Goal: Transaction & Acquisition: Purchase product/service

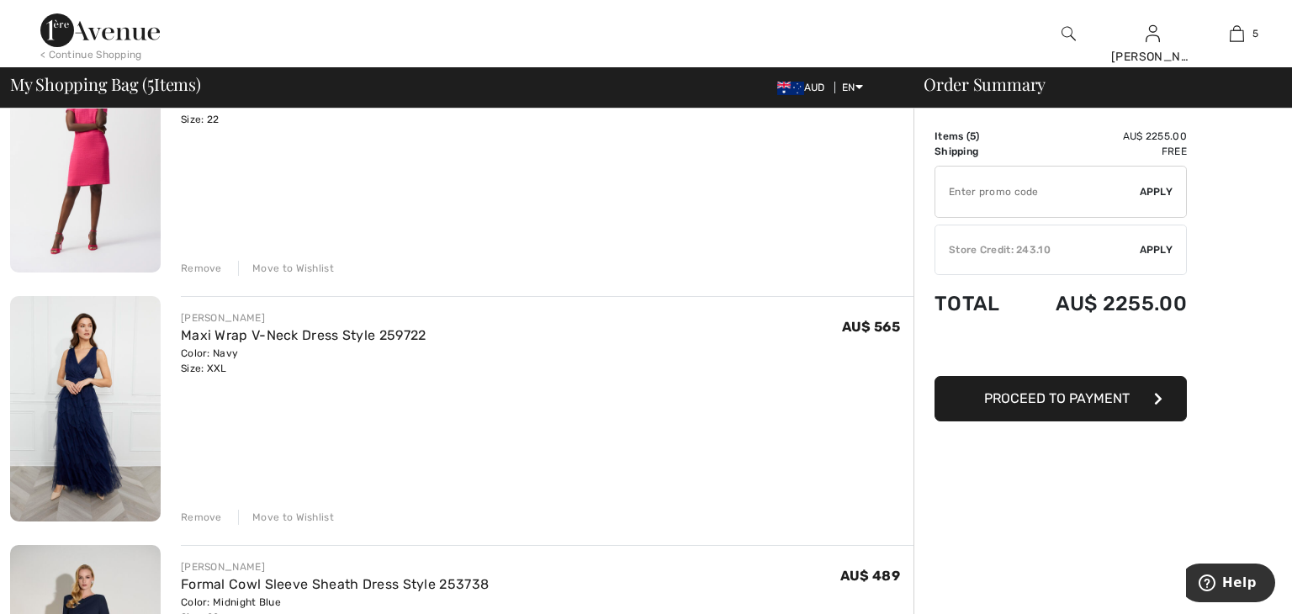
scroll to position [451, 0]
click at [409, 336] on link "Maxi Wrap V-Neck Dress Style 259722" at bounding box center [304, 334] width 246 height 16
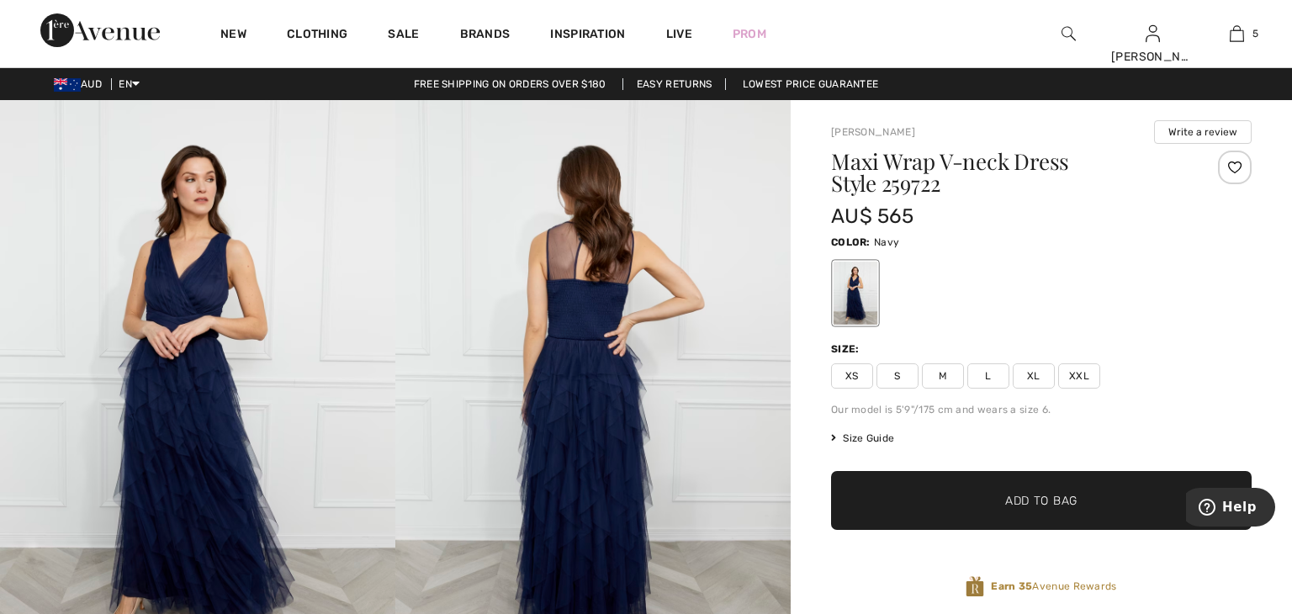
click at [387, 302] on img at bounding box center [197, 396] width 395 height 593
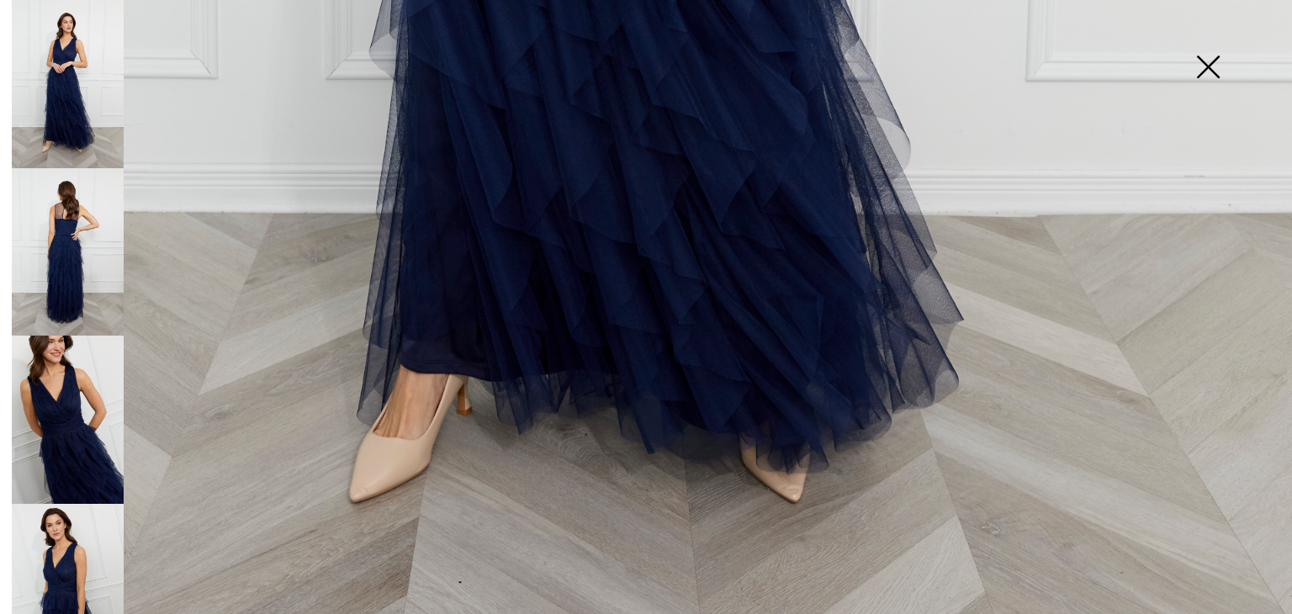
scroll to position [1324, 0]
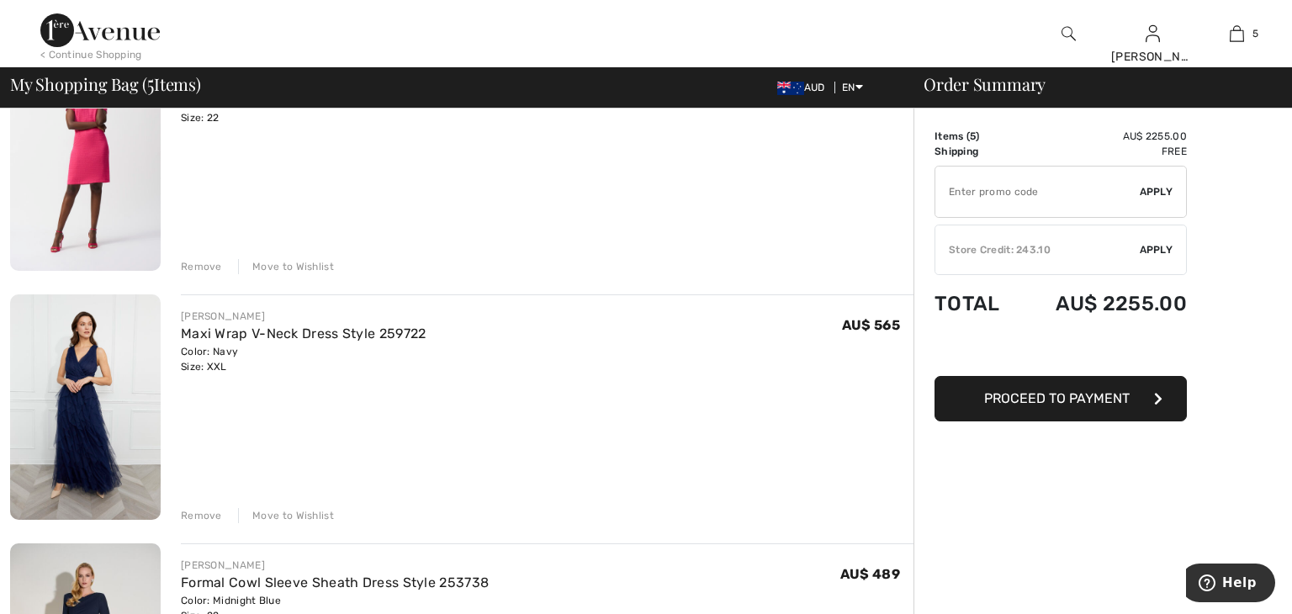
click at [207, 512] on div "Remove" at bounding box center [201, 515] width 41 height 15
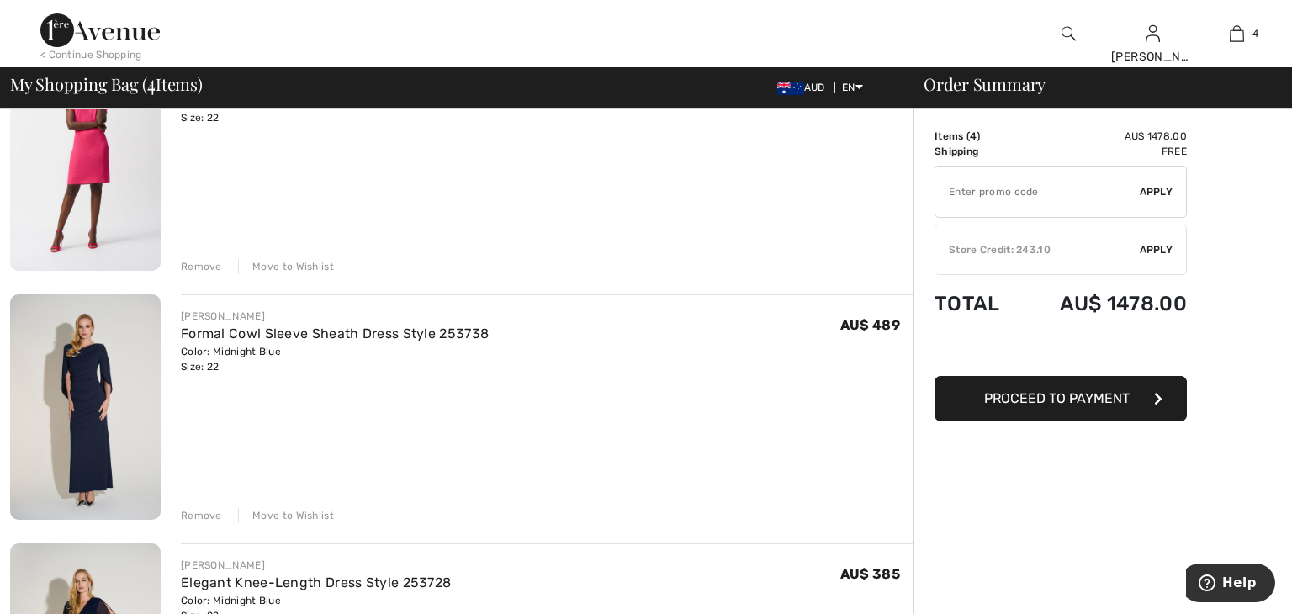
click at [207, 512] on div "Remove" at bounding box center [201, 515] width 41 height 15
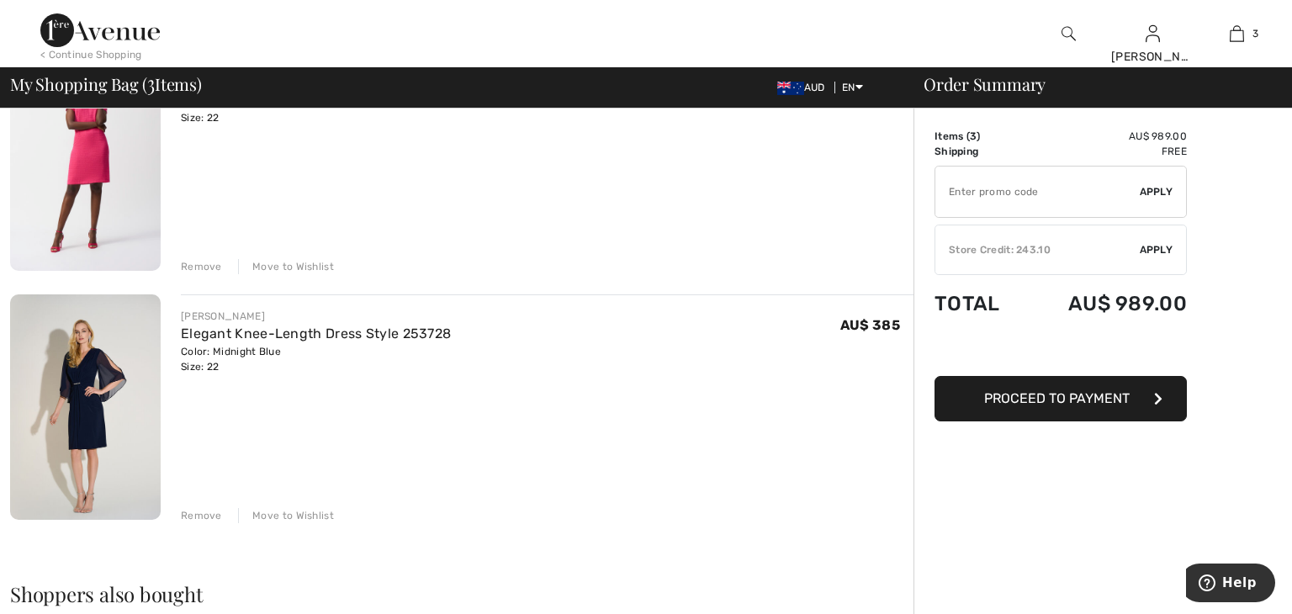
click at [207, 512] on div "Remove" at bounding box center [201, 515] width 41 height 15
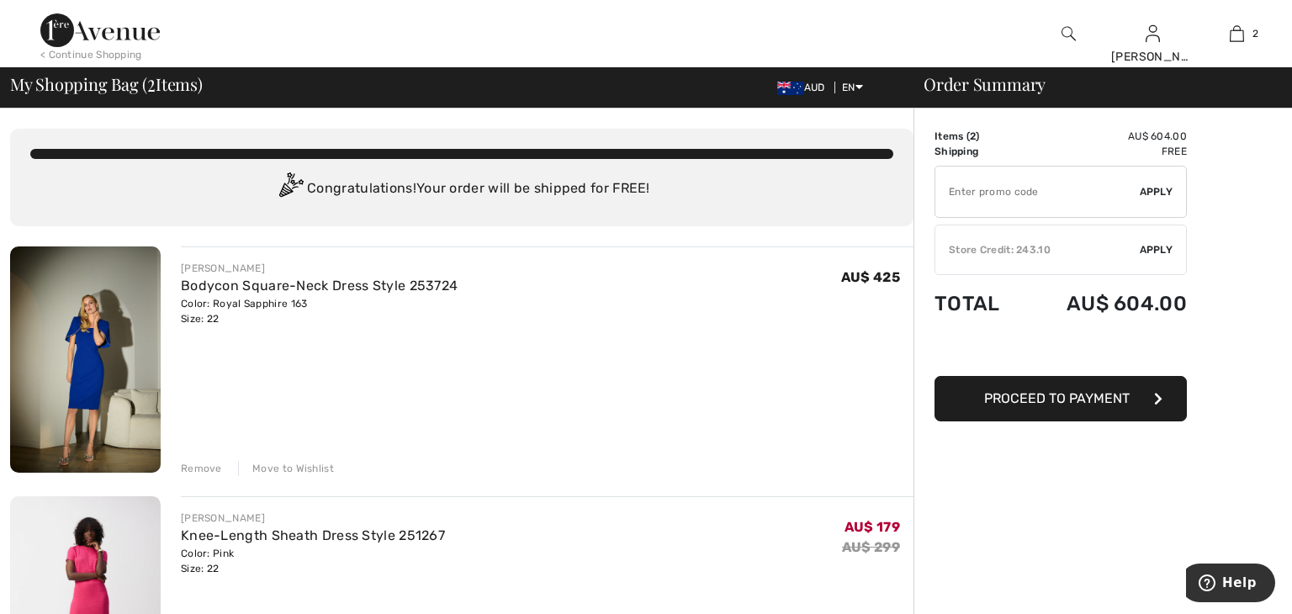
click at [126, 55] on div "< Continue Shopping" at bounding box center [91, 54] width 102 height 15
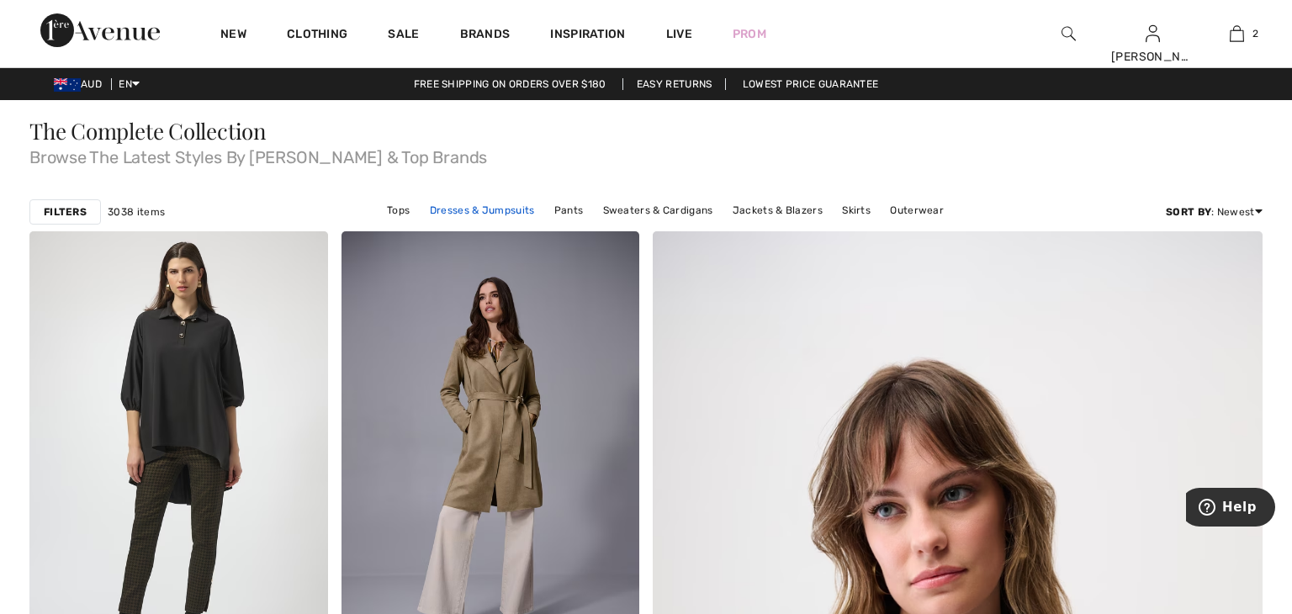
click at [482, 207] on link "Dresses & Jumpsuits" at bounding box center [482, 210] width 122 height 22
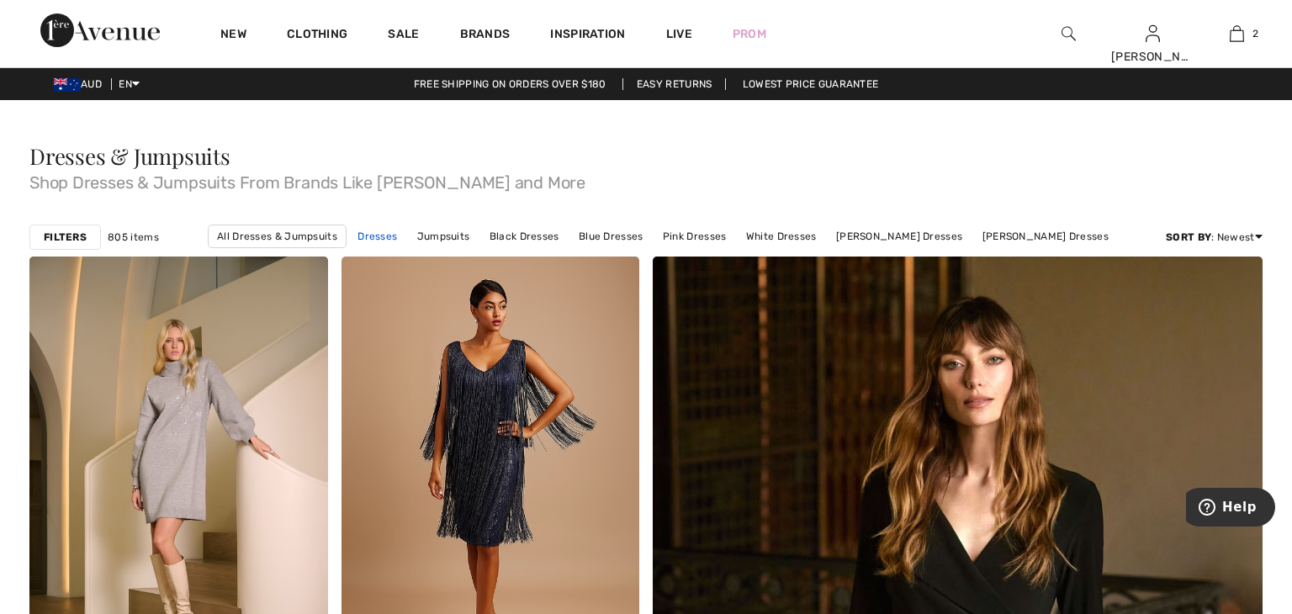
click at [405, 236] on link "Dresses" at bounding box center [377, 236] width 56 height 22
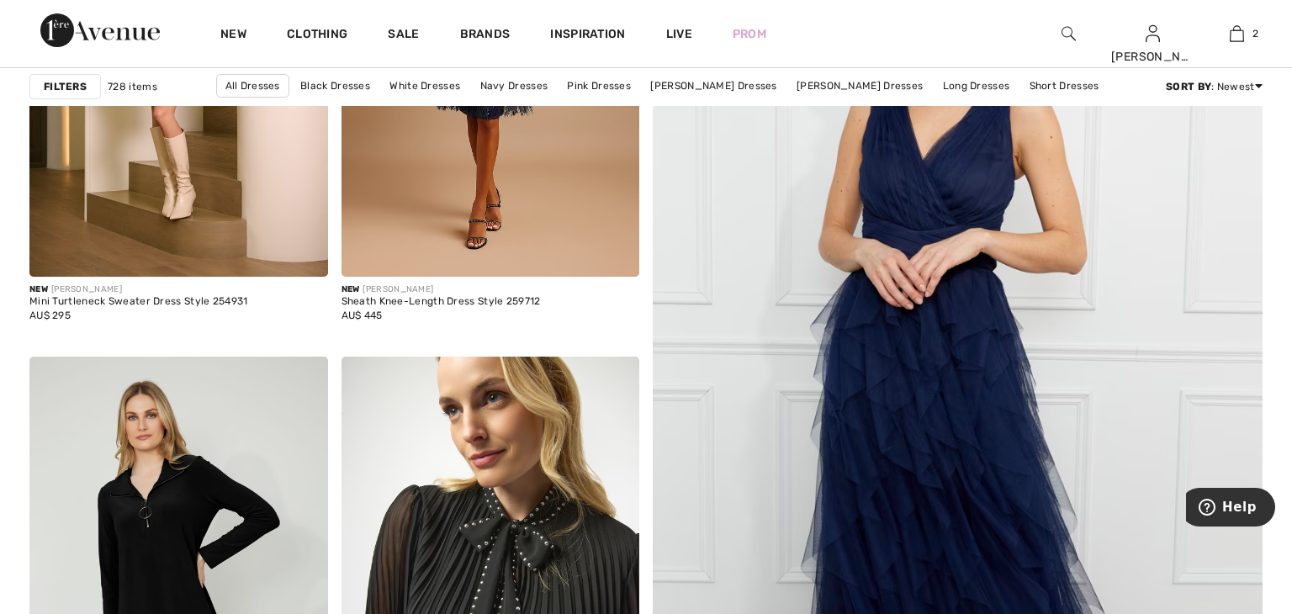
scroll to position [421, 0]
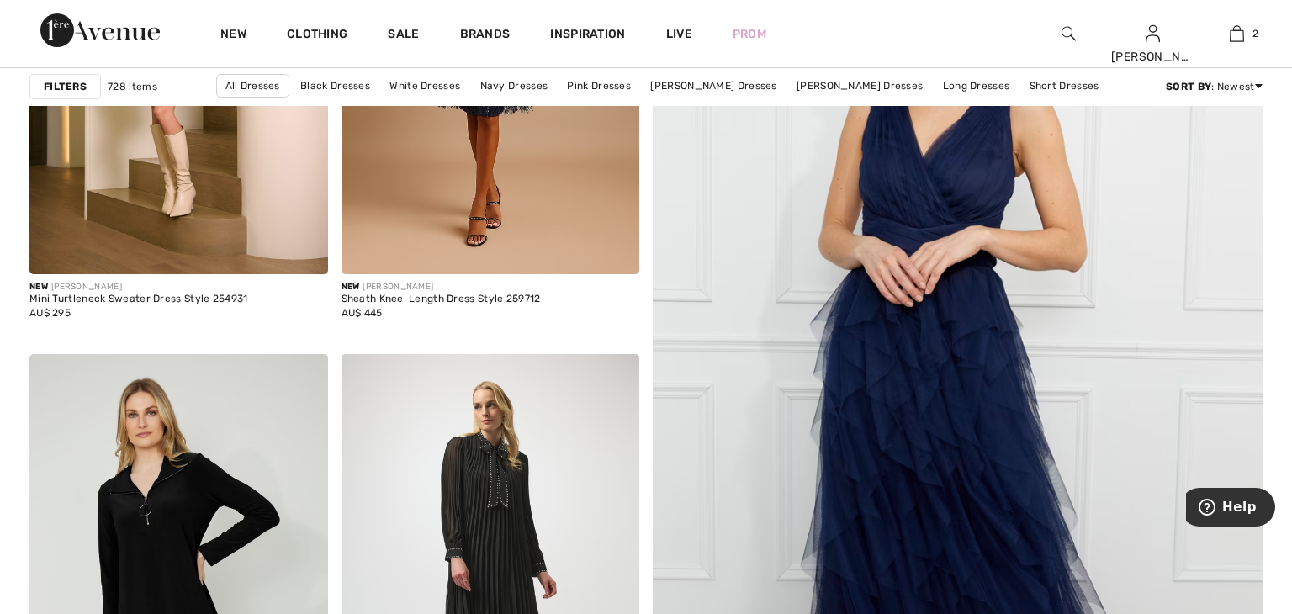
click at [62, 93] on strong "Filters" at bounding box center [65, 86] width 43 height 15
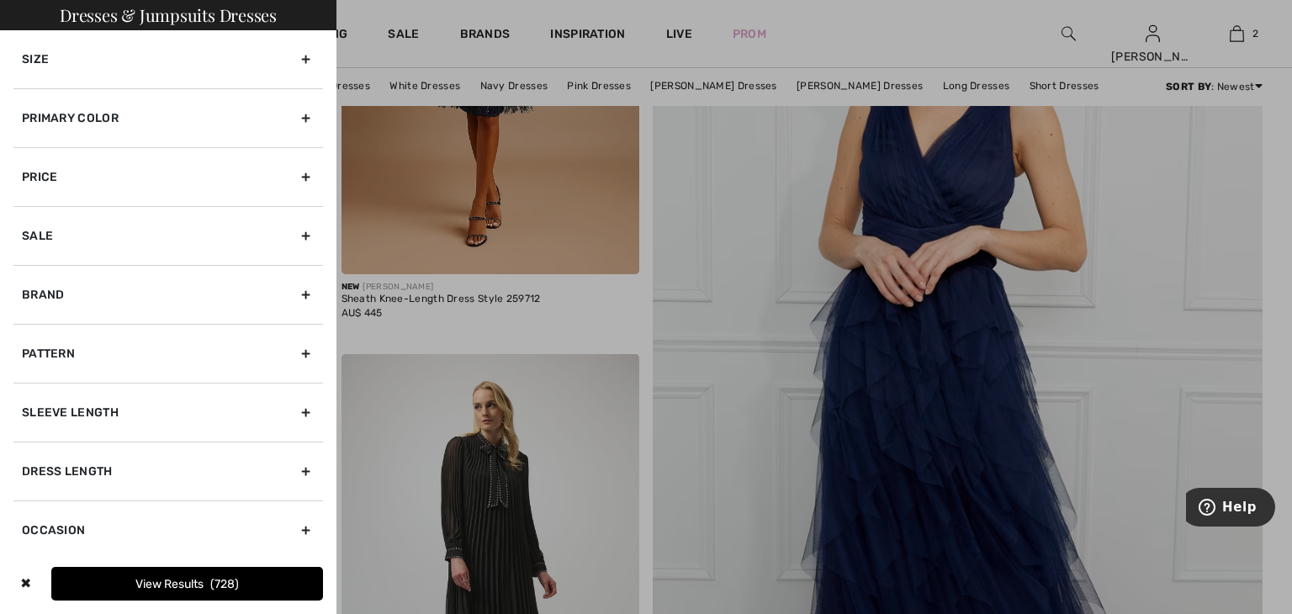
click at [94, 70] on div "Size" at bounding box center [168, 59] width 310 height 58
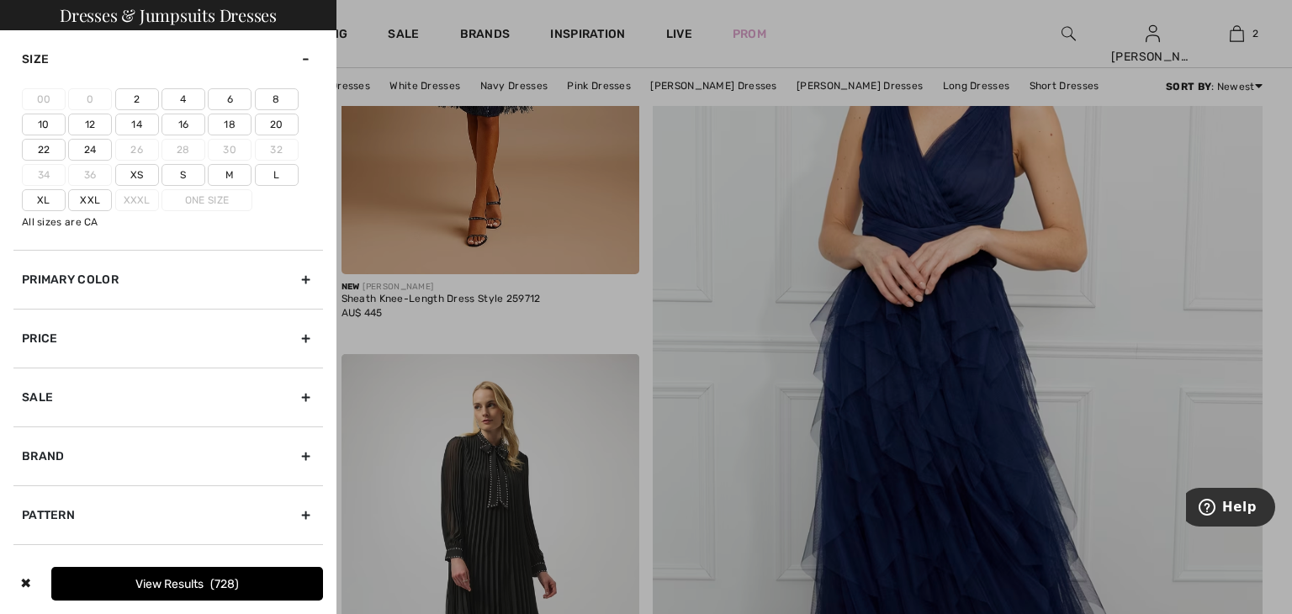
click at [37, 151] on label "22" at bounding box center [44, 150] width 44 height 22
click at [0, 0] on input"] "22" at bounding box center [0, 0] width 0 height 0
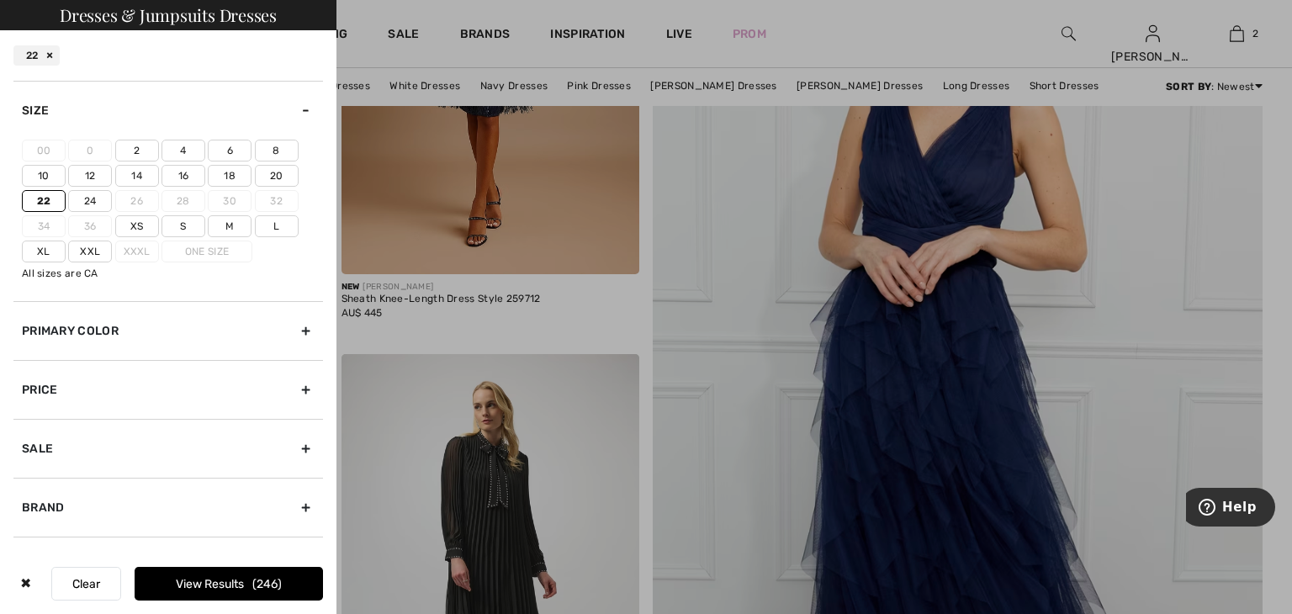
click at [236, 585] on button "View Results 246" at bounding box center [229, 584] width 188 height 34
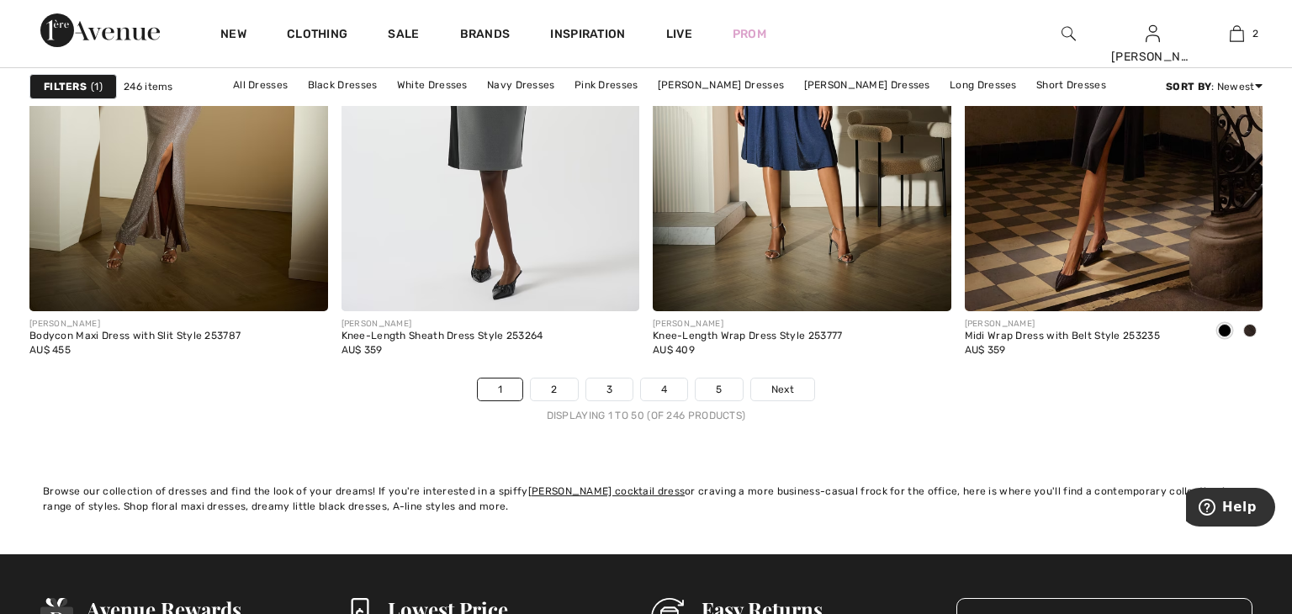
scroll to position [7870, 0]
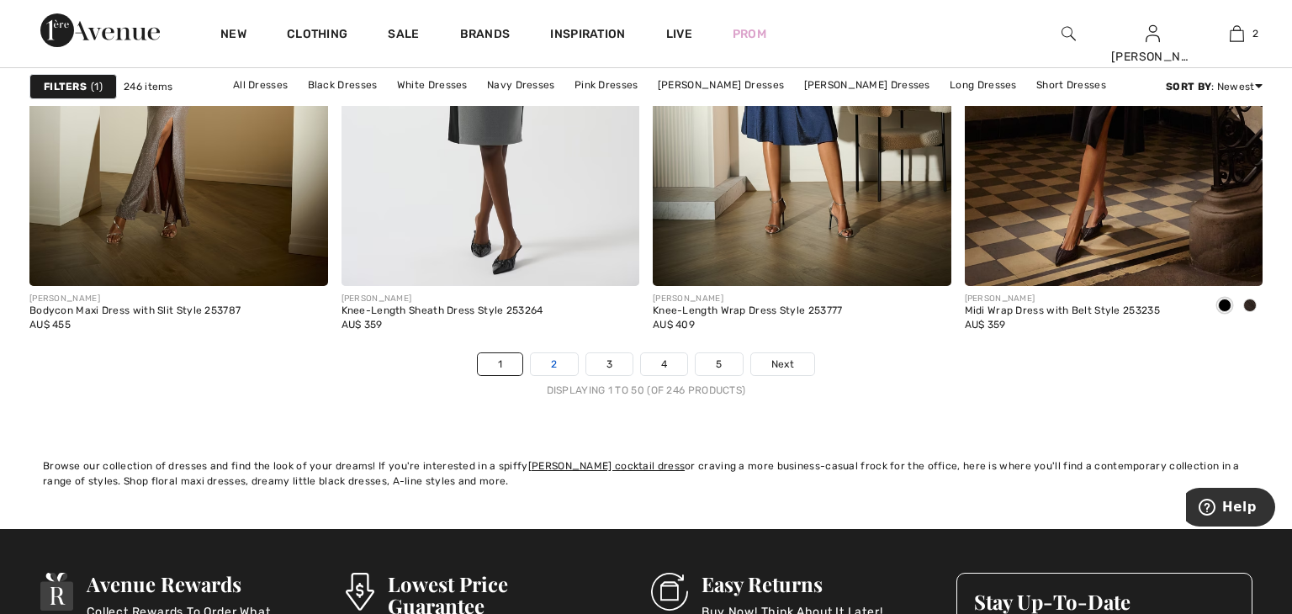
click at [562, 366] on link "2" at bounding box center [554, 364] width 46 height 22
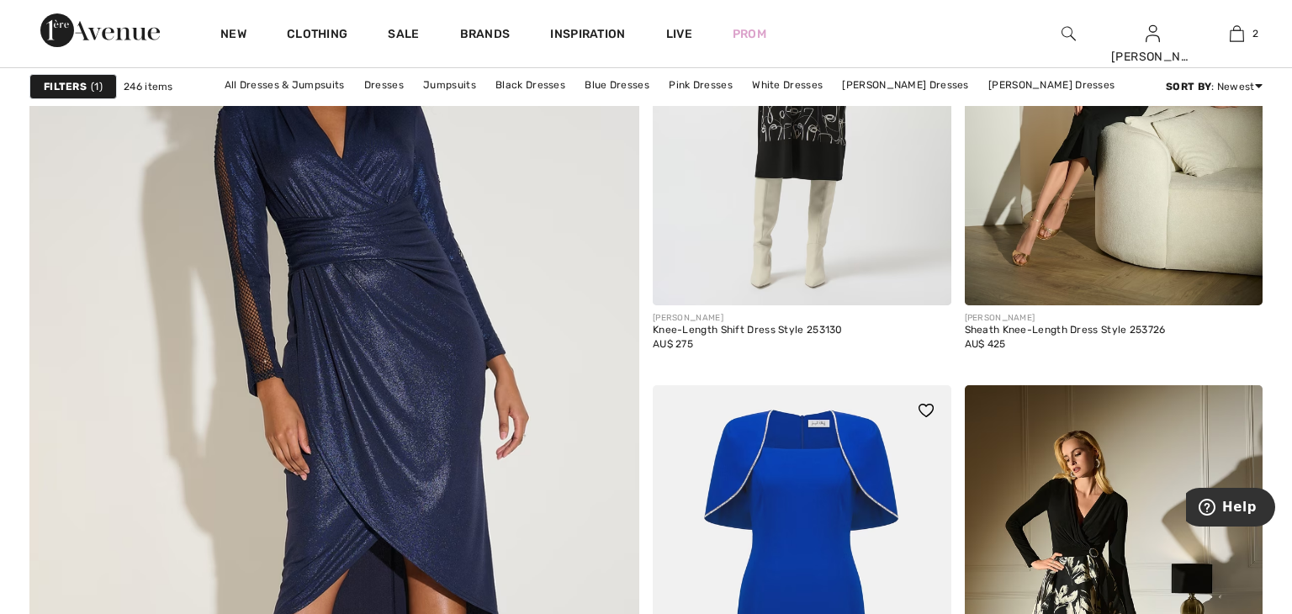
scroll to position [4488, 0]
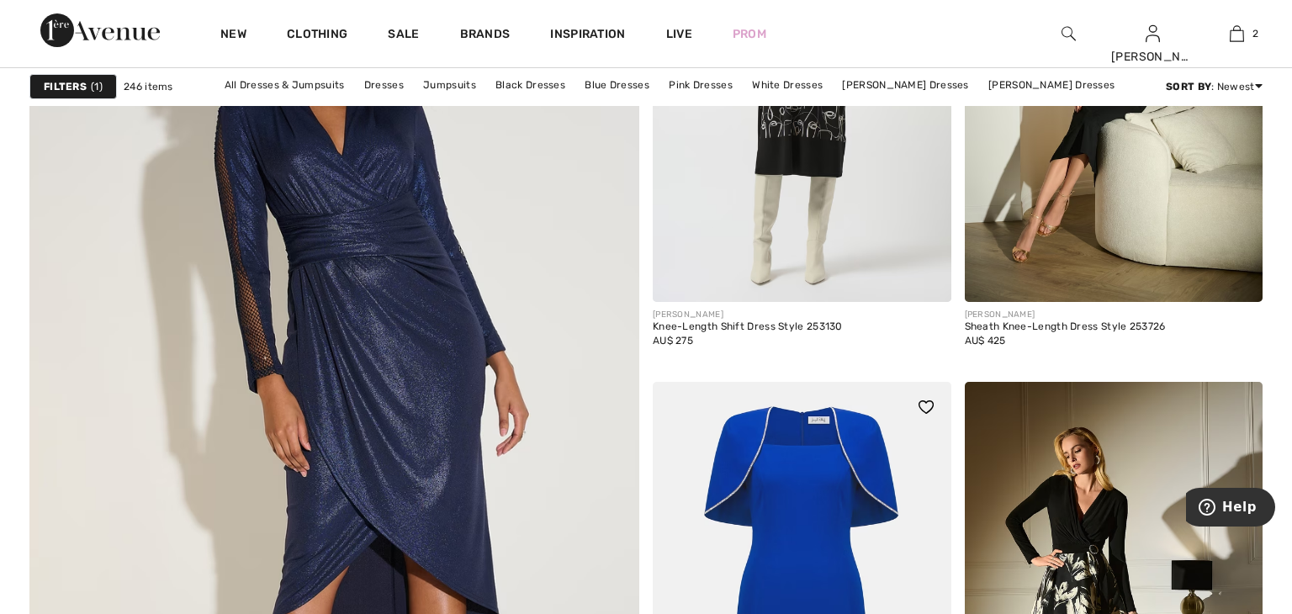
click at [721, 444] on img at bounding box center [802, 605] width 299 height 447
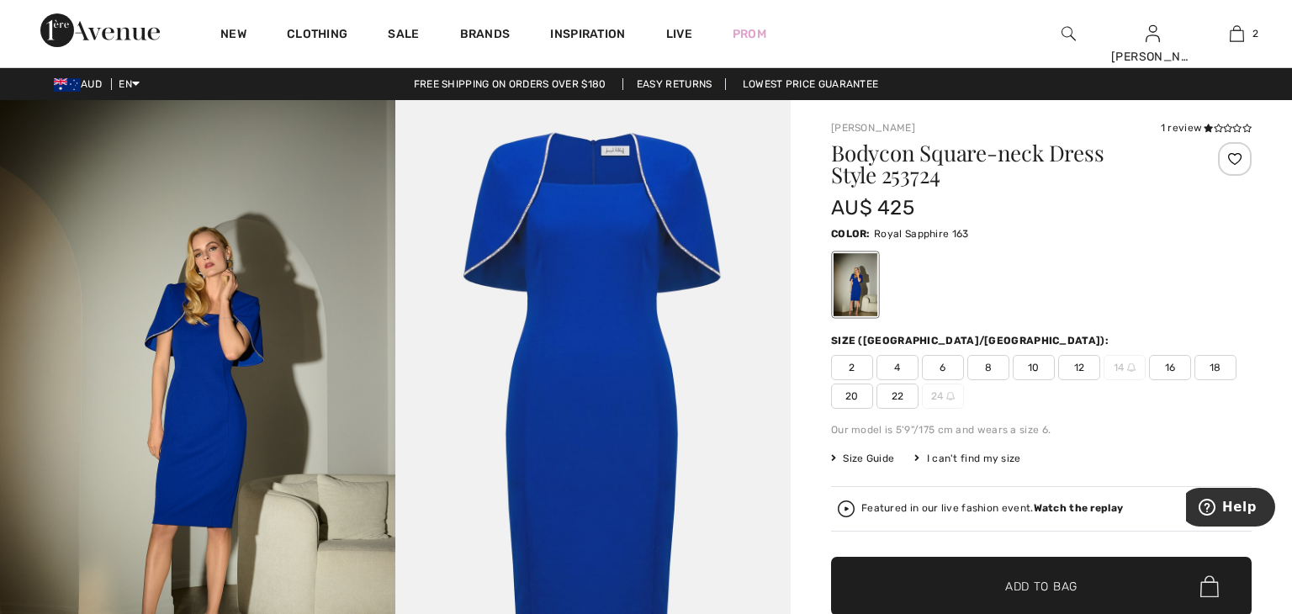
click at [302, 459] on img at bounding box center [197, 396] width 395 height 593
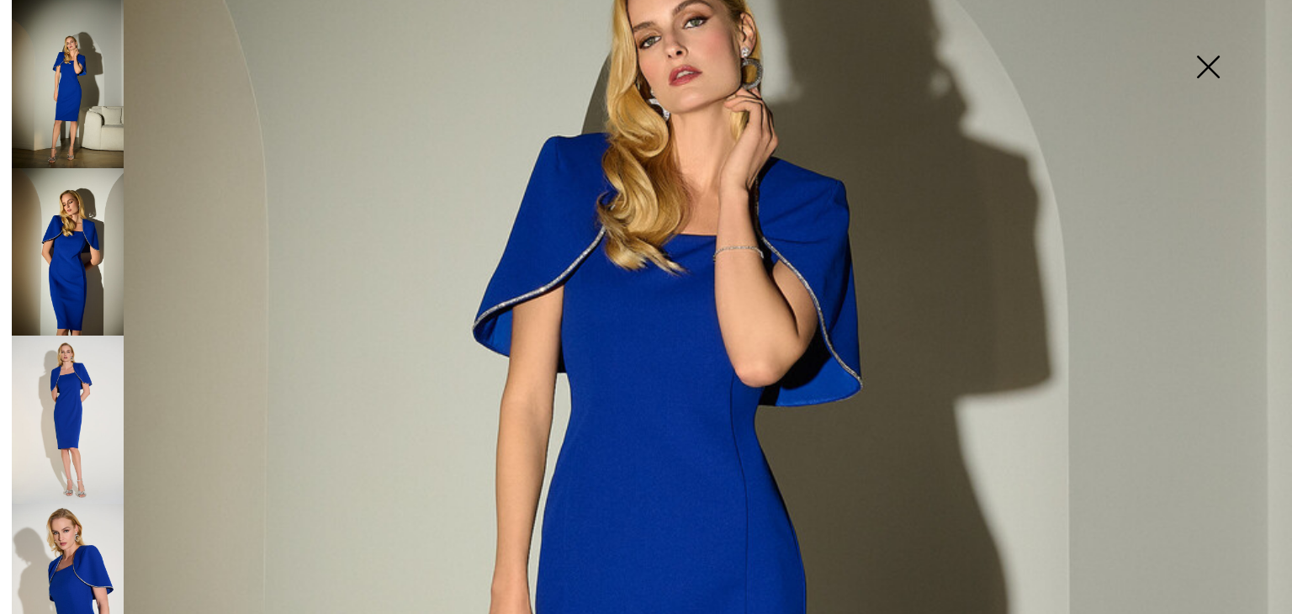
scroll to position [461, 0]
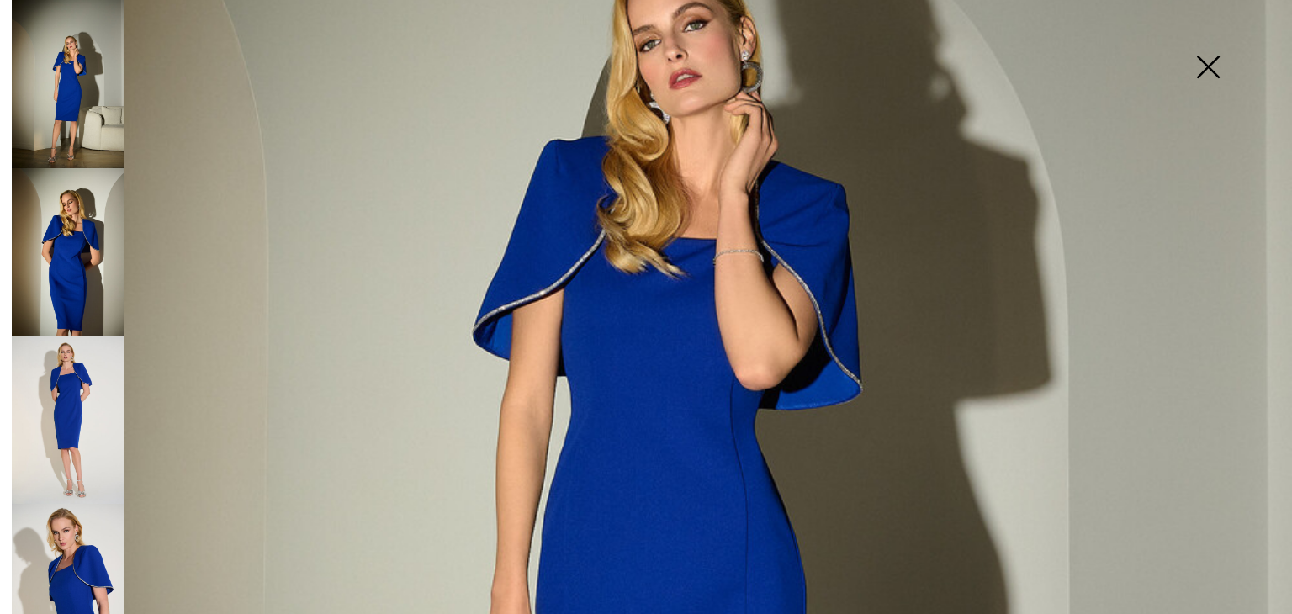
click at [91, 294] on img at bounding box center [68, 252] width 112 height 168
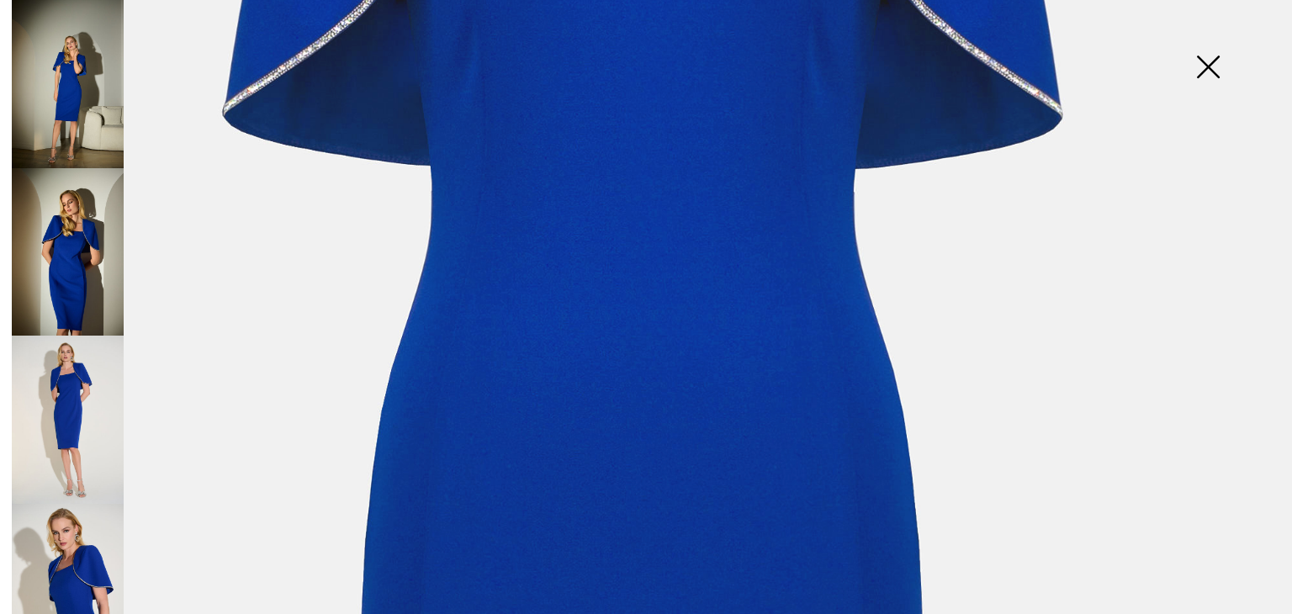
click at [103, 383] on img at bounding box center [68, 420] width 112 height 168
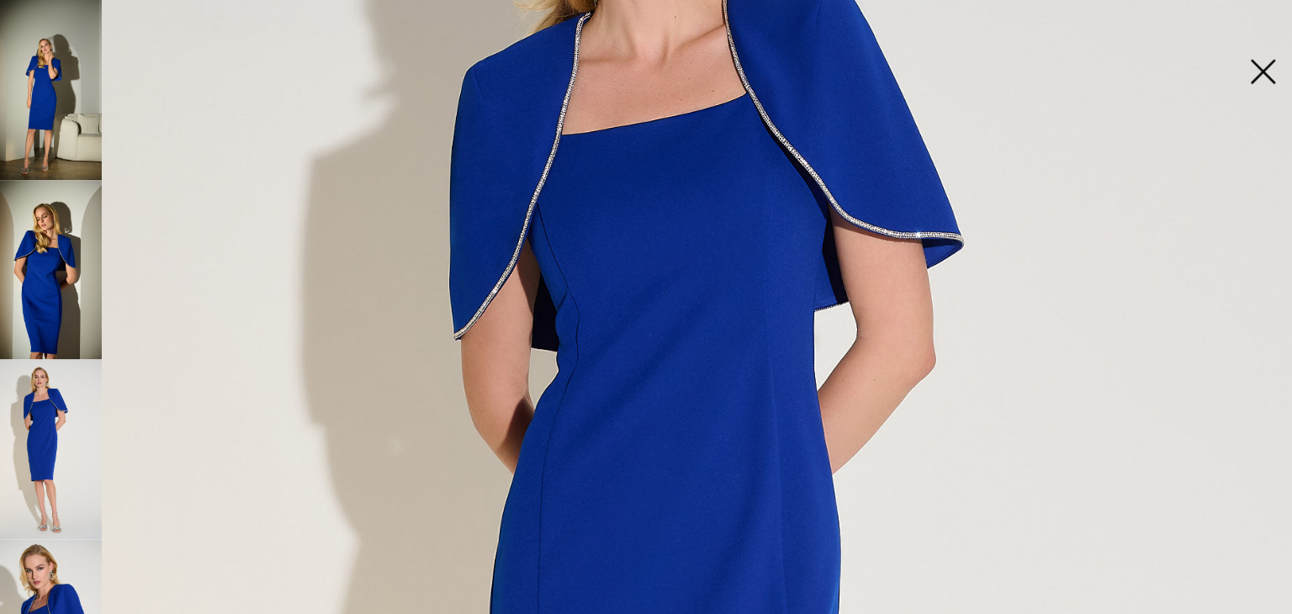
scroll to position [333, 0]
click at [114, 401] on img at bounding box center [68, 420] width 112 height 168
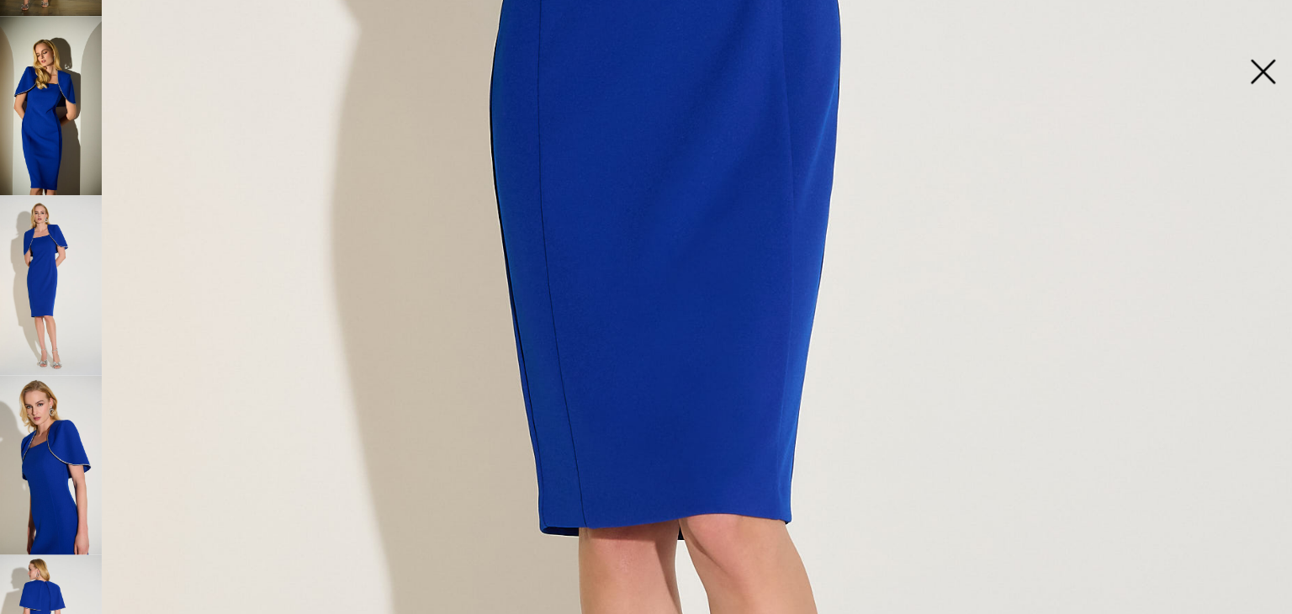
scroll to position [154, 0]
click at [104, 428] on img at bounding box center [68, 434] width 112 height 168
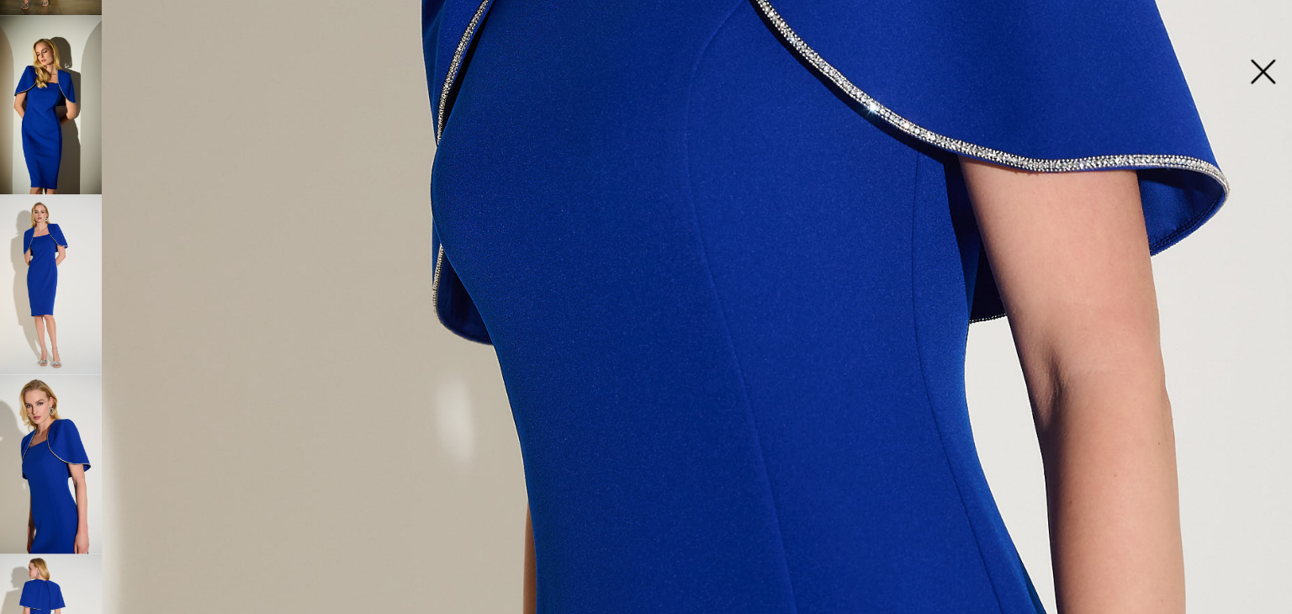
scroll to position [808, 0]
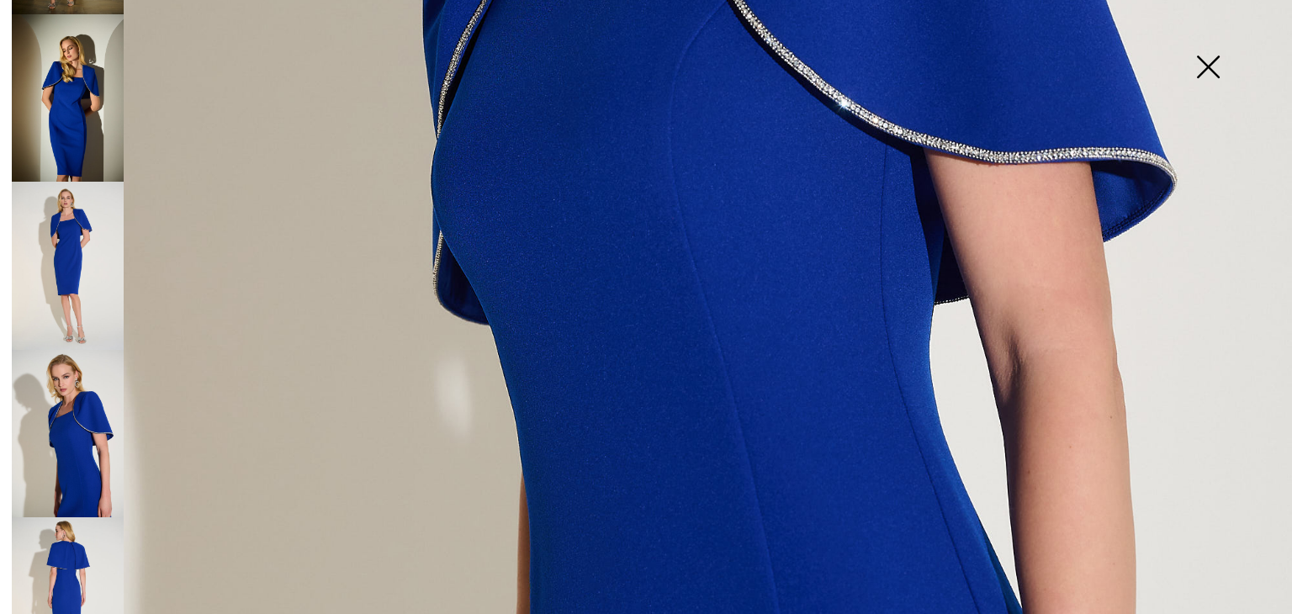
click at [83, 526] on img at bounding box center [68, 601] width 112 height 168
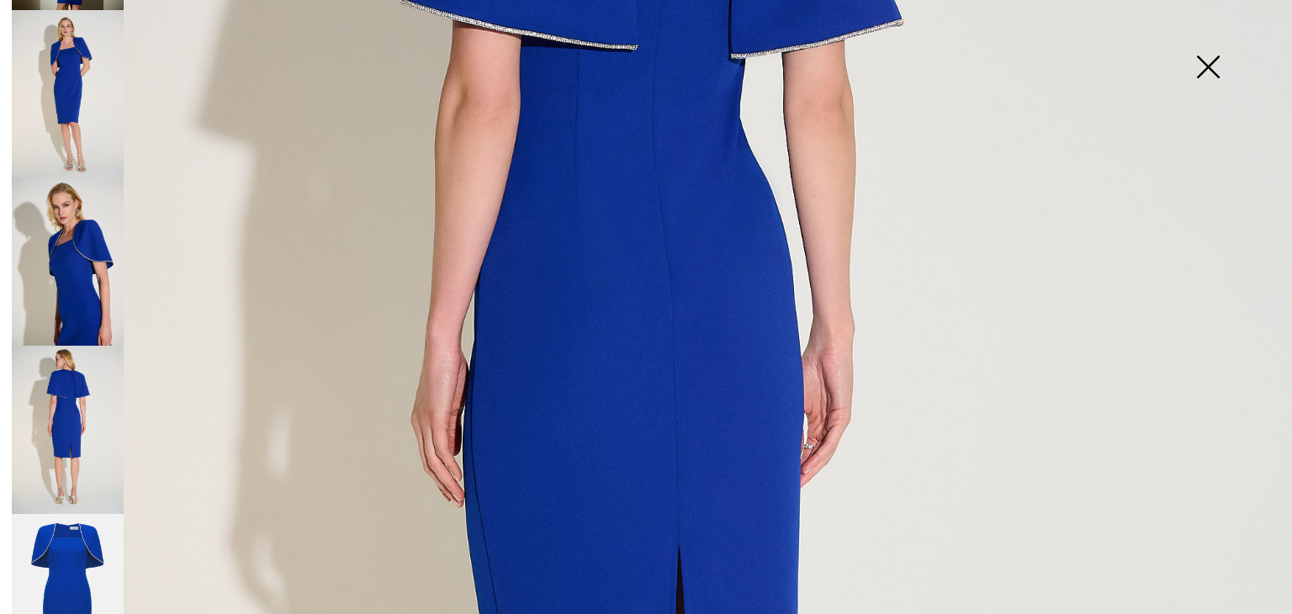
scroll to position [339, 0]
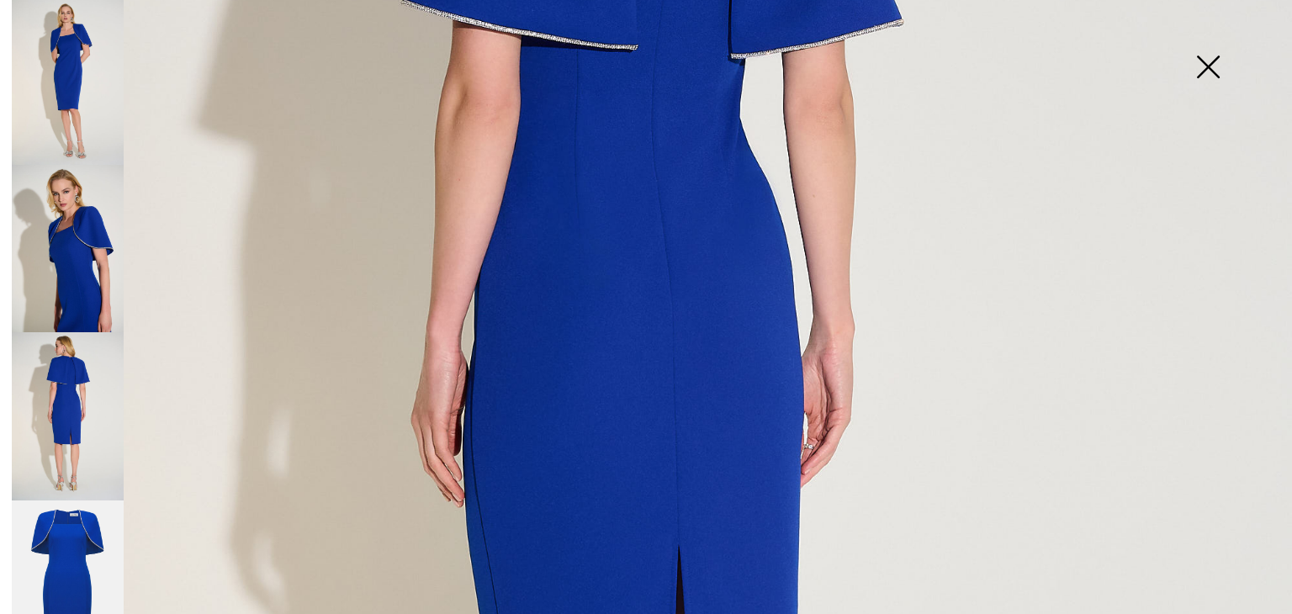
click at [63, 555] on img at bounding box center [68, 584] width 112 height 168
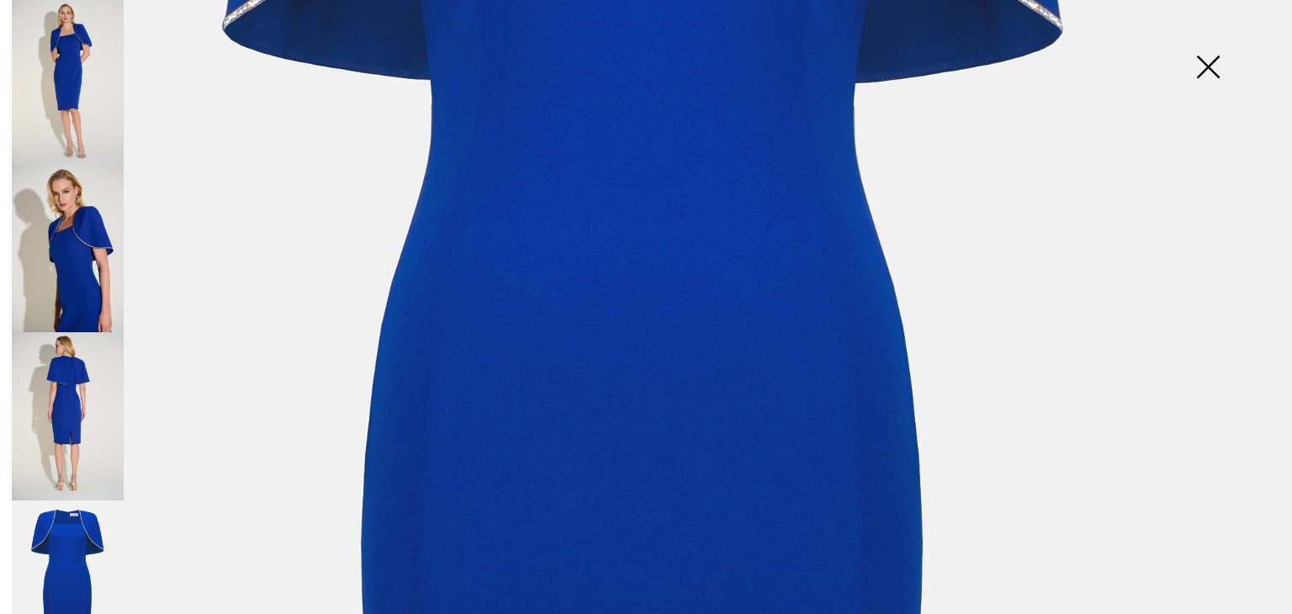
scroll to position [357, 0]
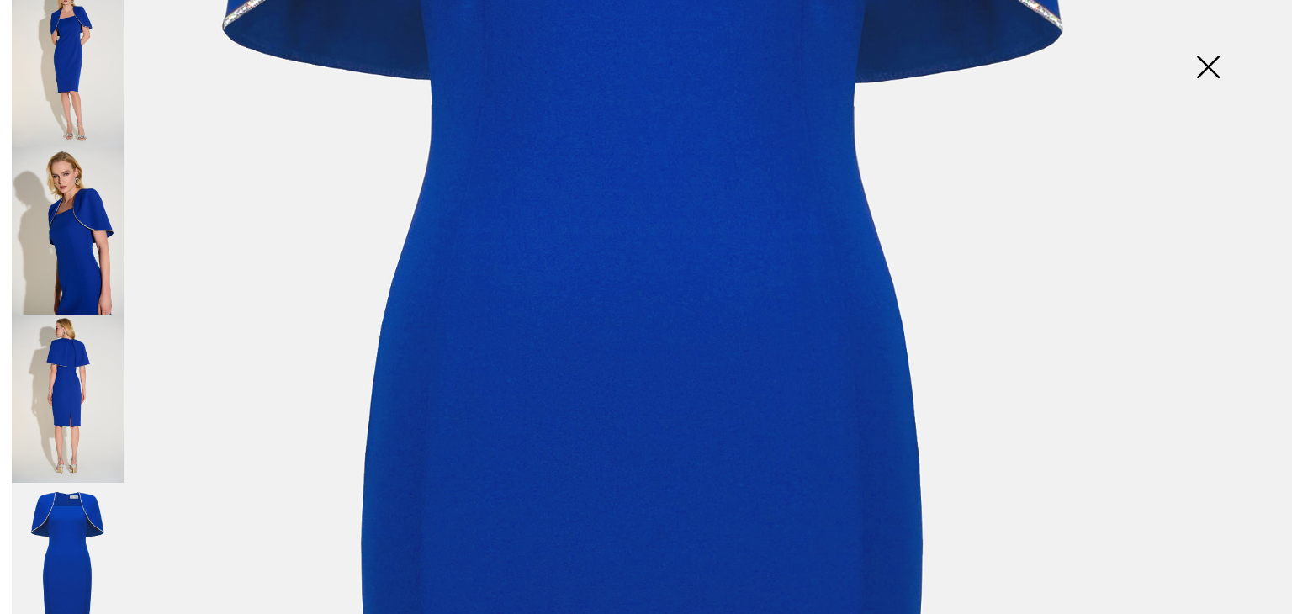
click at [40, 386] on img at bounding box center [68, 399] width 112 height 168
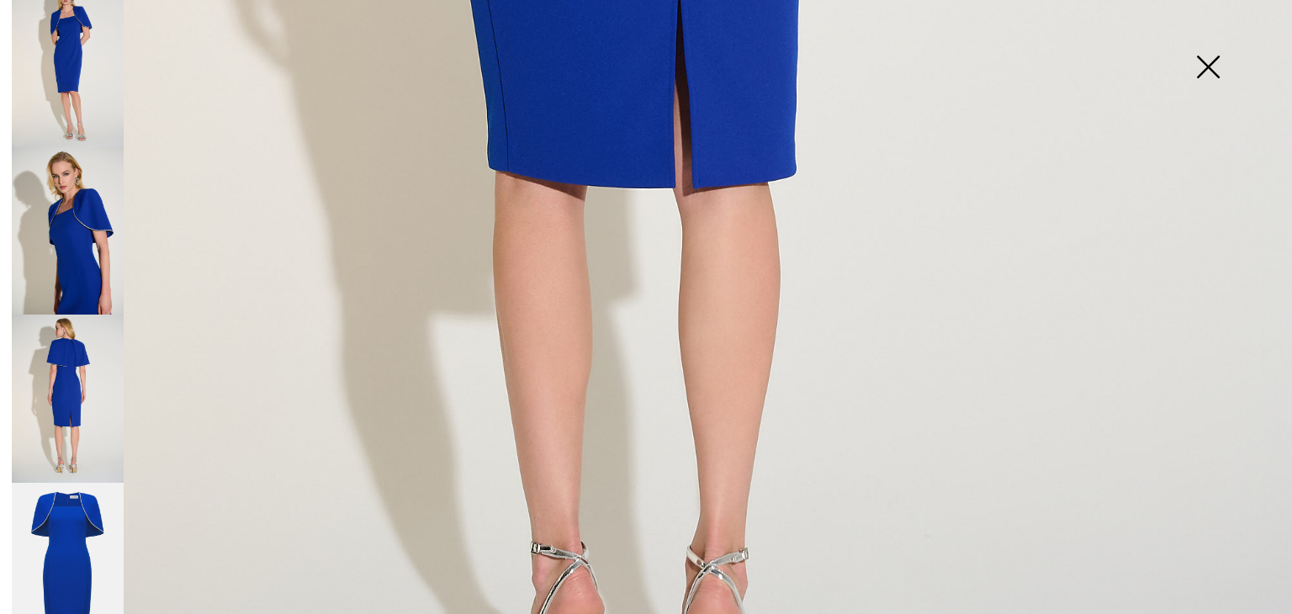
scroll to position [1095, 0]
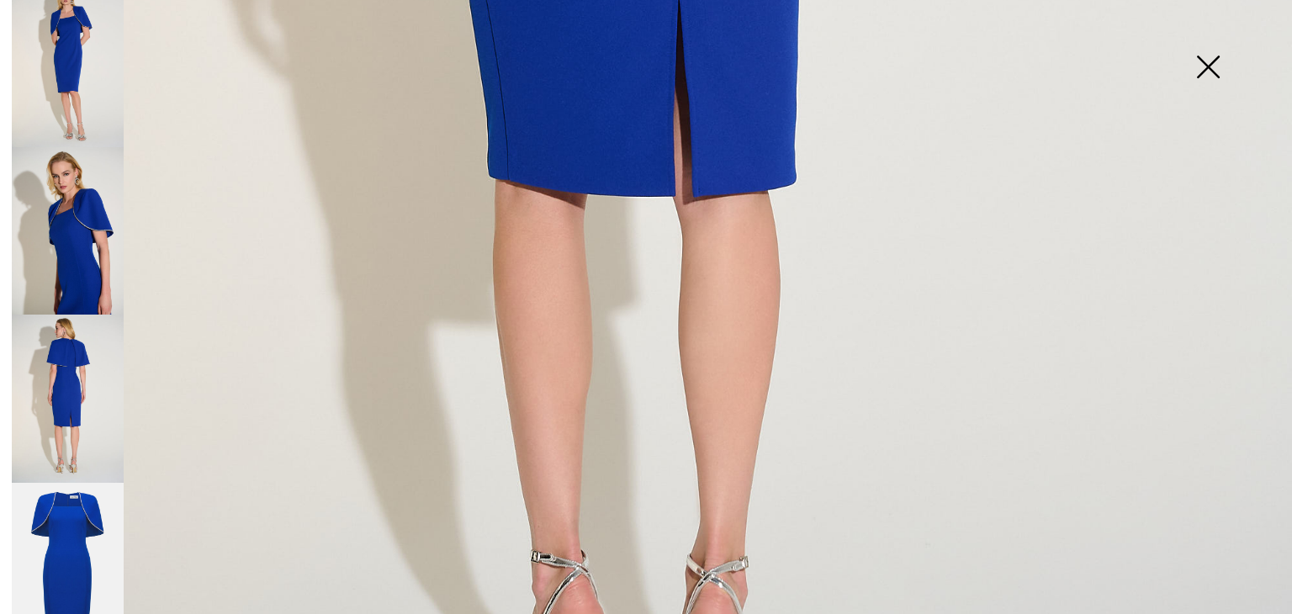
click at [1208, 62] on img at bounding box center [1208, 68] width 84 height 87
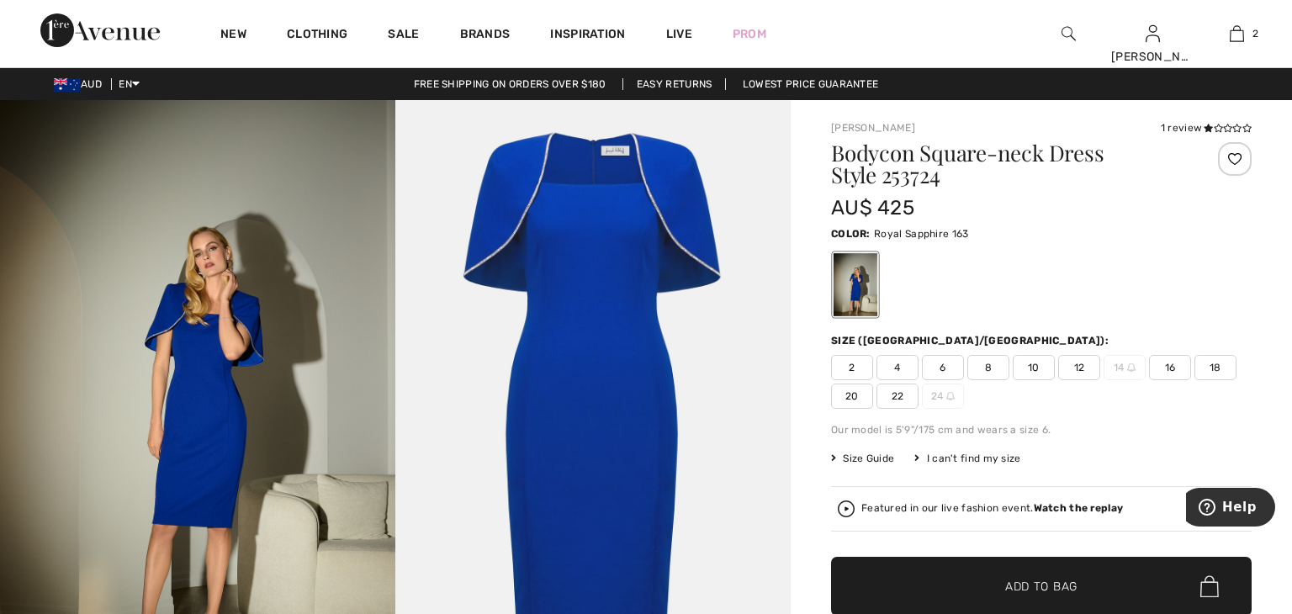
click at [888, 459] on span "Size Guide" at bounding box center [862, 458] width 63 height 15
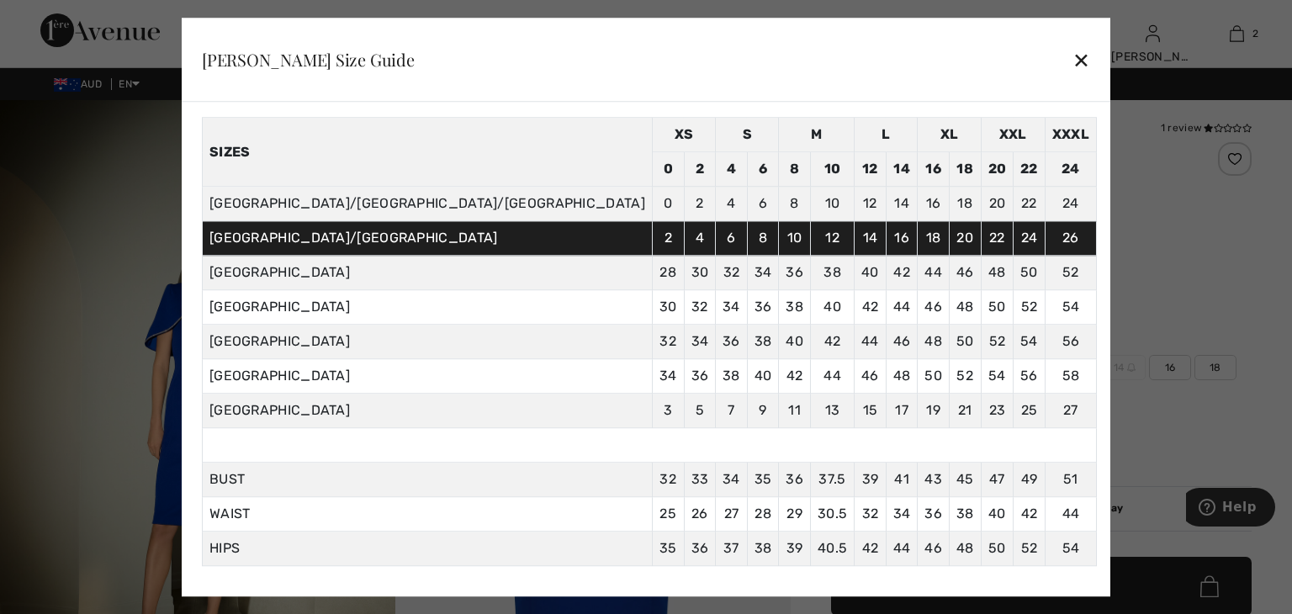
scroll to position [66, 0]
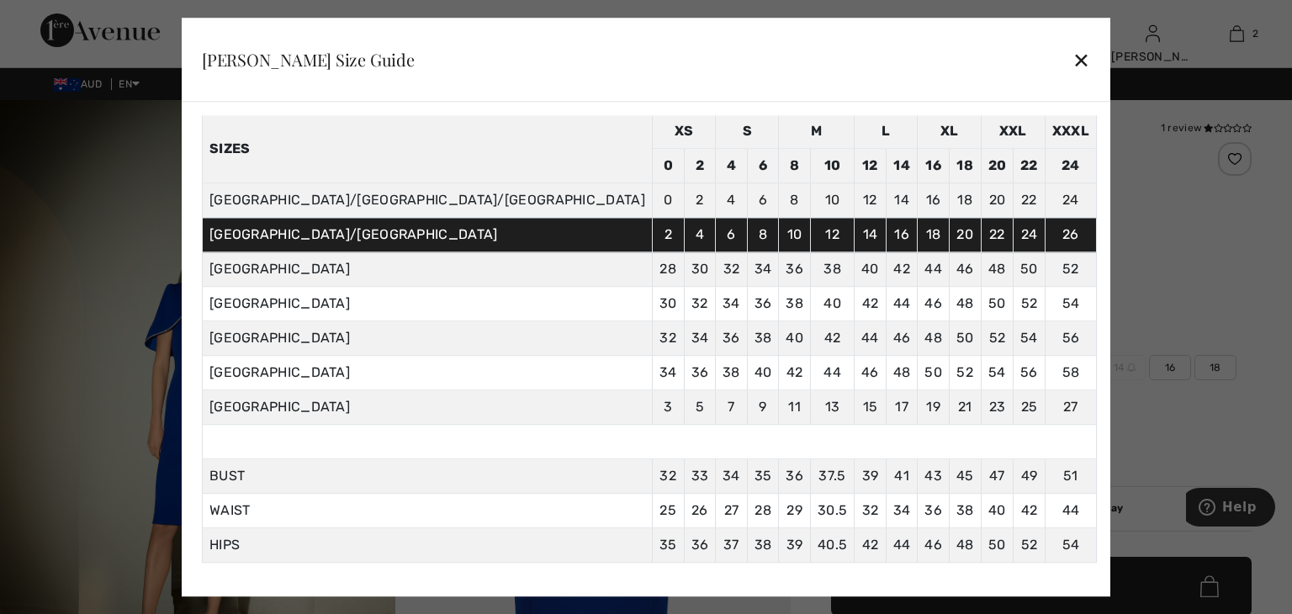
click at [1072, 66] on div "✕" at bounding box center [1081, 59] width 18 height 35
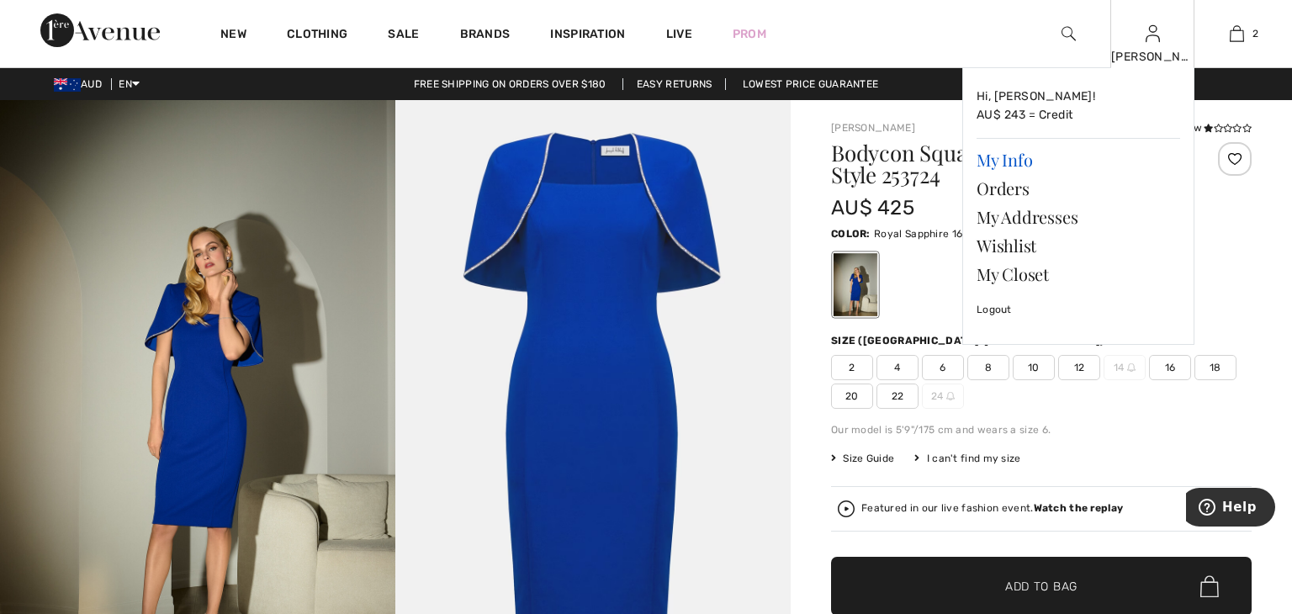
click at [1017, 160] on link "My Info" at bounding box center [1079, 160] width 204 height 29
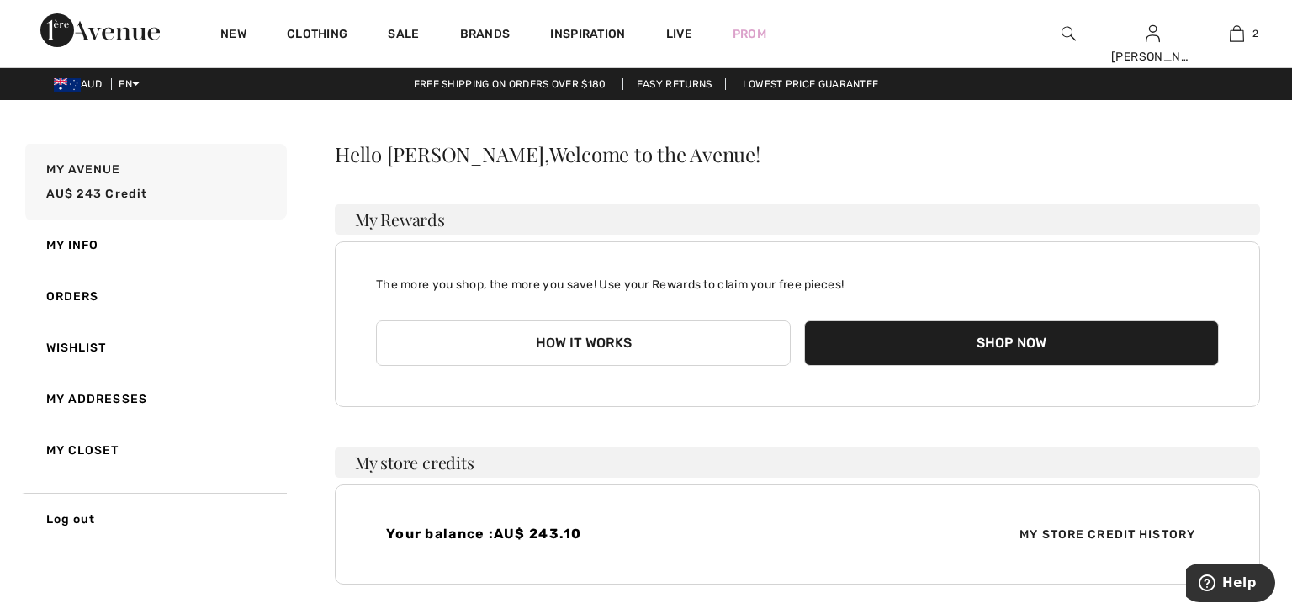
click at [814, 444] on div "Hello [PERSON_NAME], Welcome to the Avenue! My Rewards The more you shop, the m…" at bounding box center [797, 364] width 925 height 441
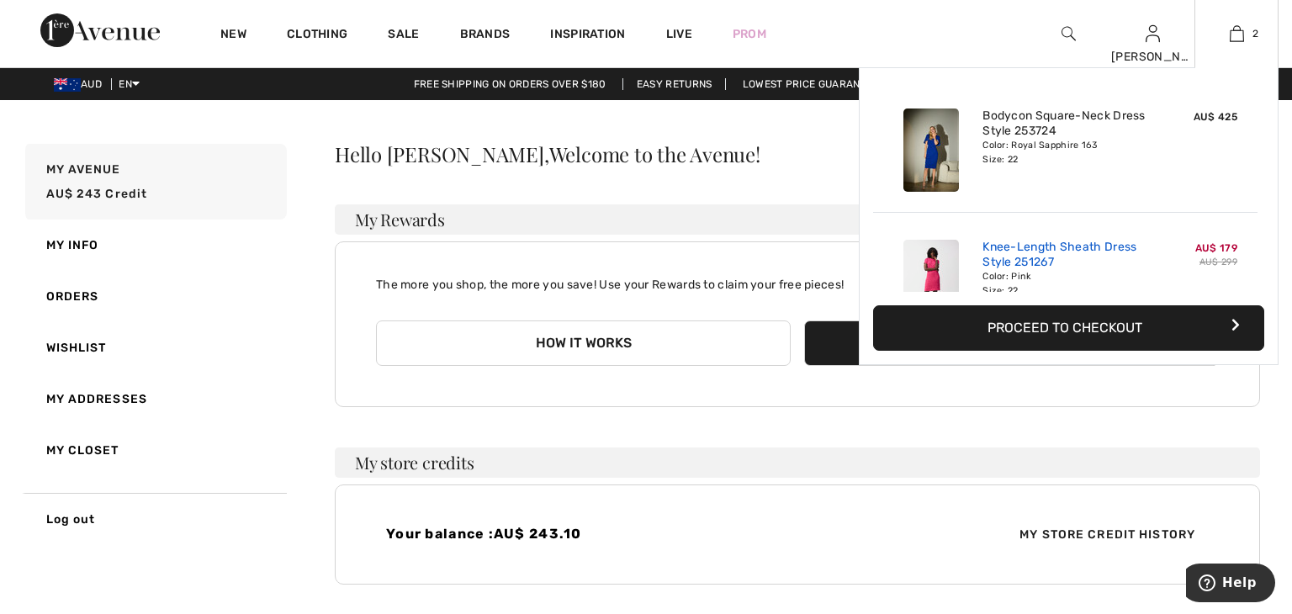
click at [1069, 250] on link "Knee-Length Sheath Dress Style 251267" at bounding box center [1065, 255] width 166 height 30
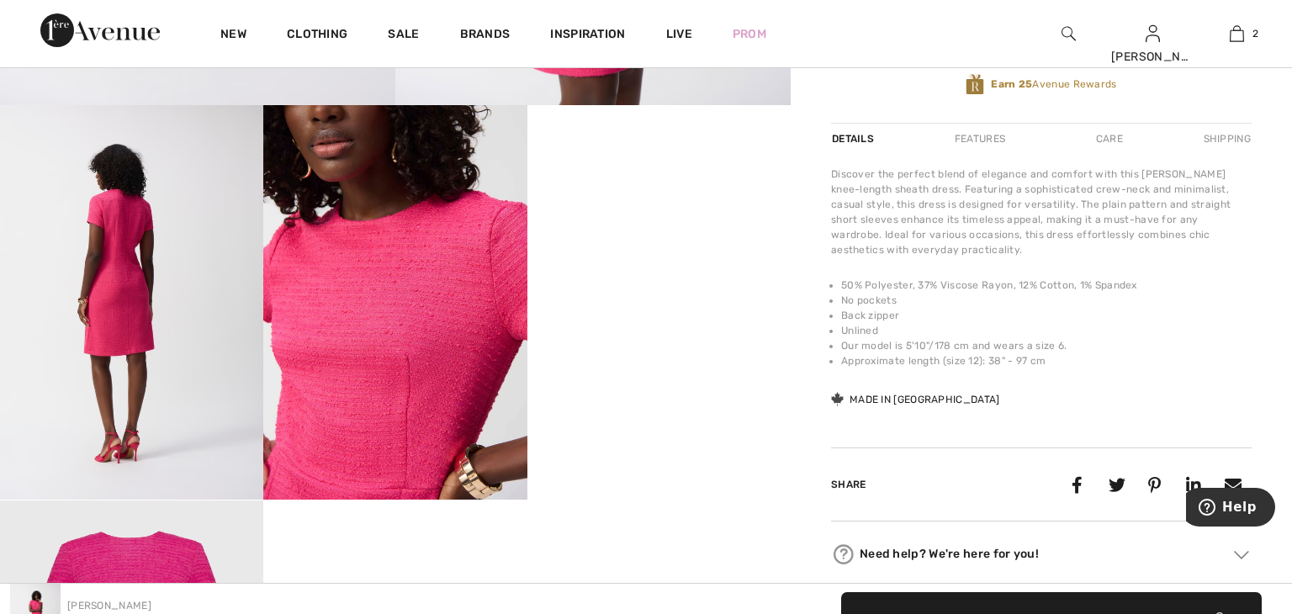
scroll to position [479, 0]
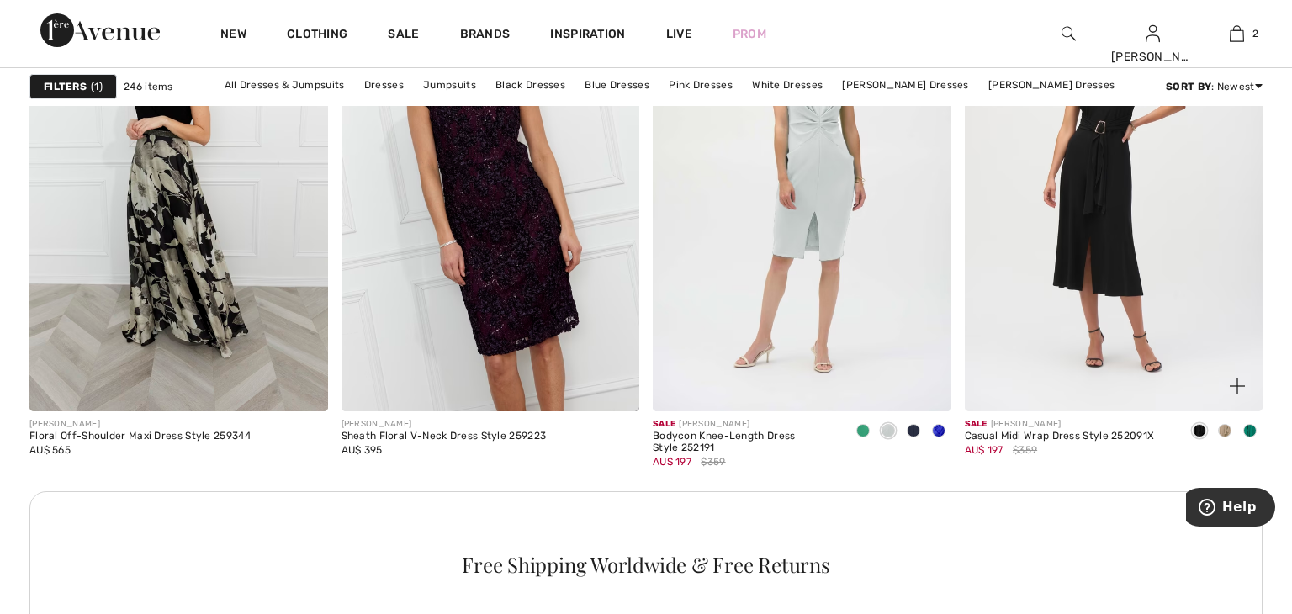
scroll to position [5959, 0]
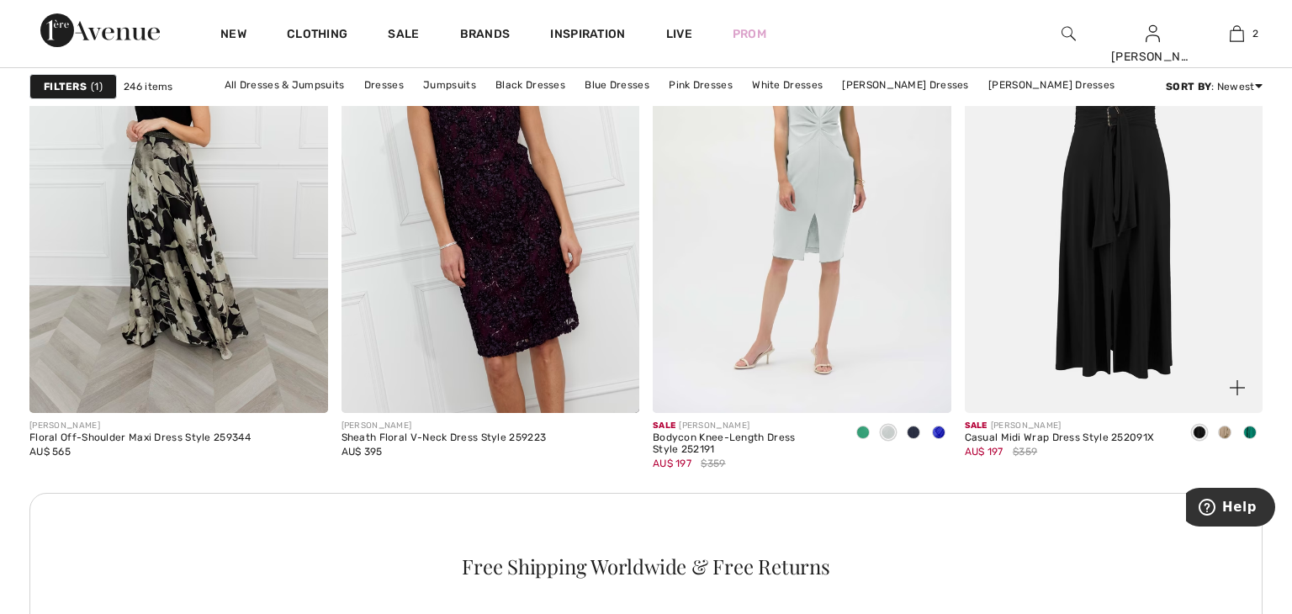
click at [1128, 303] on img at bounding box center [1114, 189] width 299 height 447
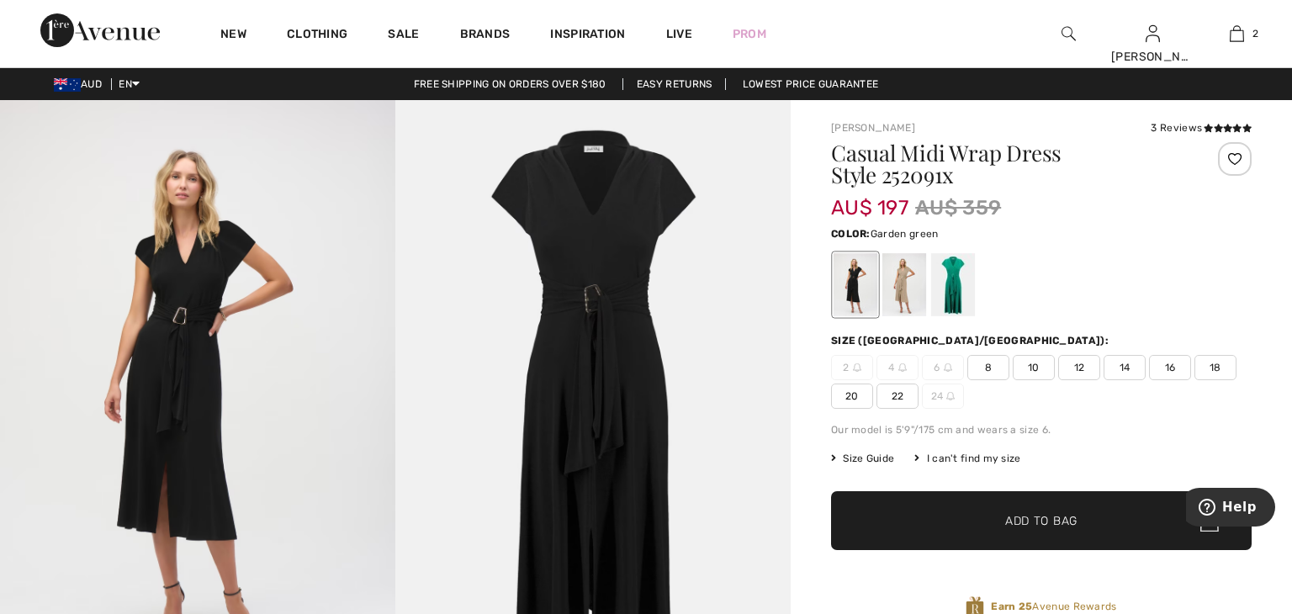
click at [951, 283] on div at bounding box center [953, 284] width 44 height 63
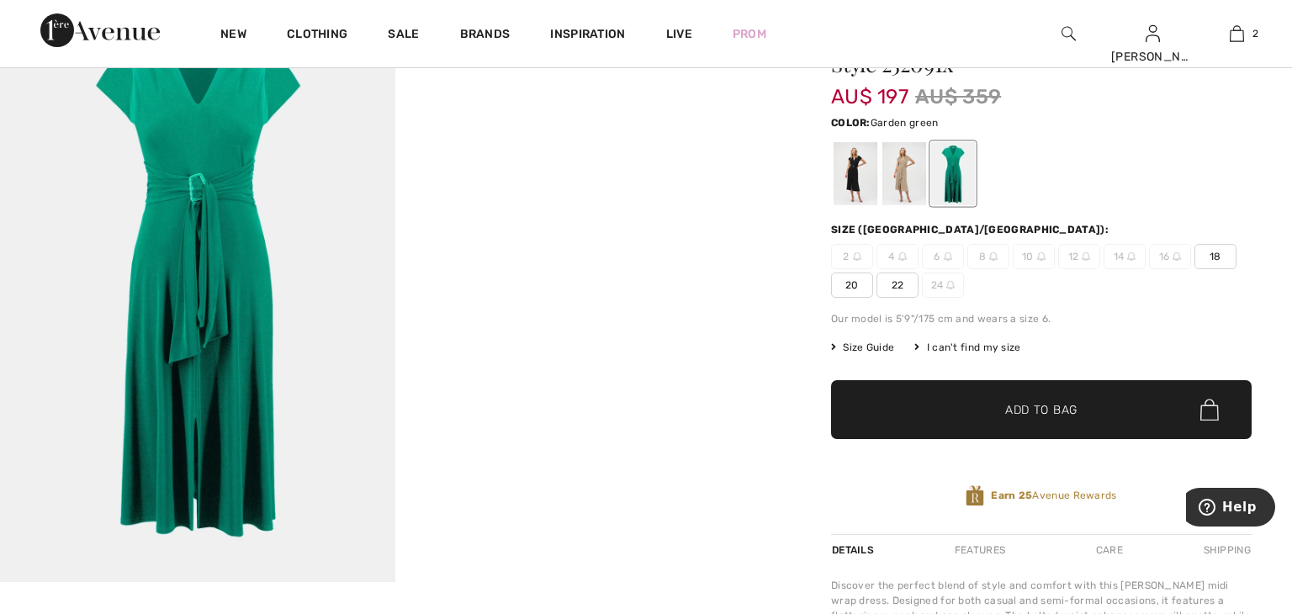
scroll to position [111, 0]
click at [905, 171] on div at bounding box center [904, 173] width 44 height 63
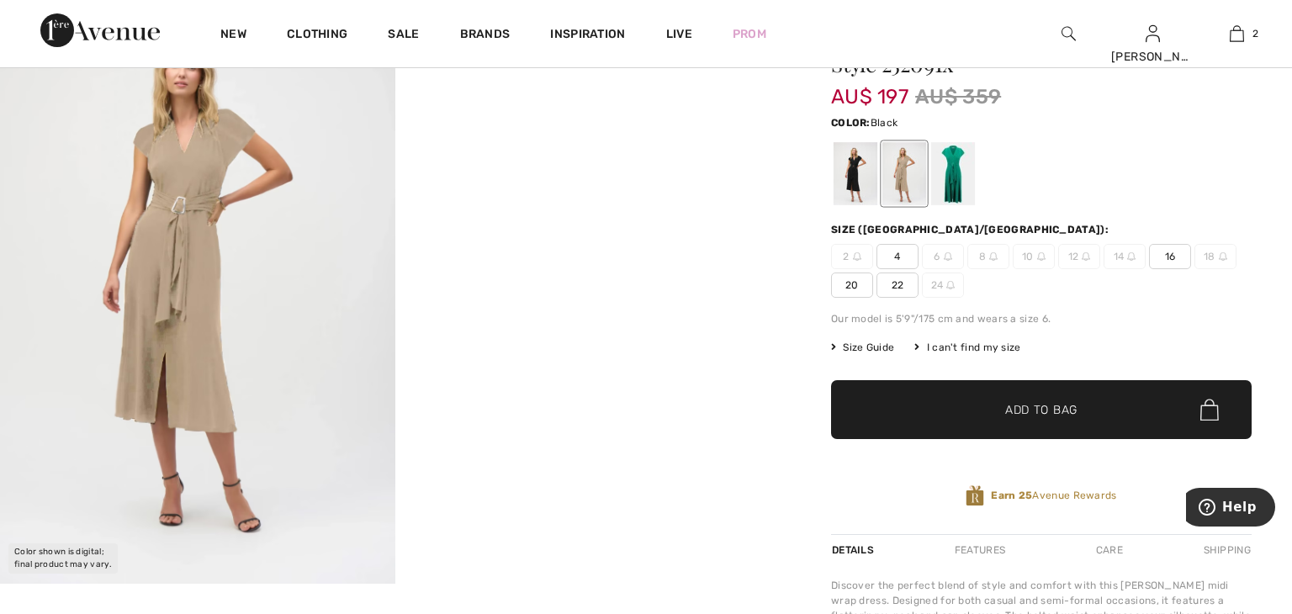
click at [860, 183] on div at bounding box center [856, 173] width 44 height 63
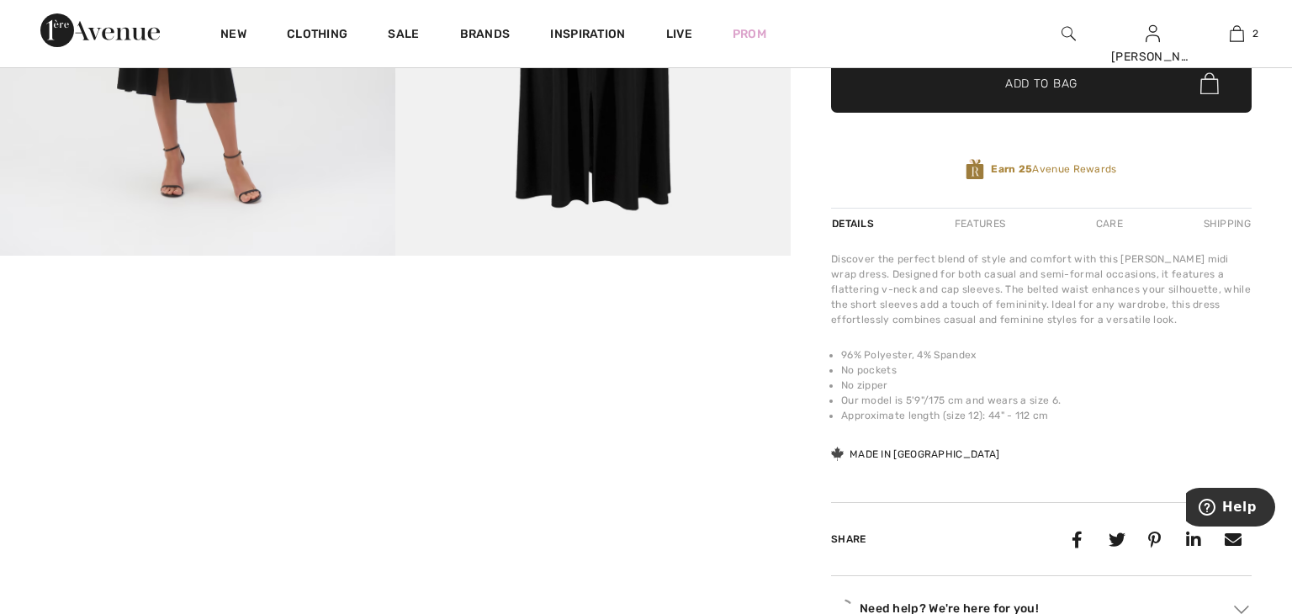
scroll to position [0, 0]
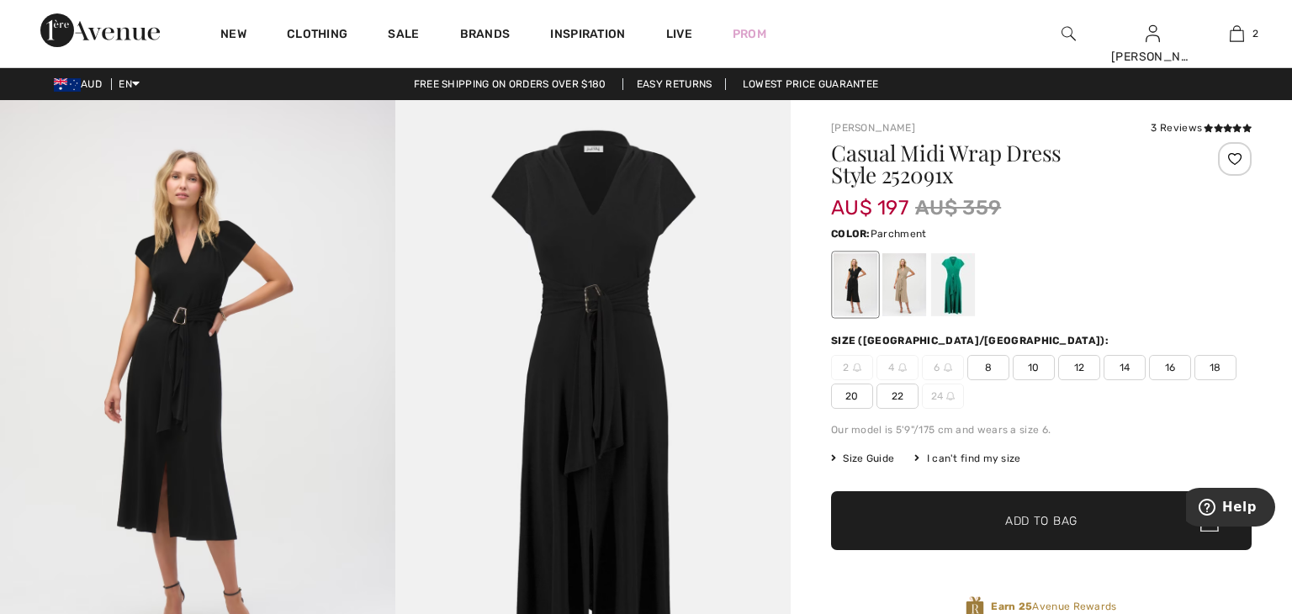
click at [908, 283] on div at bounding box center [904, 284] width 44 height 63
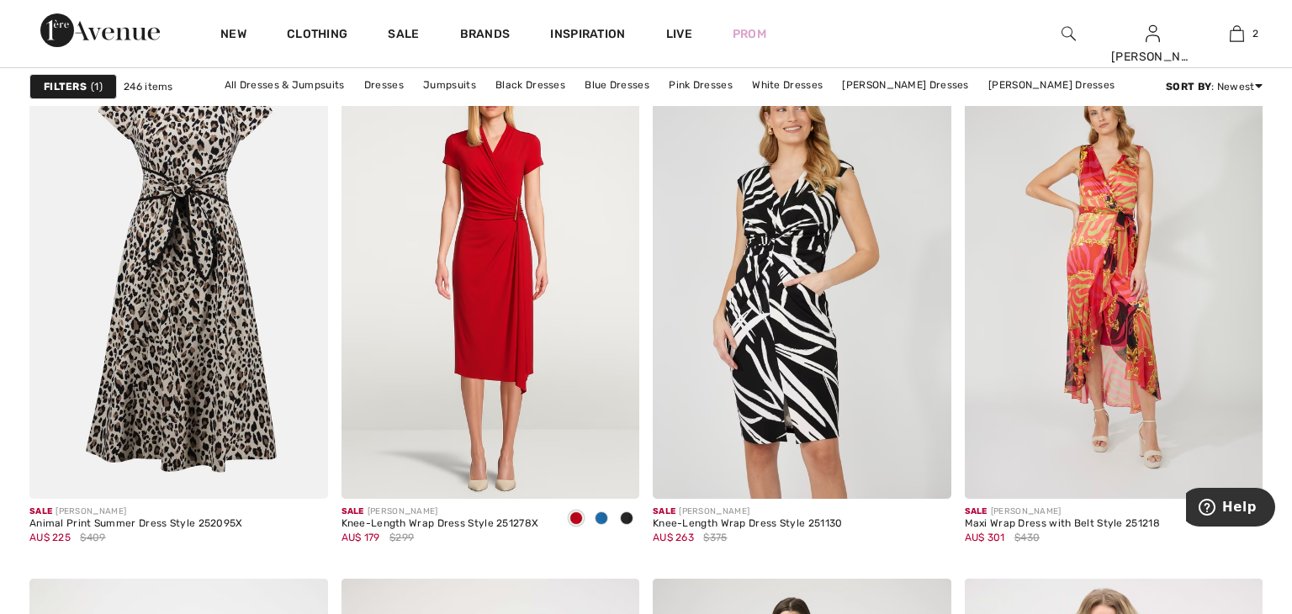
scroll to position [7131, 0]
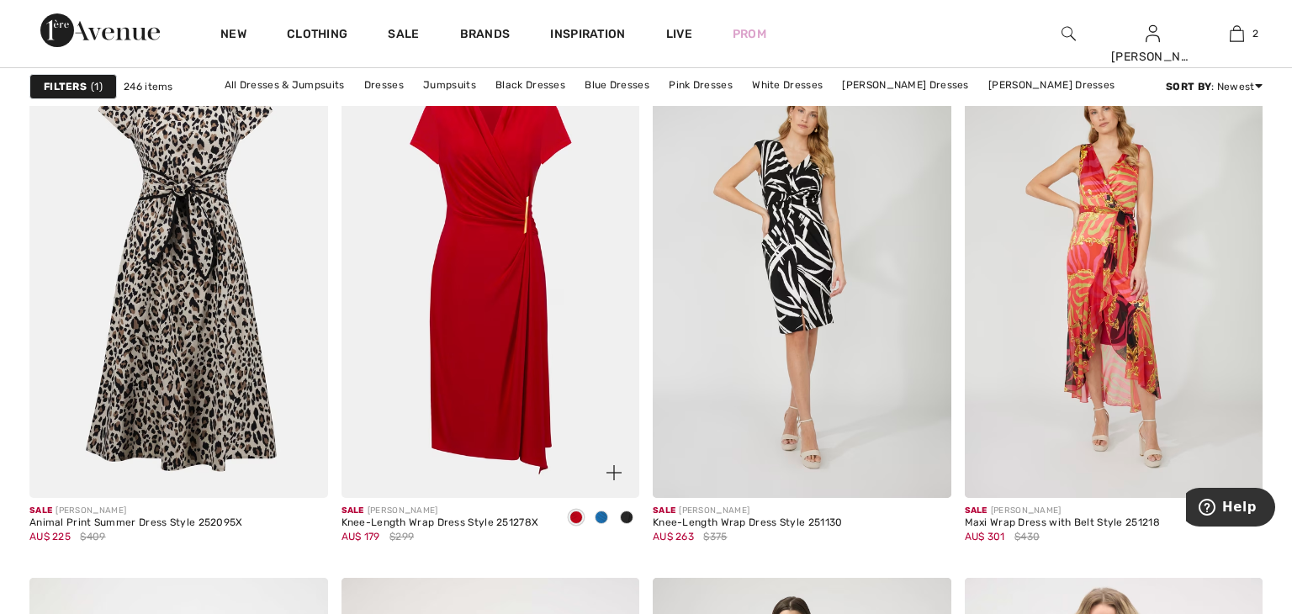
click at [576, 305] on img at bounding box center [491, 274] width 299 height 447
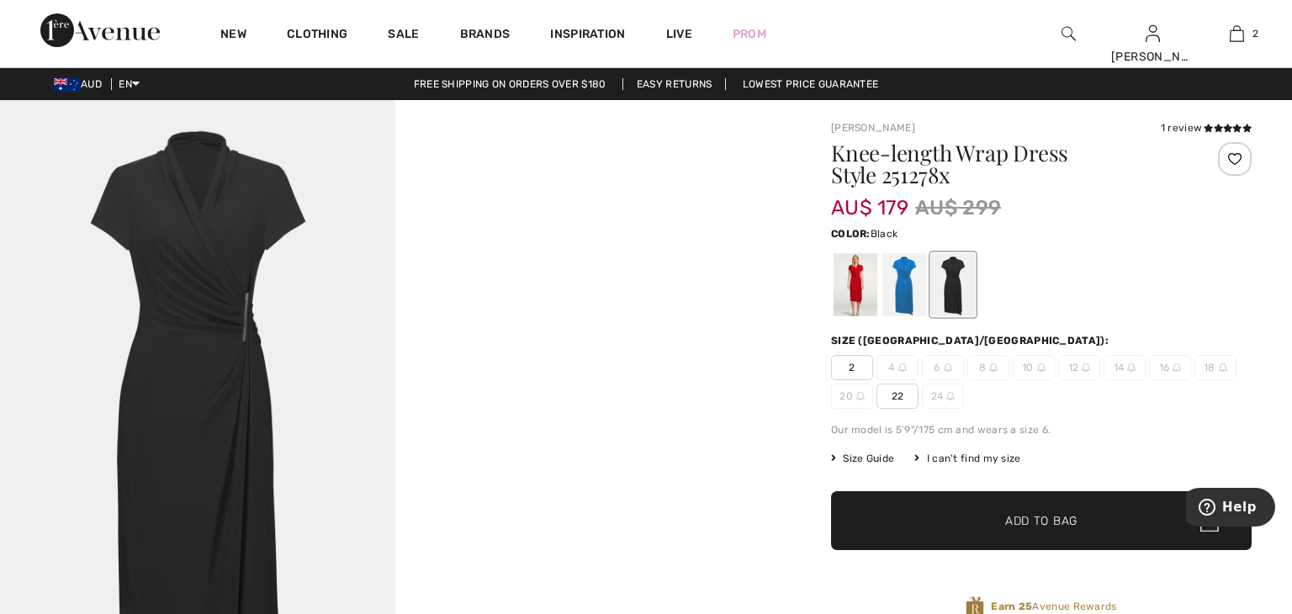
click at [327, 391] on img at bounding box center [197, 396] width 395 height 593
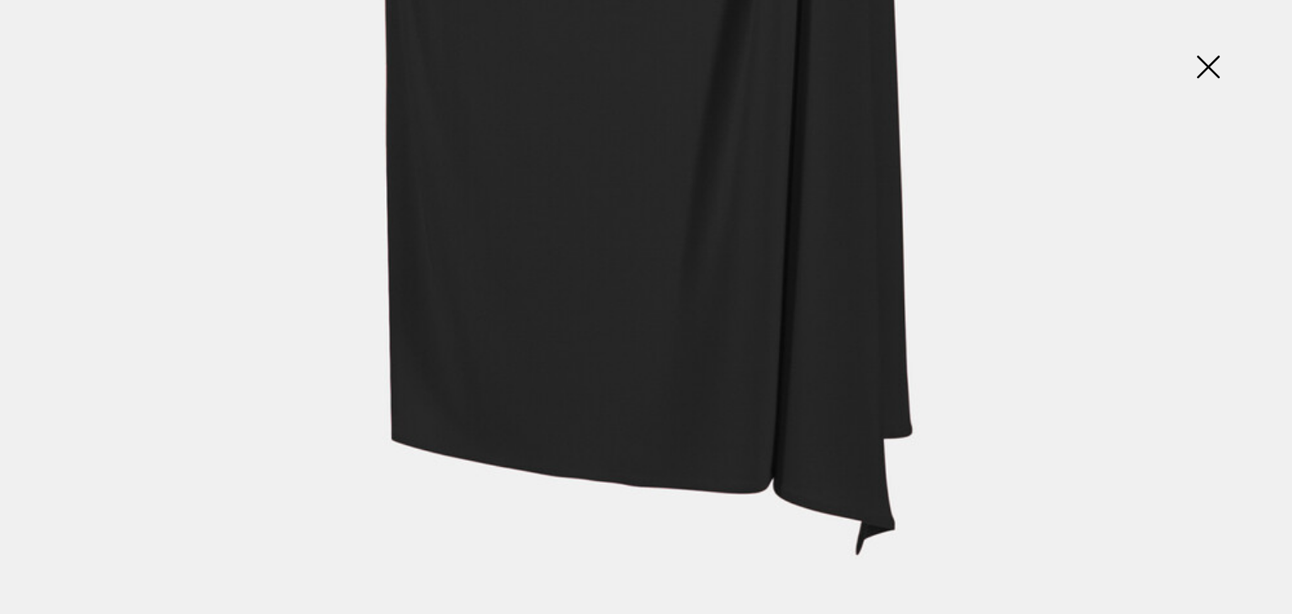
scroll to position [1324, 0]
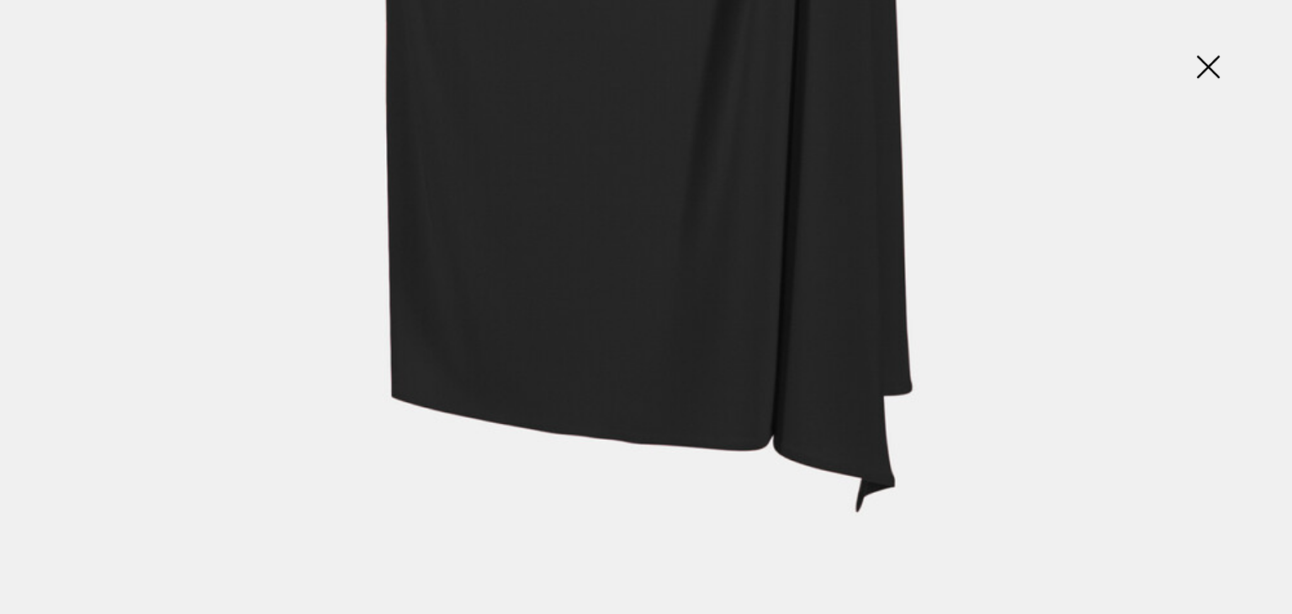
click at [1210, 66] on img at bounding box center [1208, 68] width 84 height 87
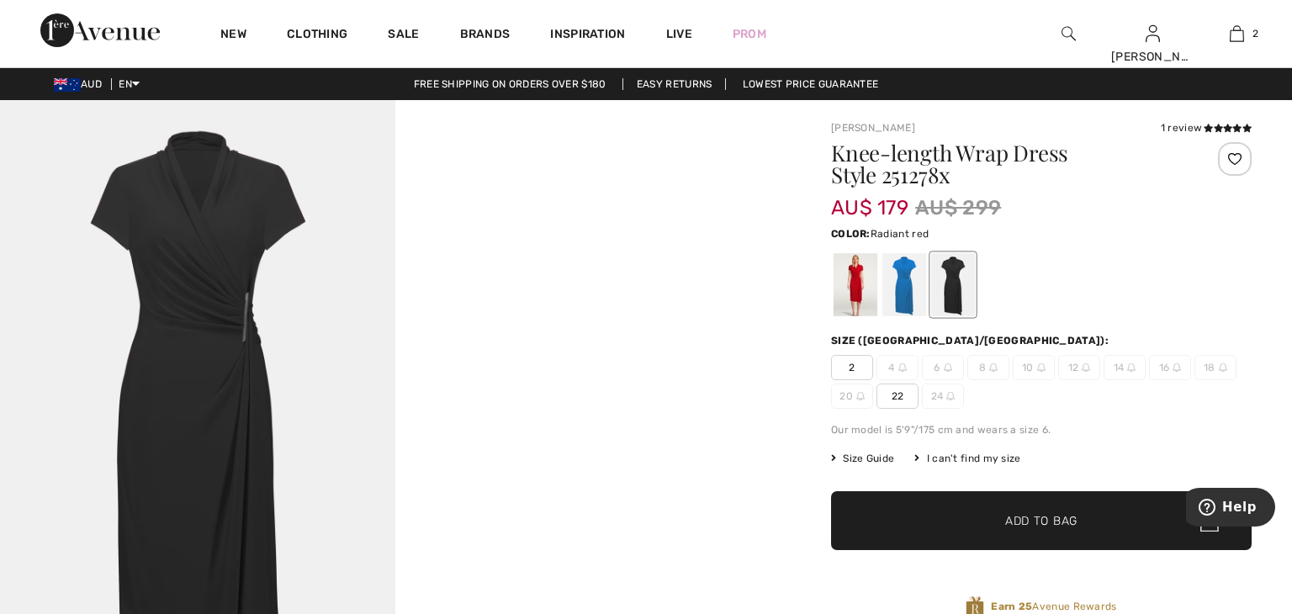
click at [859, 281] on div at bounding box center [856, 284] width 44 height 63
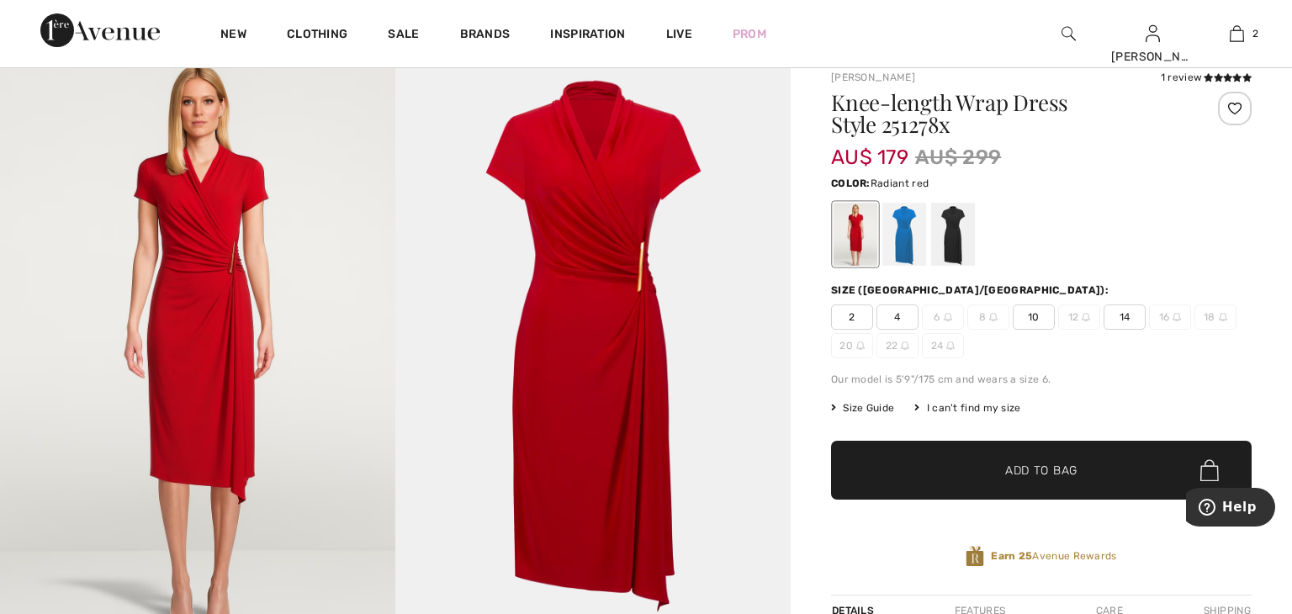
scroll to position [50, 0]
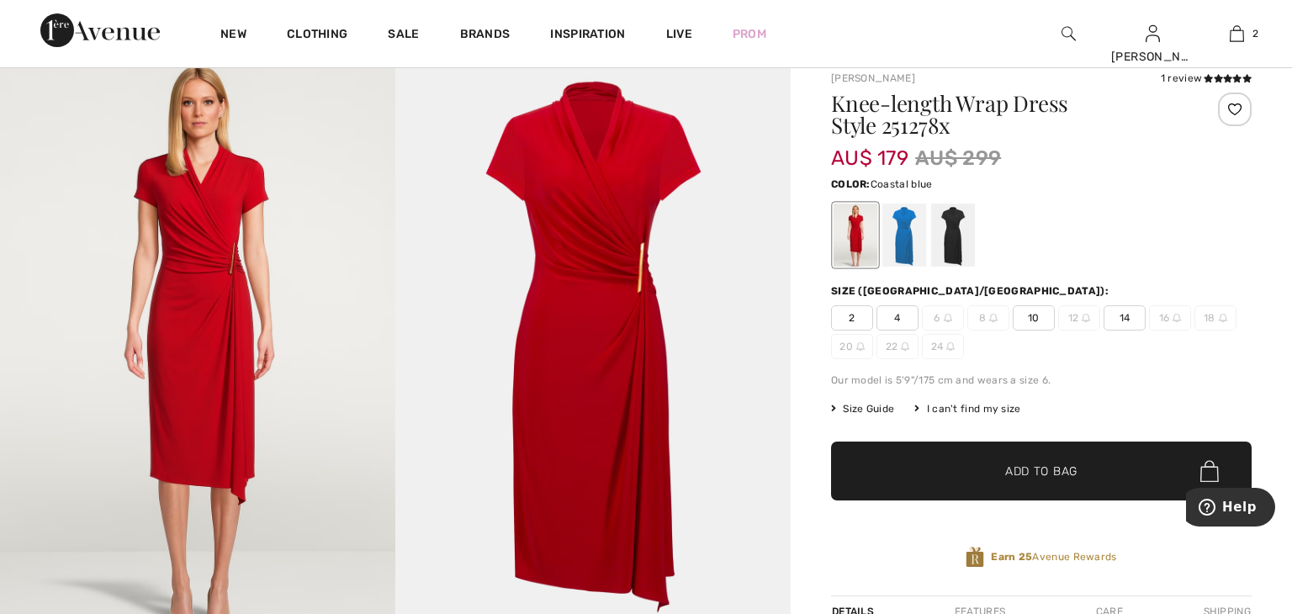
click at [909, 237] on div at bounding box center [904, 235] width 44 height 63
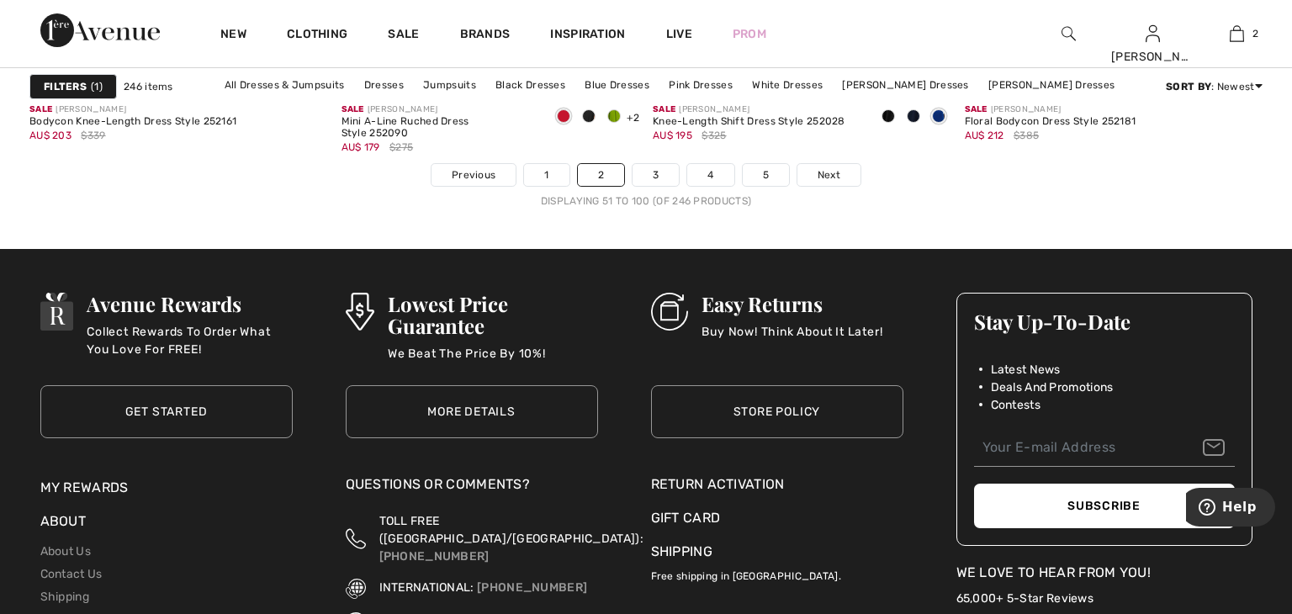
scroll to position [8085, 0]
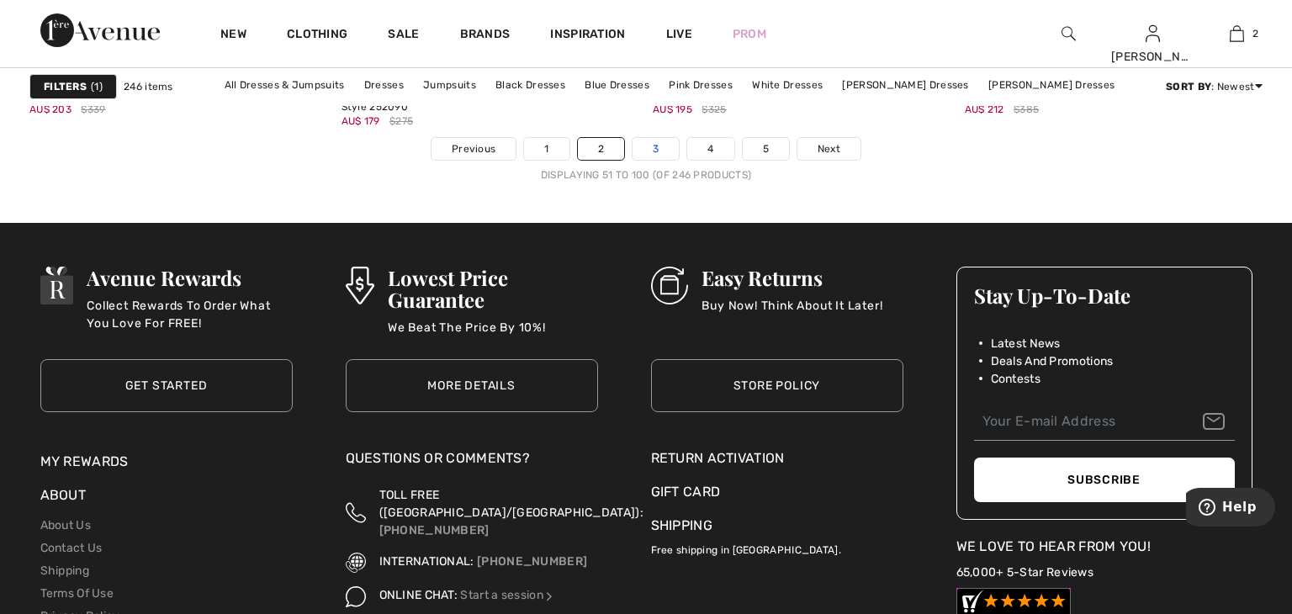
click at [653, 148] on link "3" at bounding box center [656, 149] width 46 height 22
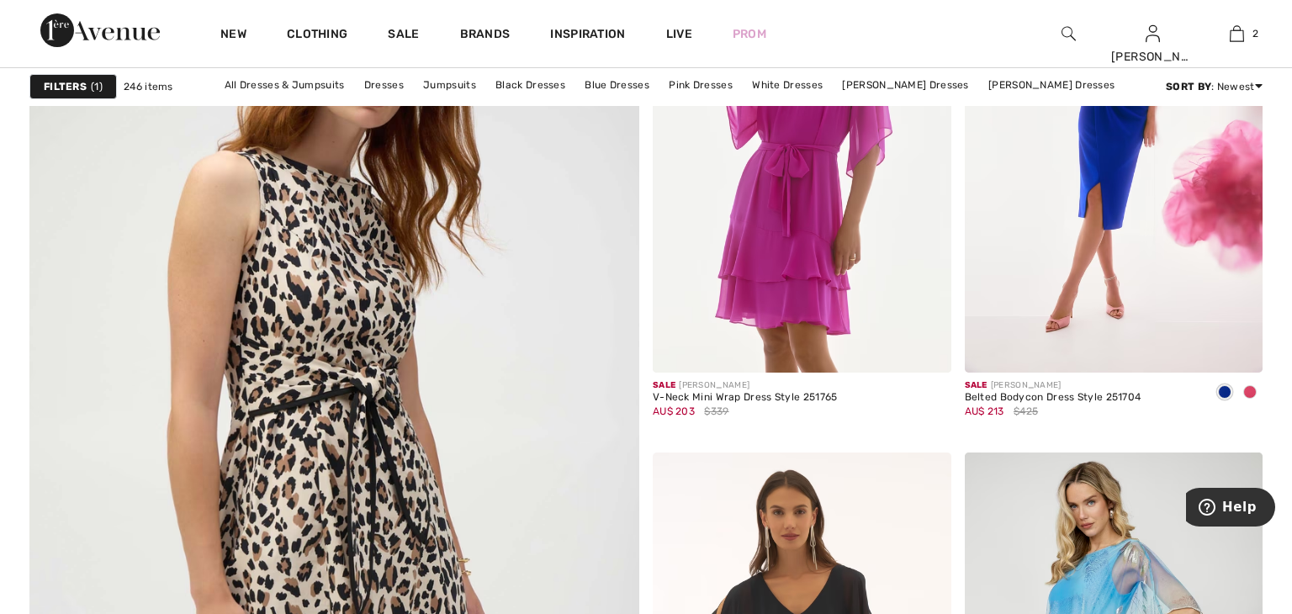
scroll to position [4418, 0]
click at [410, 324] on img at bounding box center [334, 474] width 732 height 1098
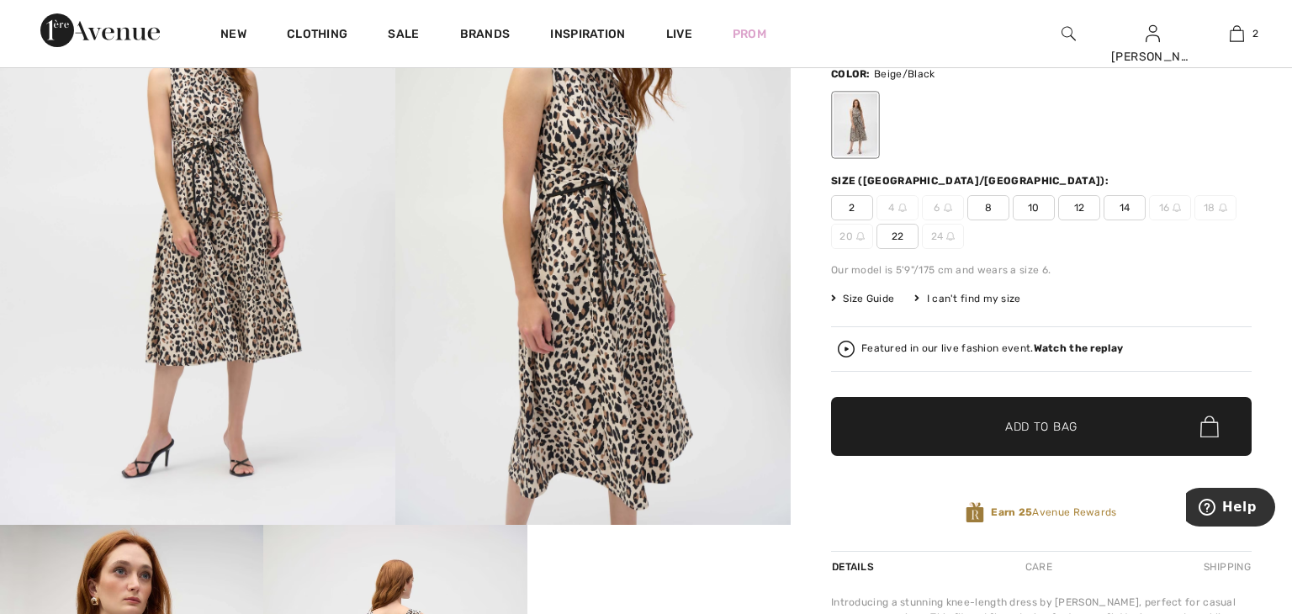
scroll to position [155, 0]
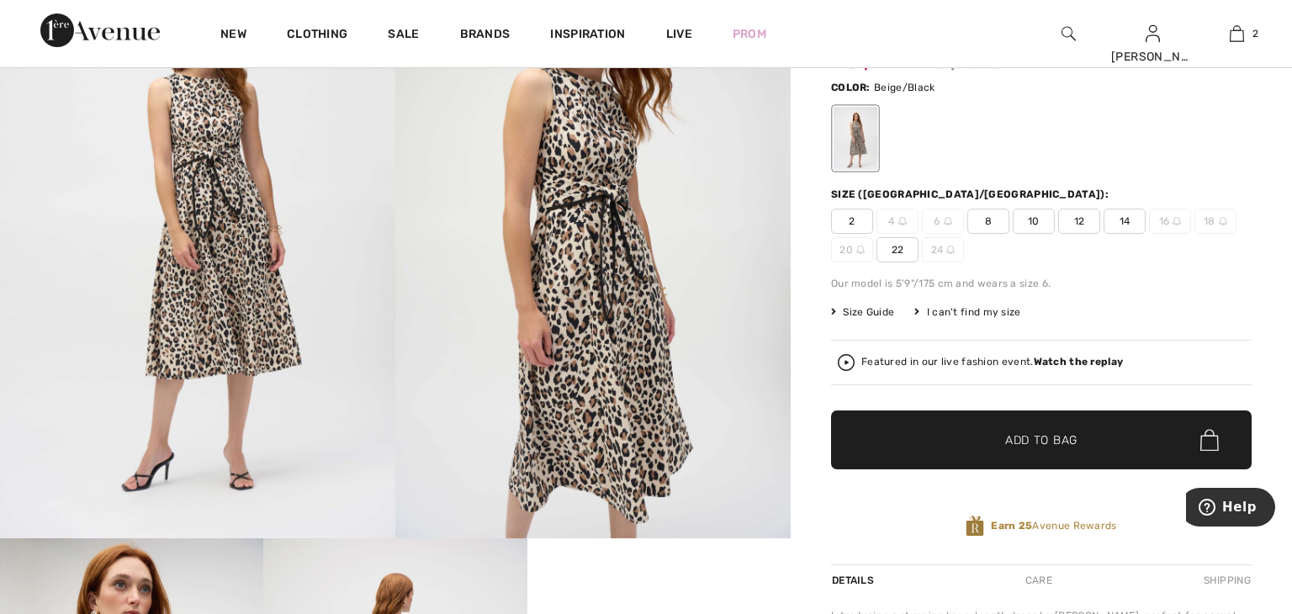
click at [892, 251] on span "22" at bounding box center [897, 249] width 42 height 25
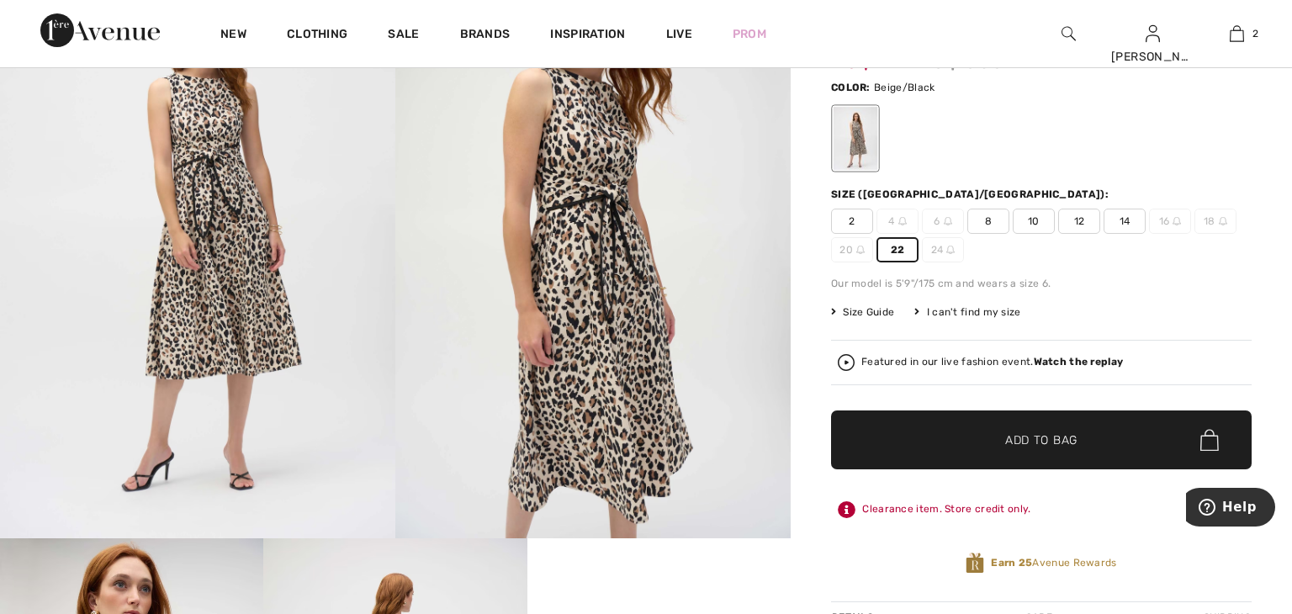
click at [912, 426] on span "✔ Added to Bag Add to Bag" at bounding box center [1041, 439] width 421 height 59
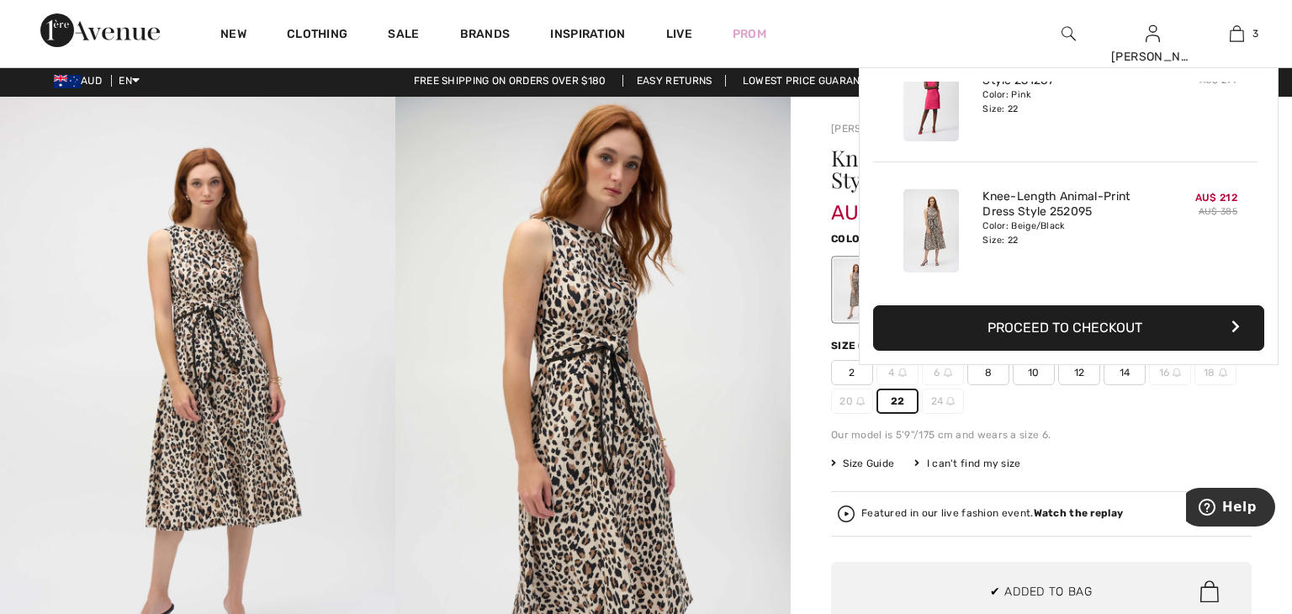
scroll to position [9, 0]
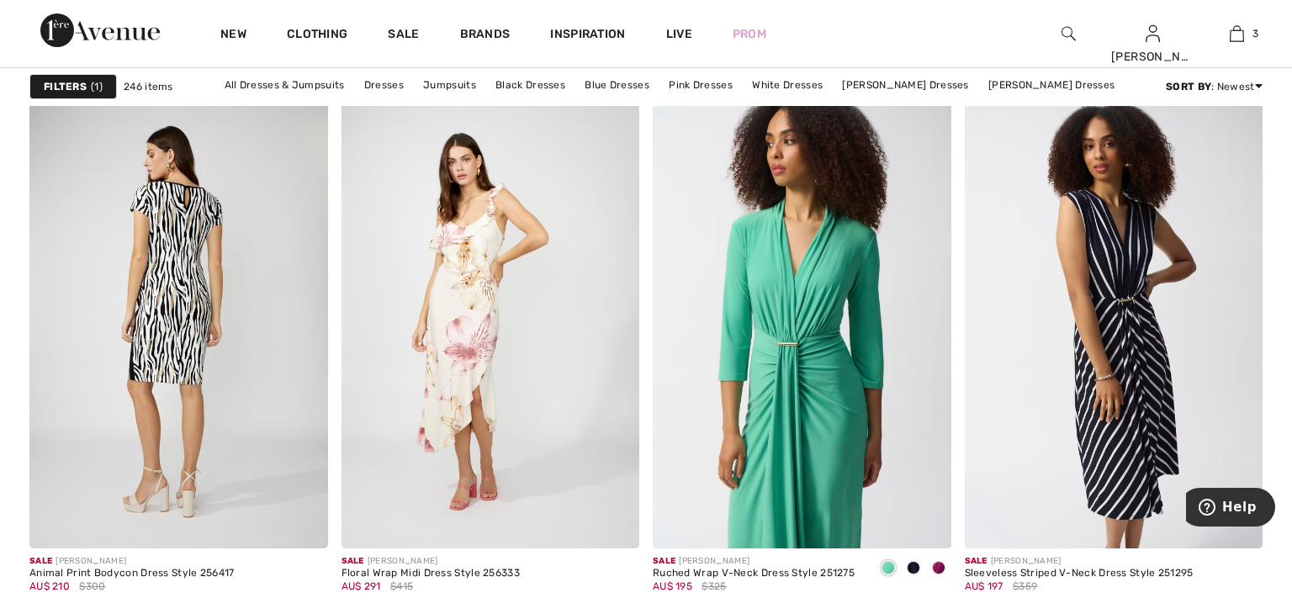
scroll to position [5314, 0]
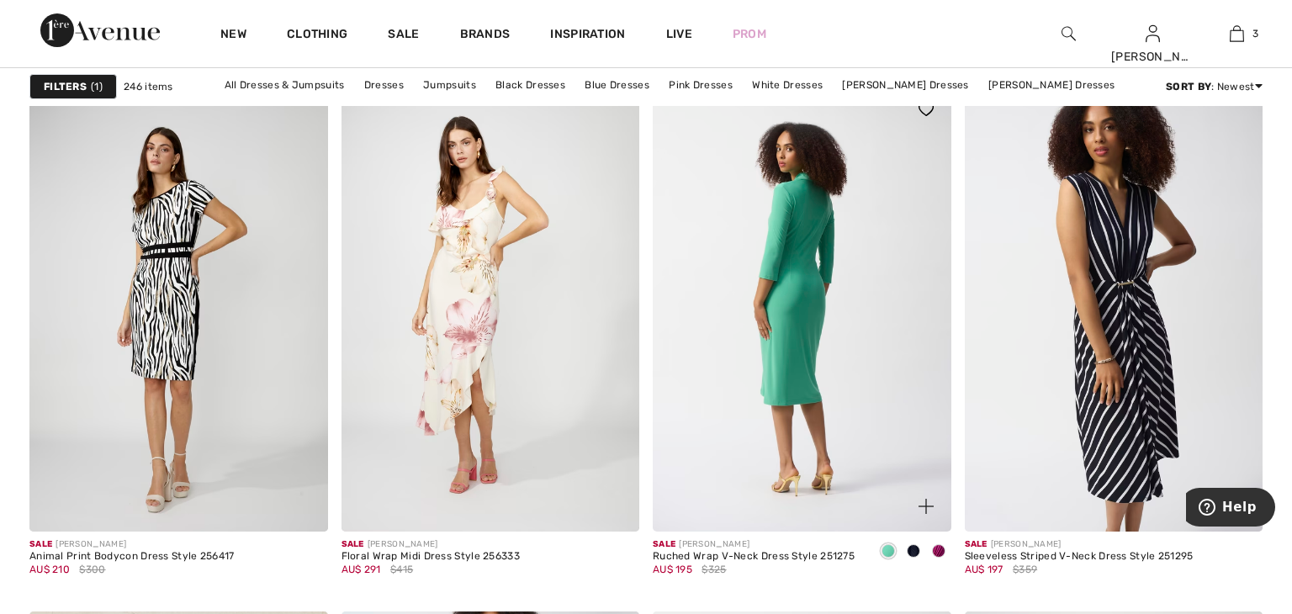
click at [675, 351] on img at bounding box center [802, 307] width 299 height 447
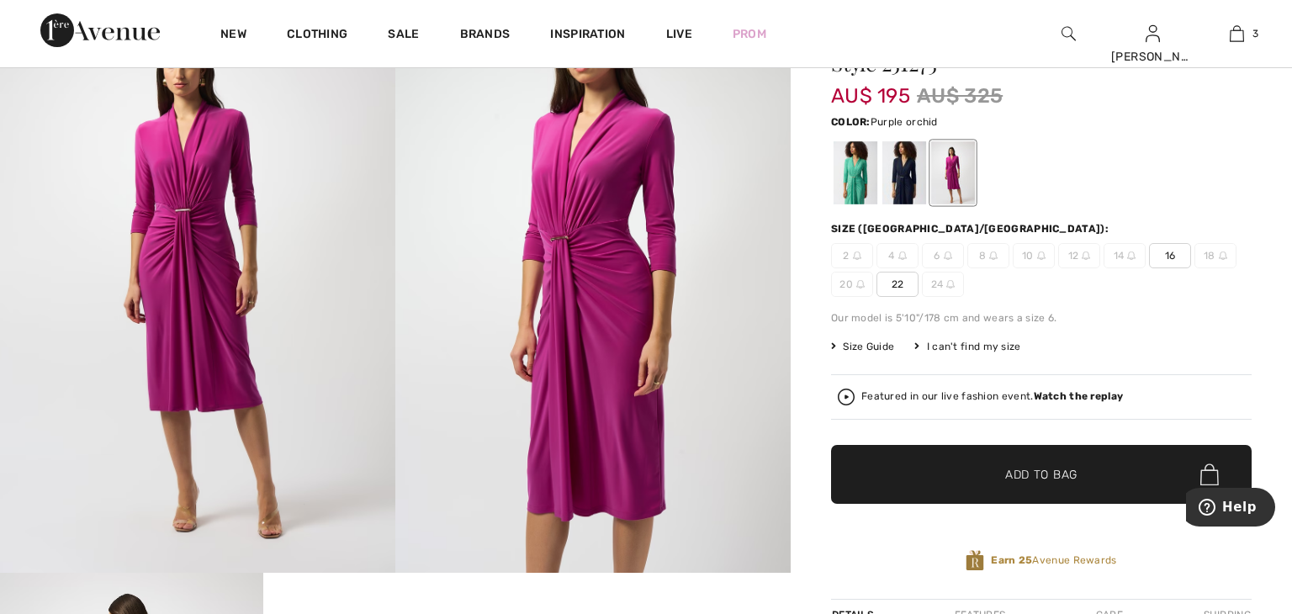
scroll to position [118, 0]
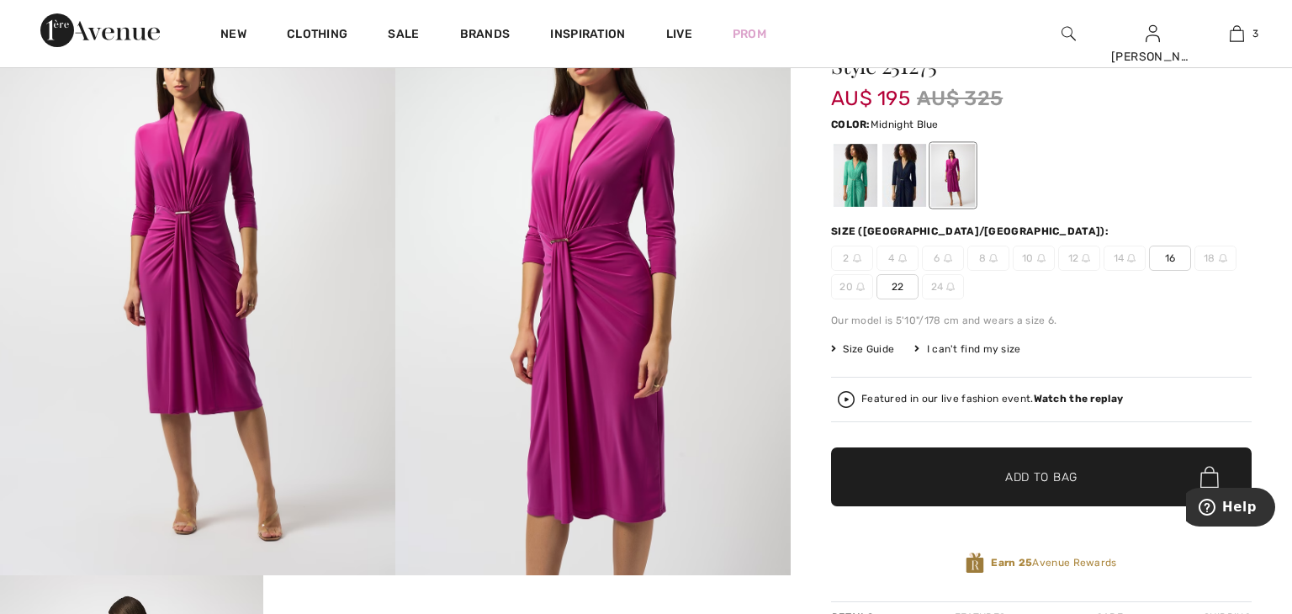
click at [905, 188] on div at bounding box center [904, 175] width 44 height 63
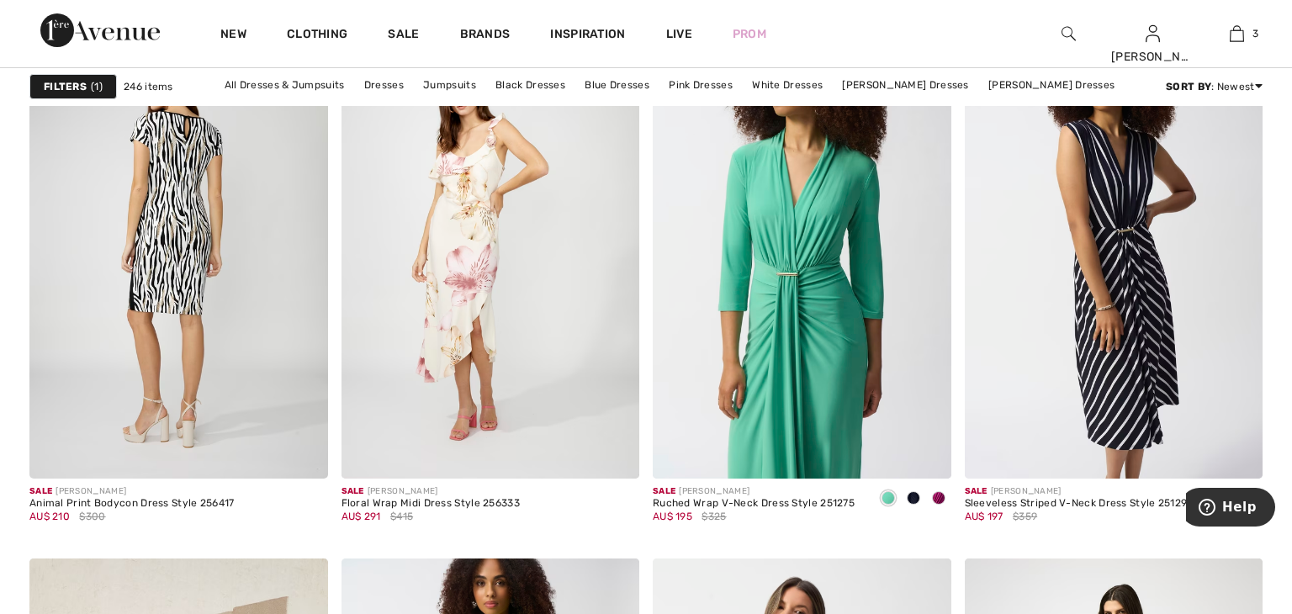
scroll to position [5370, 0]
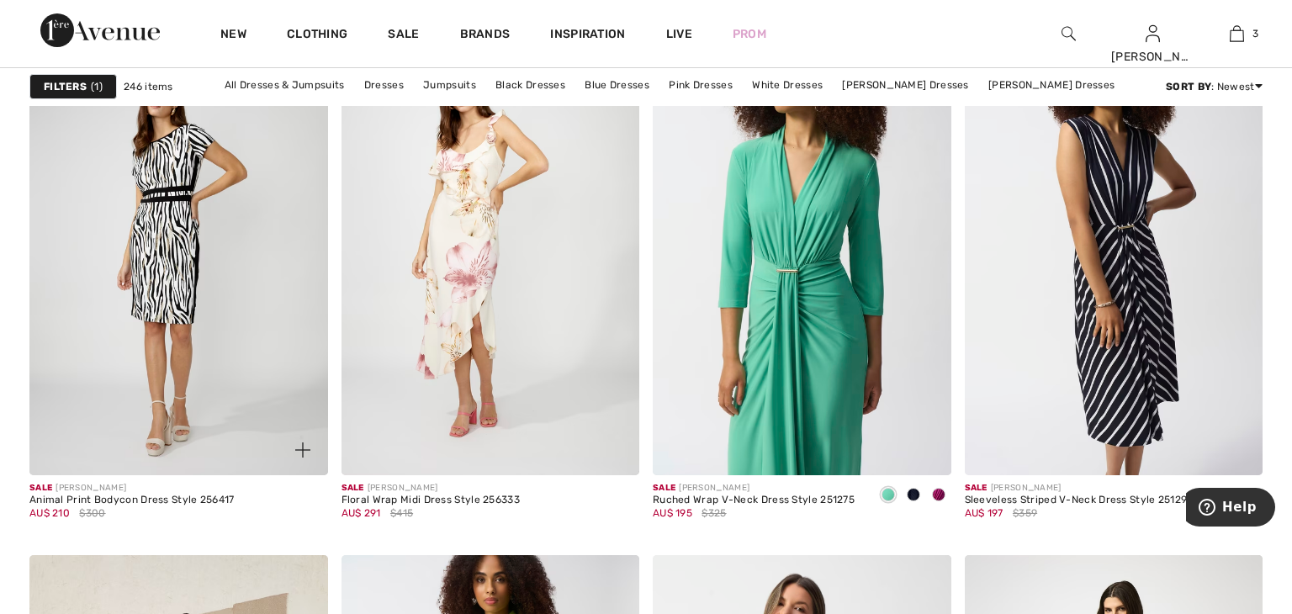
click at [281, 408] on div at bounding box center [293, 440] width 70 height 70
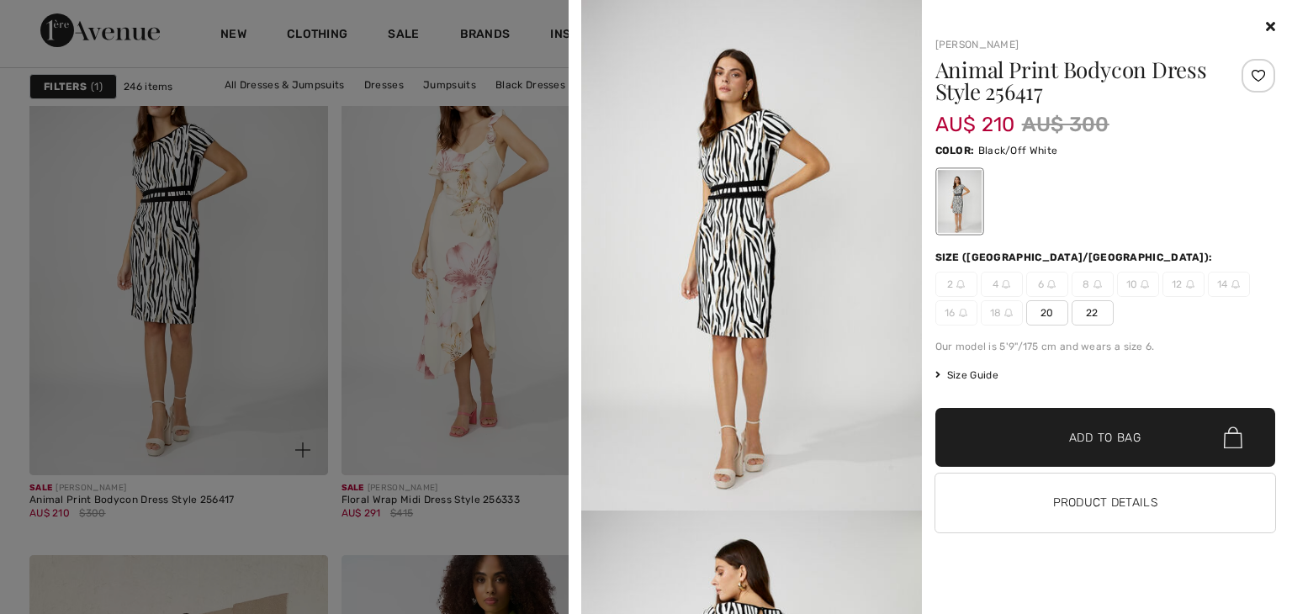
click at [281, 408] on div at bounding box center [646, 307] width 1292 height 614
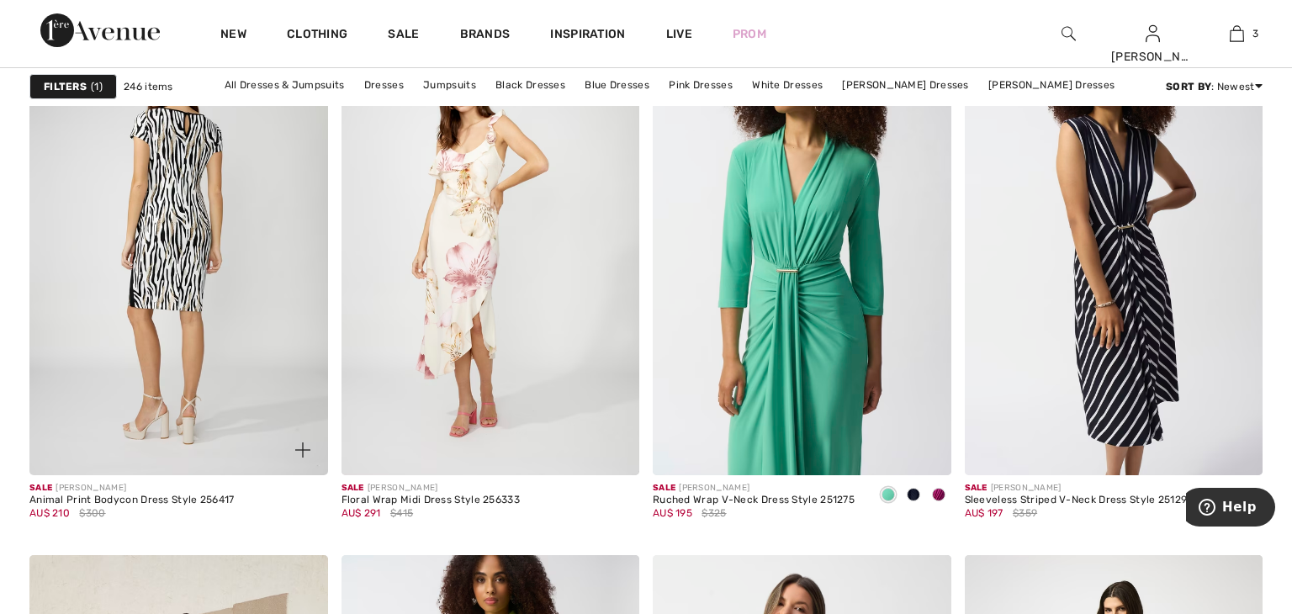
click at [260, 358] on img at bounding box center [178, 251] width 299 height 447
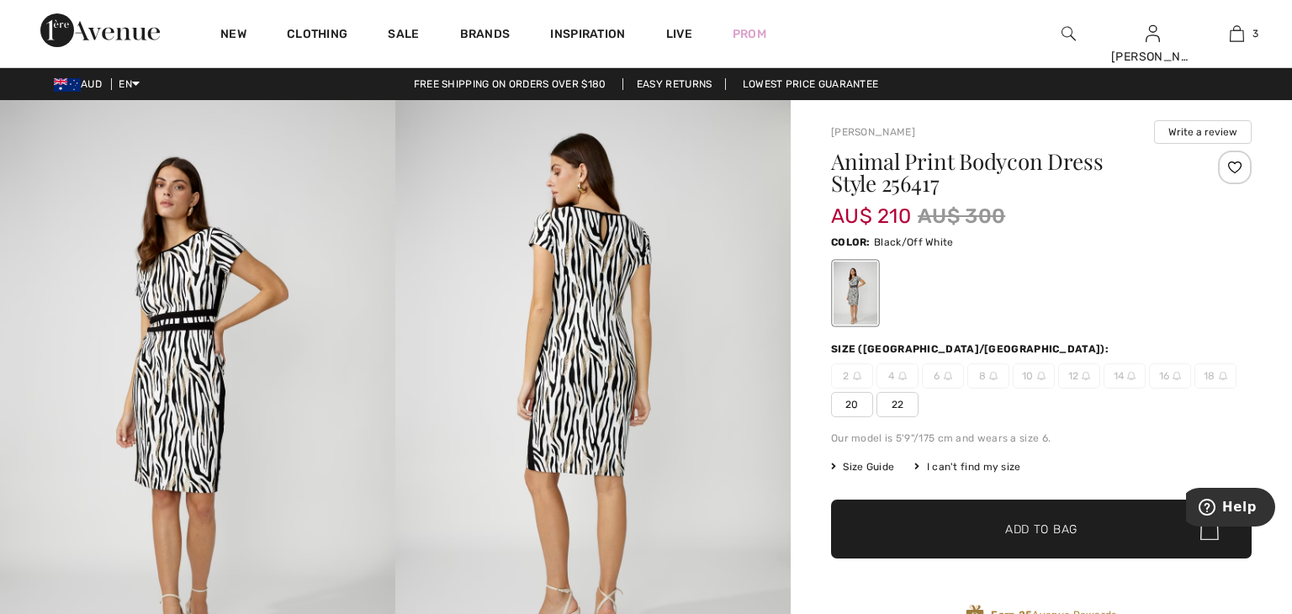
click at [257, 354] on img at bounding box center [197, 396] width 395 height 593
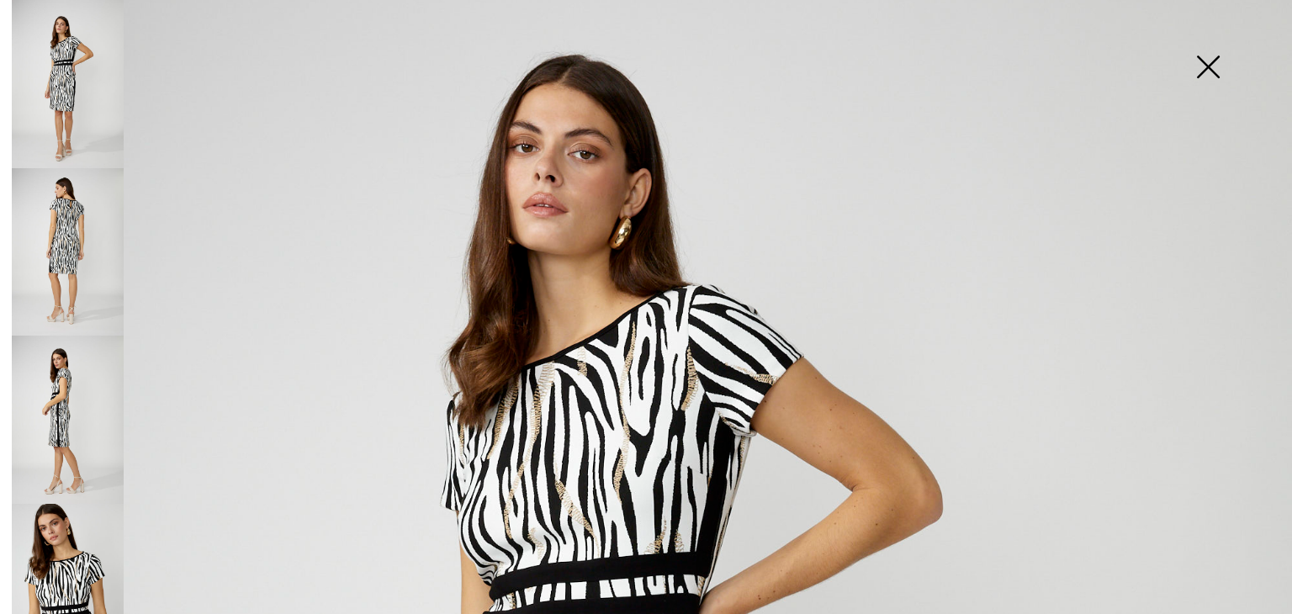
scroll to position [129, 0]
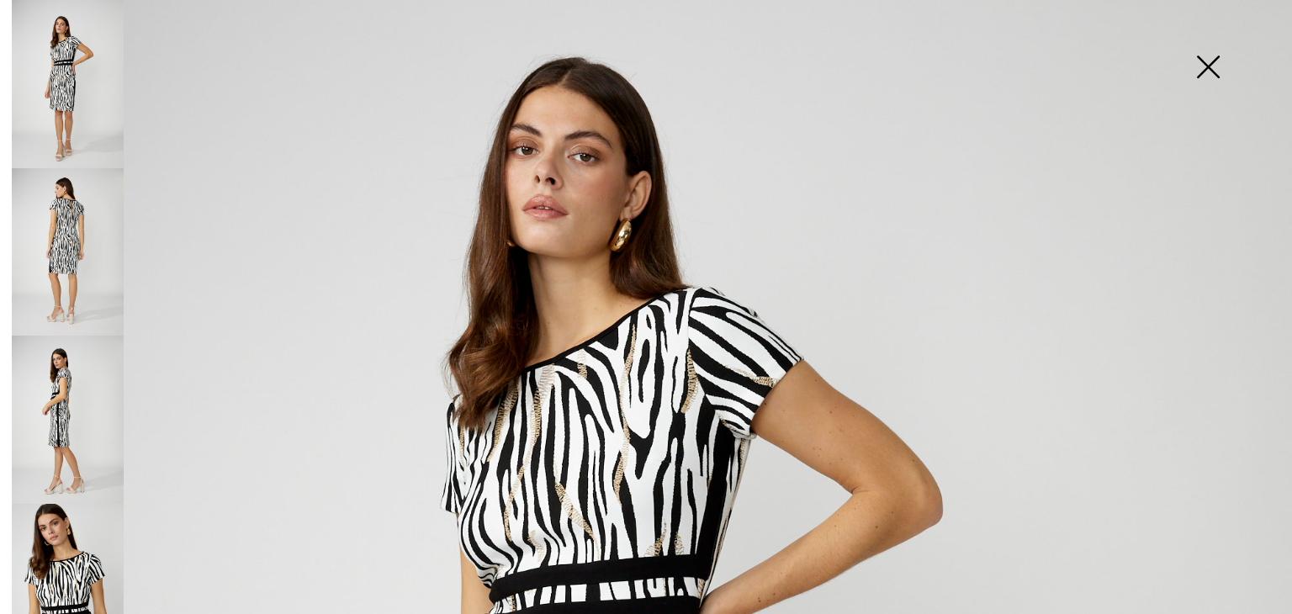
click at [67, 285] on img at bounding box center [68, 252] width 112 height 168
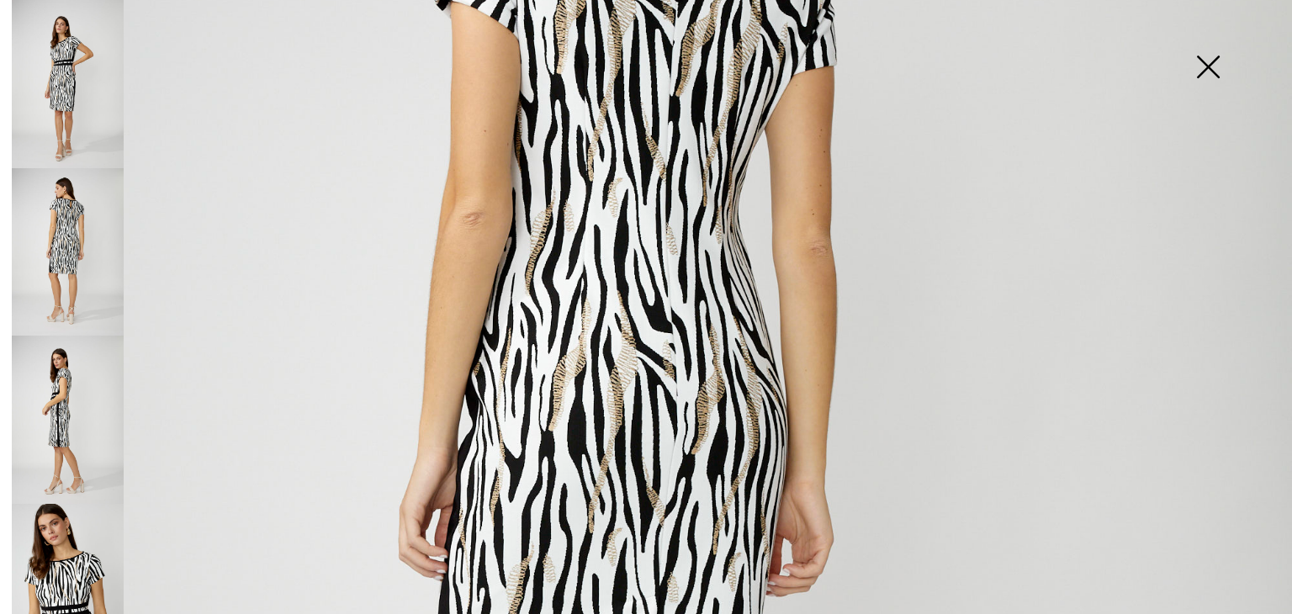
scroll to position [468, 0]
click at [80, 434] on img at bounding box center [68, 420] width 112 height 168
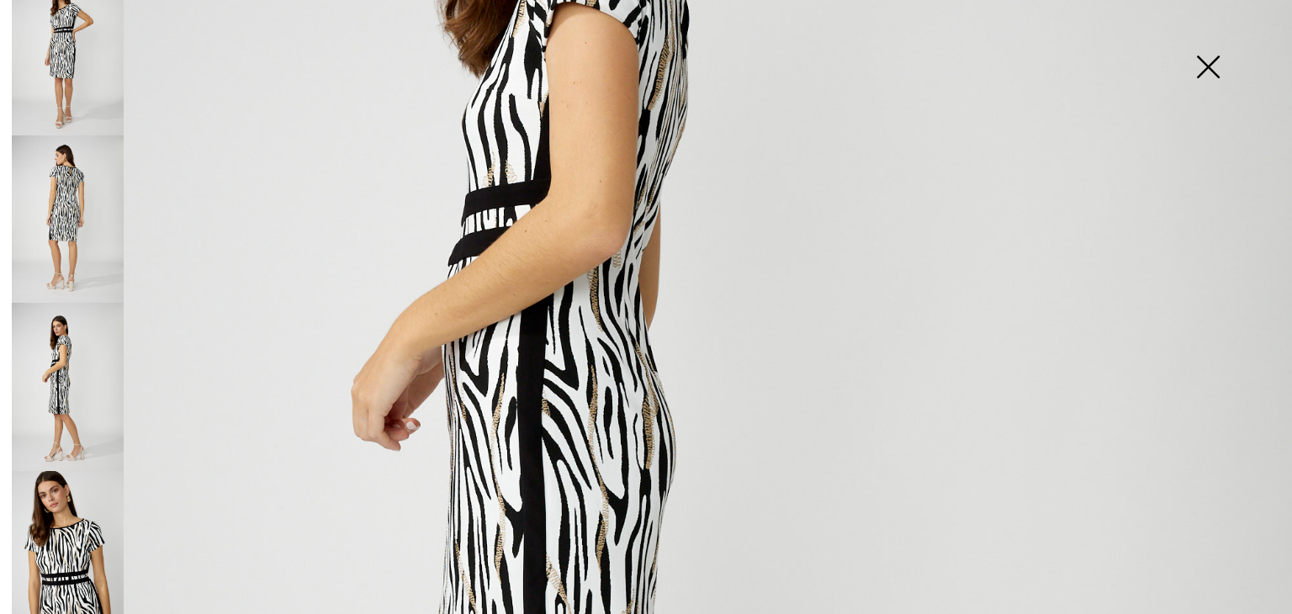
scroll to position [34, 0]
click at [79, 470] on img at bounding box center [68, 554] width 112 height 168
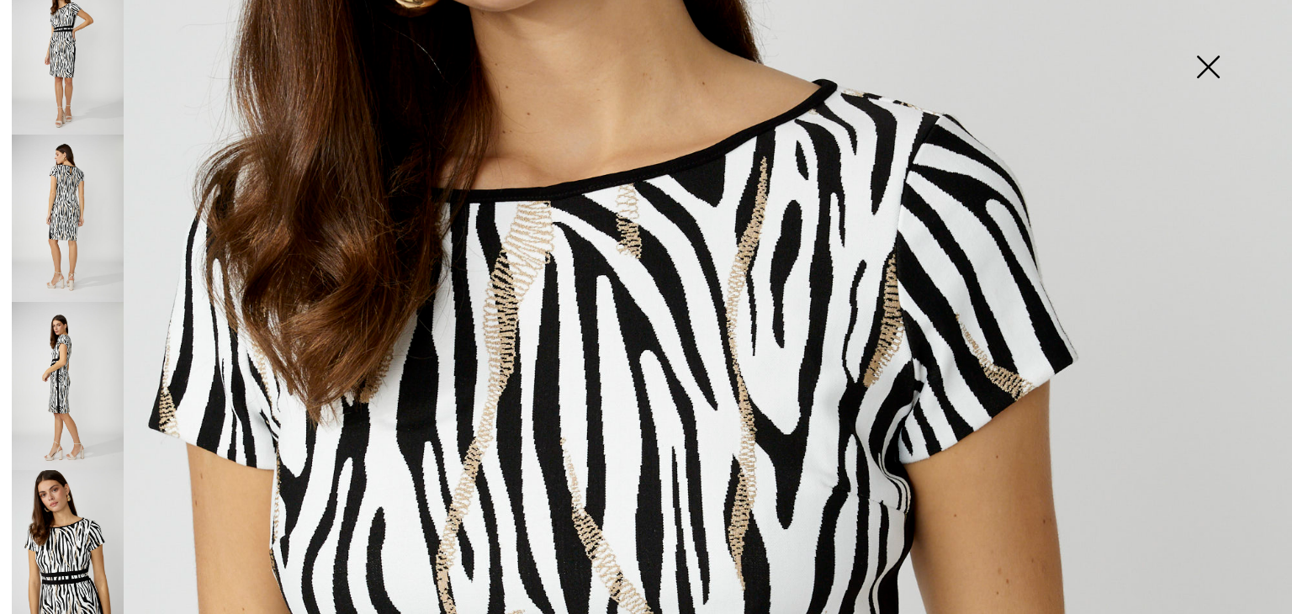
click at [1222, 62] on img at bounding box center [1208, 68] width 84 height 87
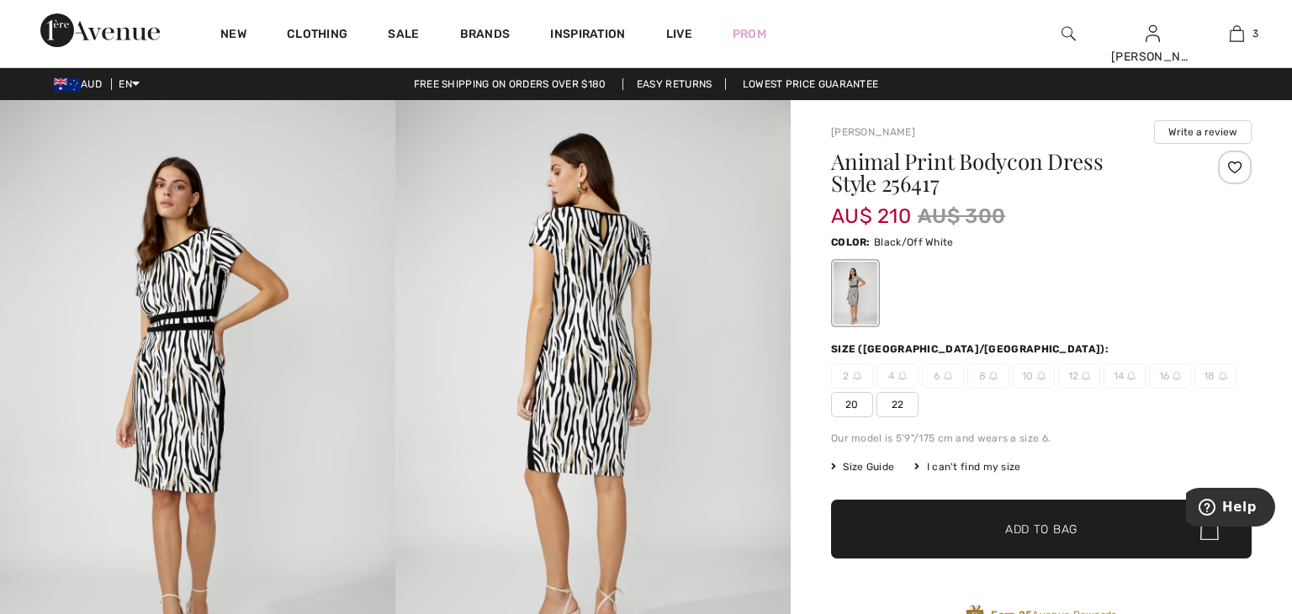
click at [902, 404] on span "22" at bounding box center [897, 404] width 42 height 25
click at [911, 521] on span "✔ Added to Bag Add to Bag" at bounding box center [1041, 529] width 421 height 59
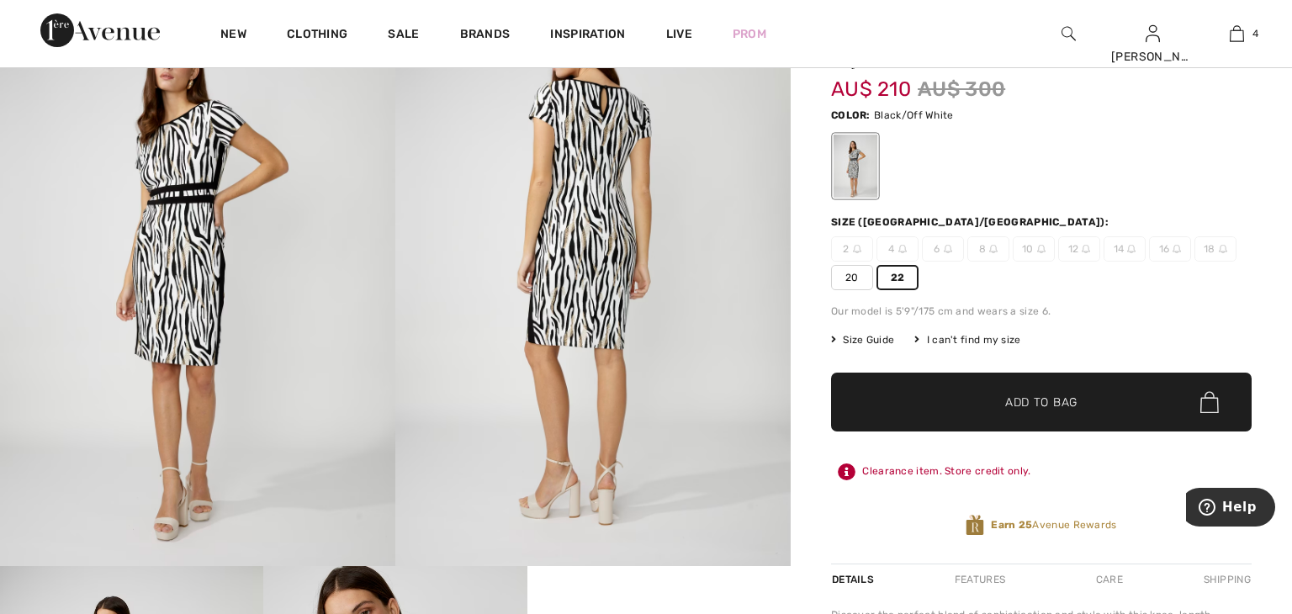
scroll to position [125, 0]
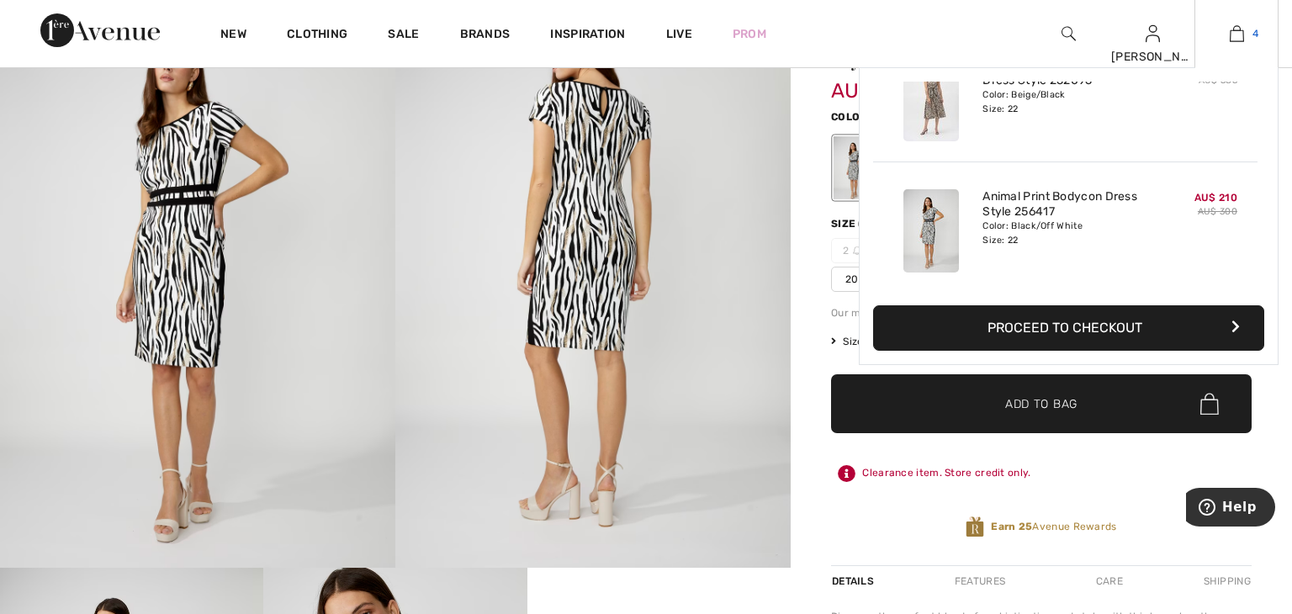
click at [1237, 36] on img at bounding box center [1237, 34] width 14 height 20
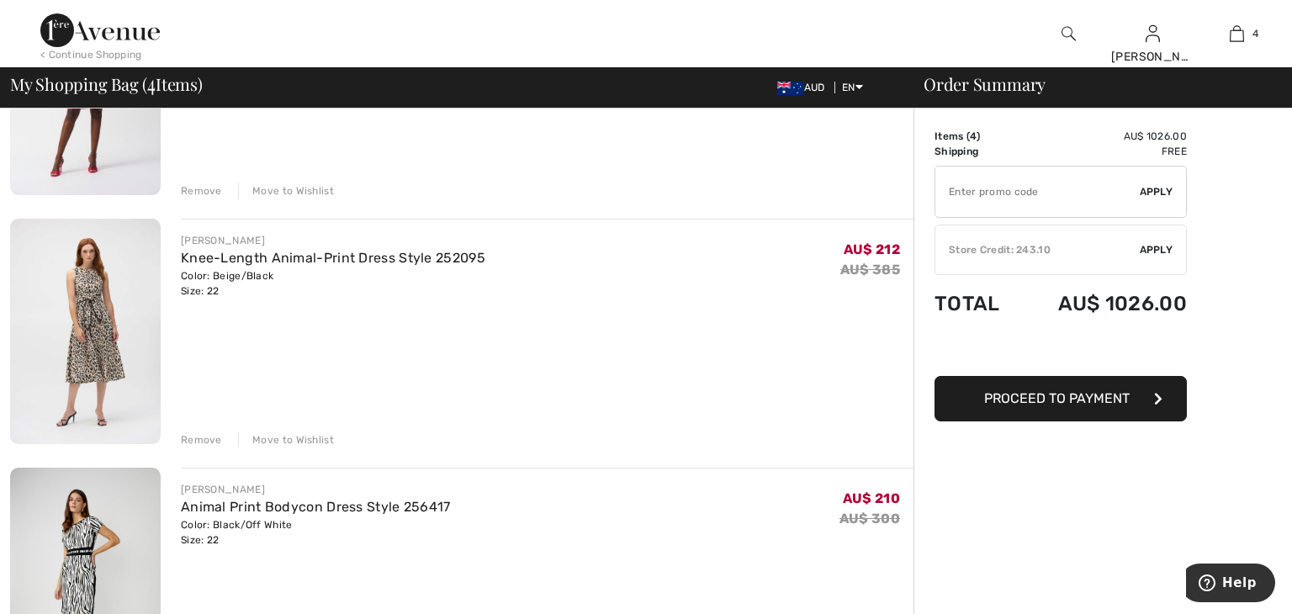
scroll to position [525, 0]
click at [199, 442] on div "Remove" at bounding box center [201, 441] width 41 height 15
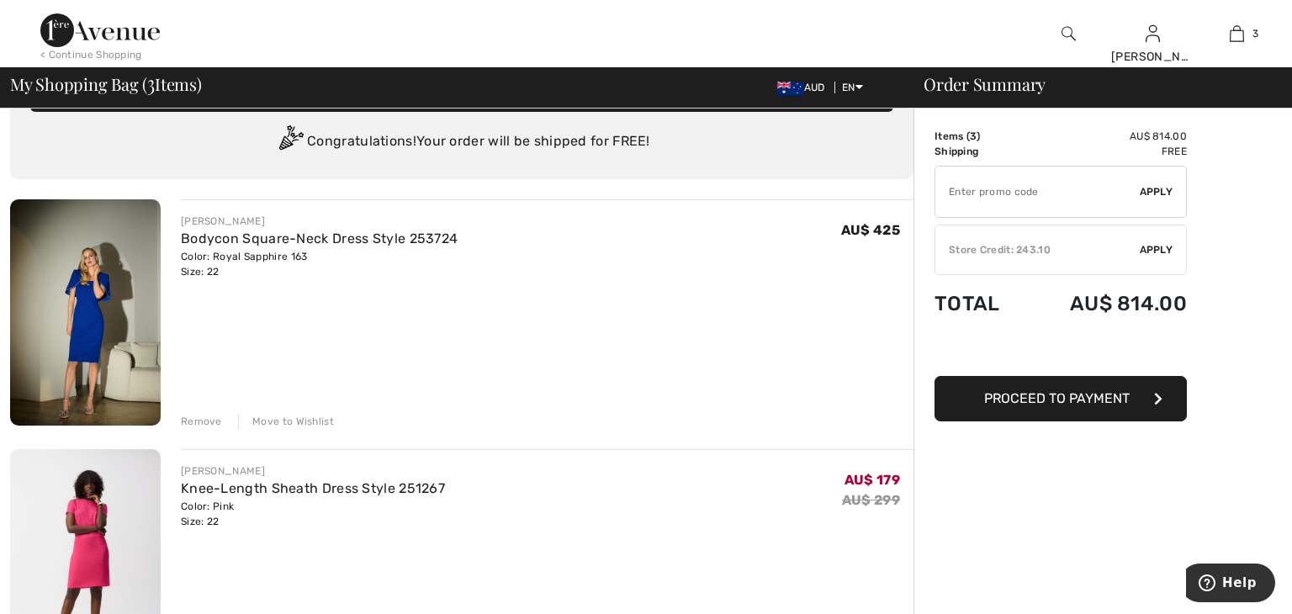
scroll to position [44, 0]
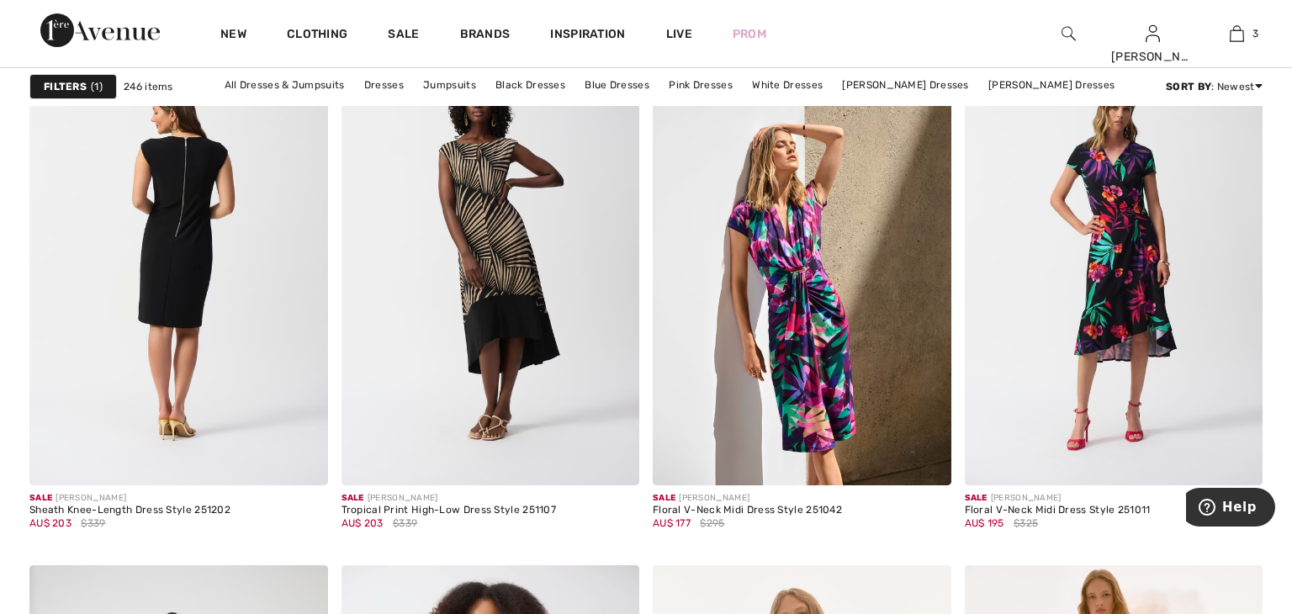
scroll to position [6621, 0]
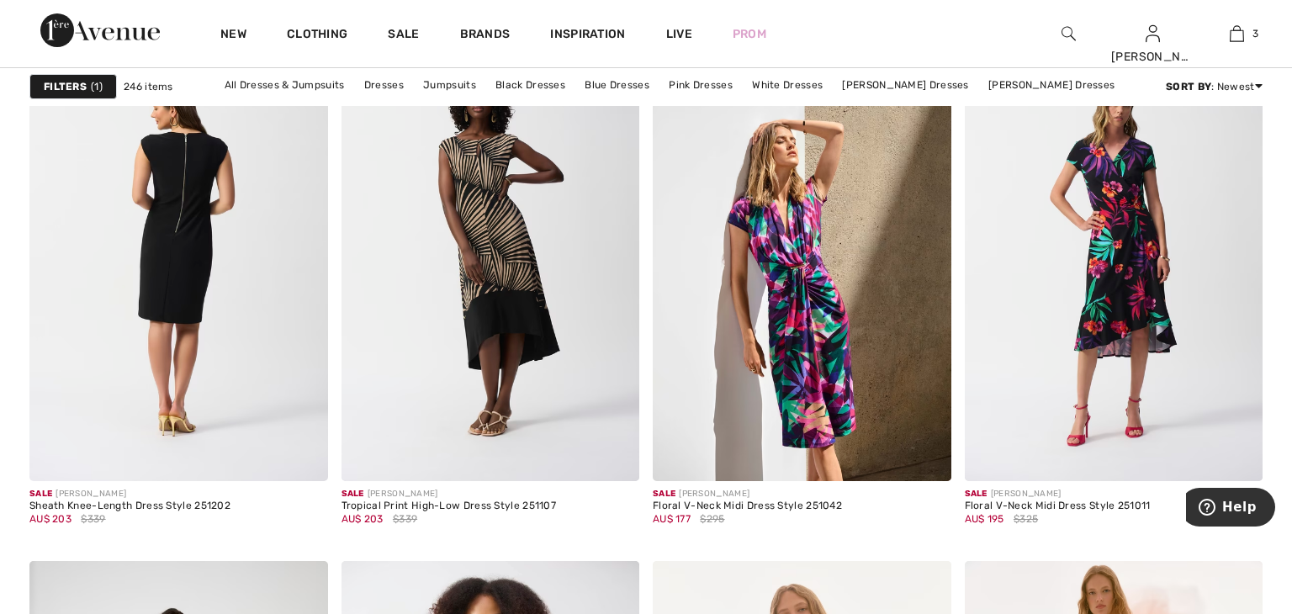
click at [170, 167] on img at bounding box center [178, 257] width 299 height 447
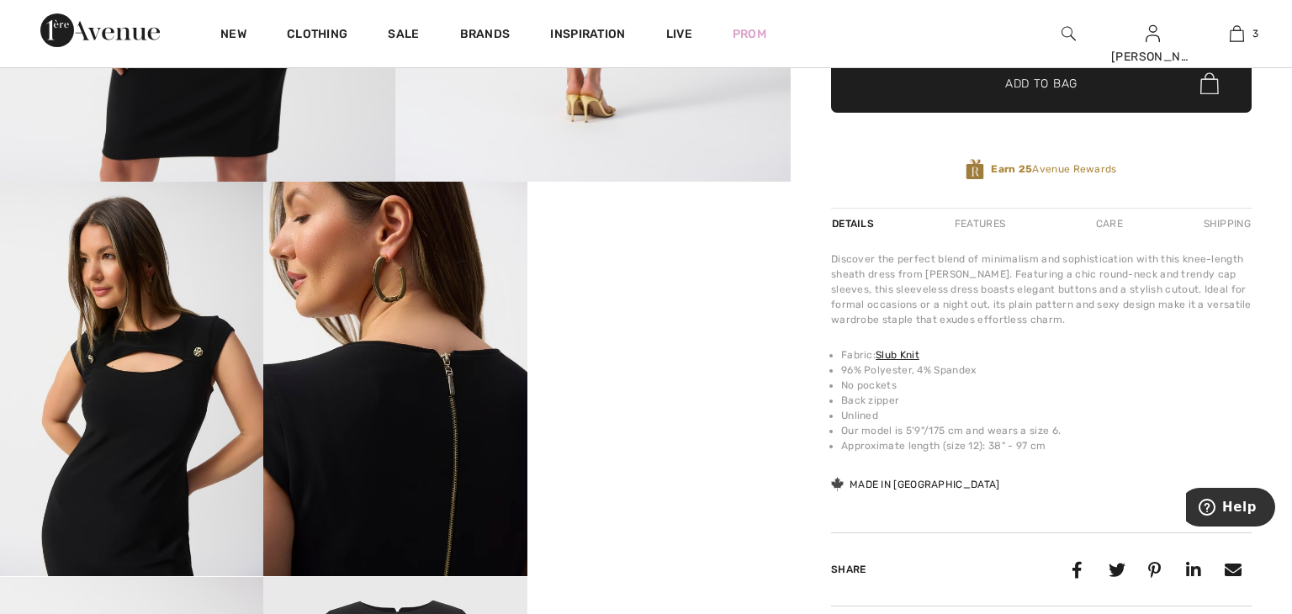
scroll to position [517, 0]
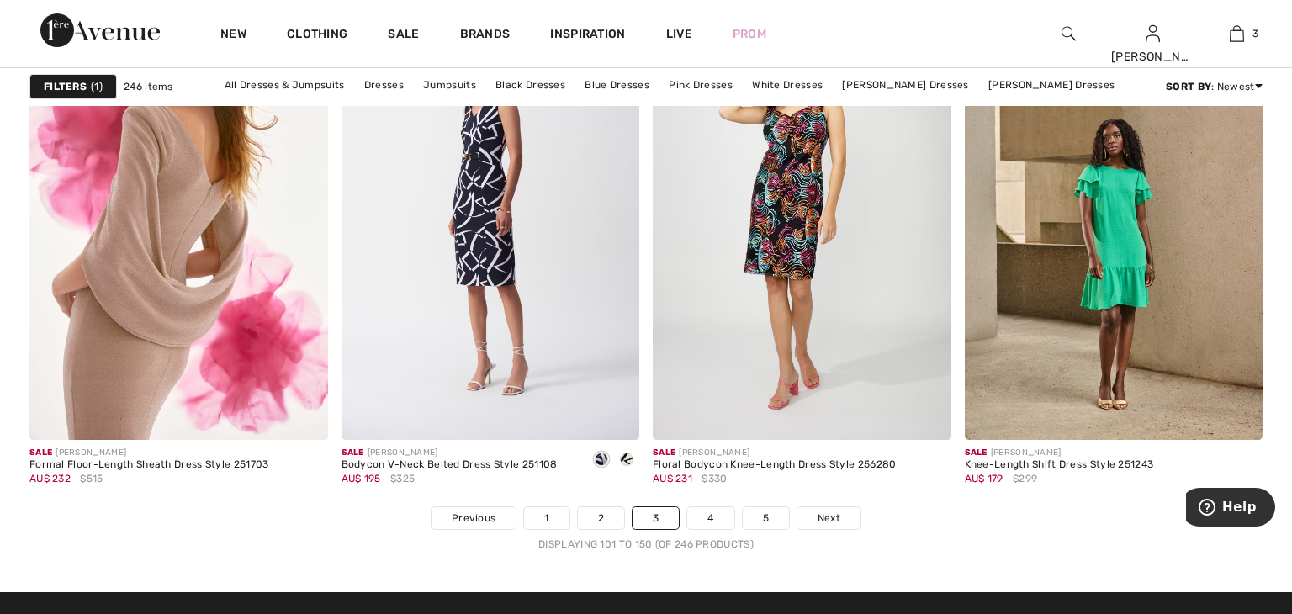
scroll to position [7722, 0]
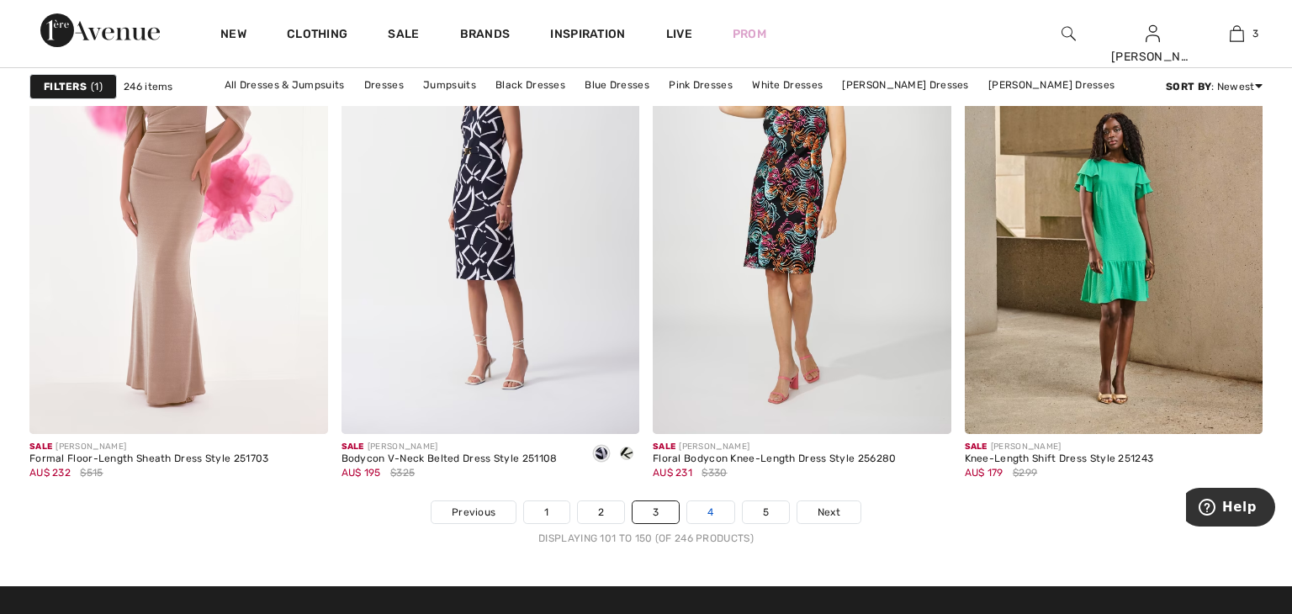
click at [721, 511] on link "4" at bounding box center [710, 512] width 46 height 22
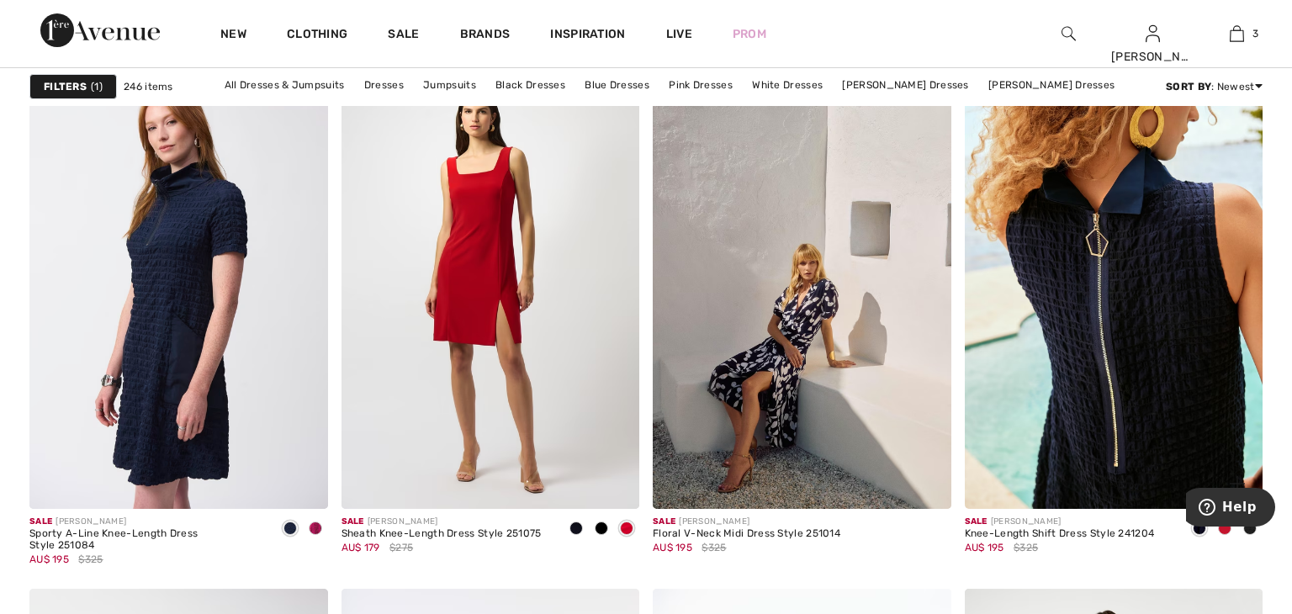
scroll to position [2498, 0]
click at [1041, 362] on img at bounding box center [1114, 284] width 299 height 447
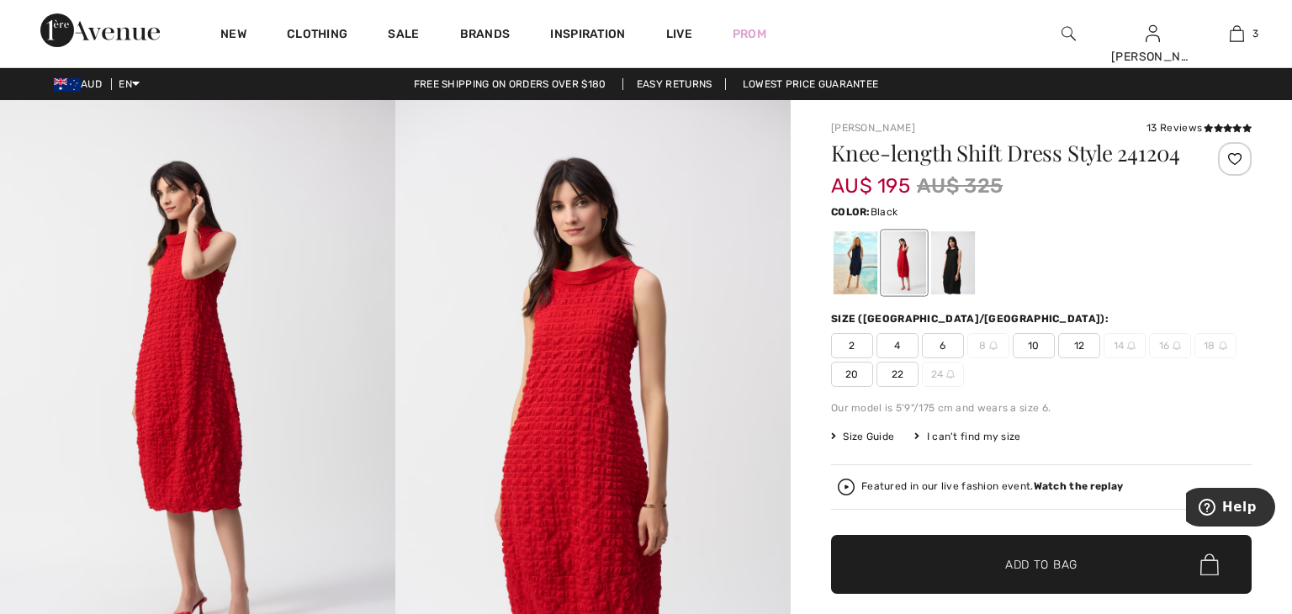
click at [949, 269] on div at bounding box center [953, 262] width 44 height 63
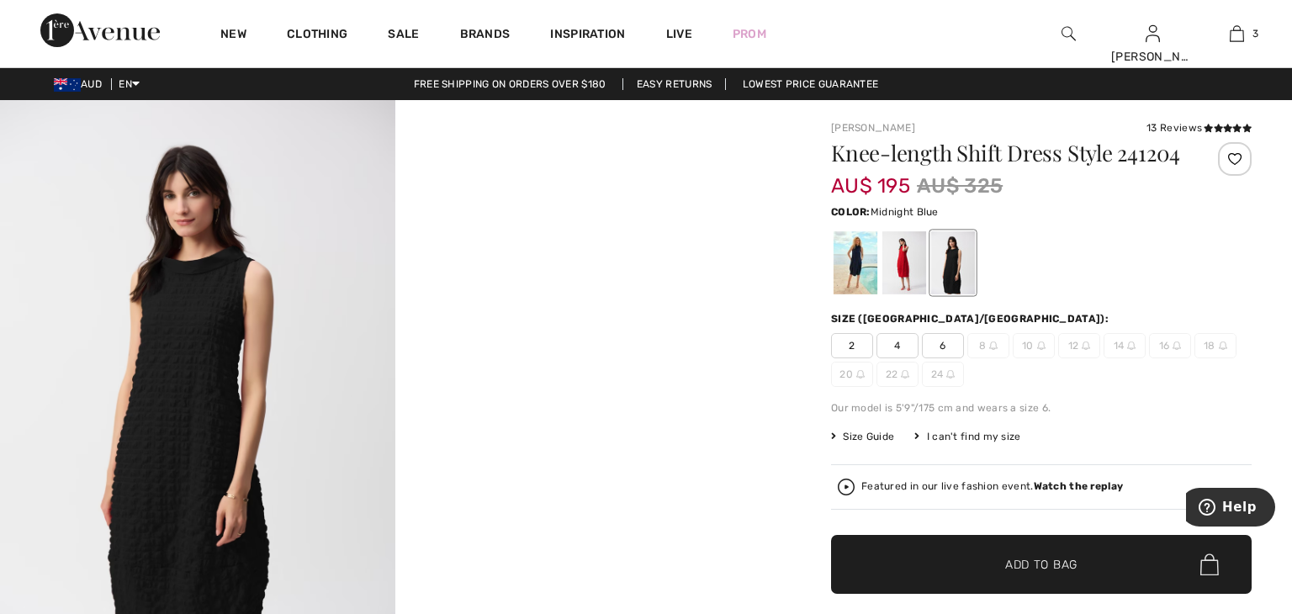
click at [864, 276] on div at bounding box center [856, 262] width 44 height 63
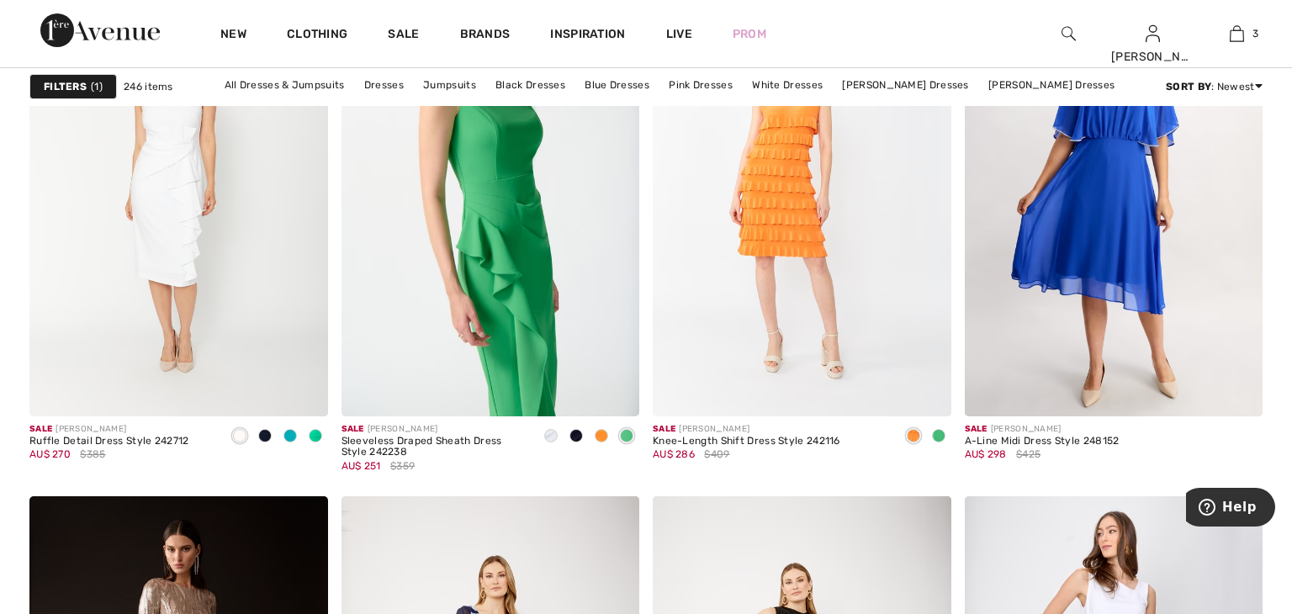
scroll to position [6686, 0]
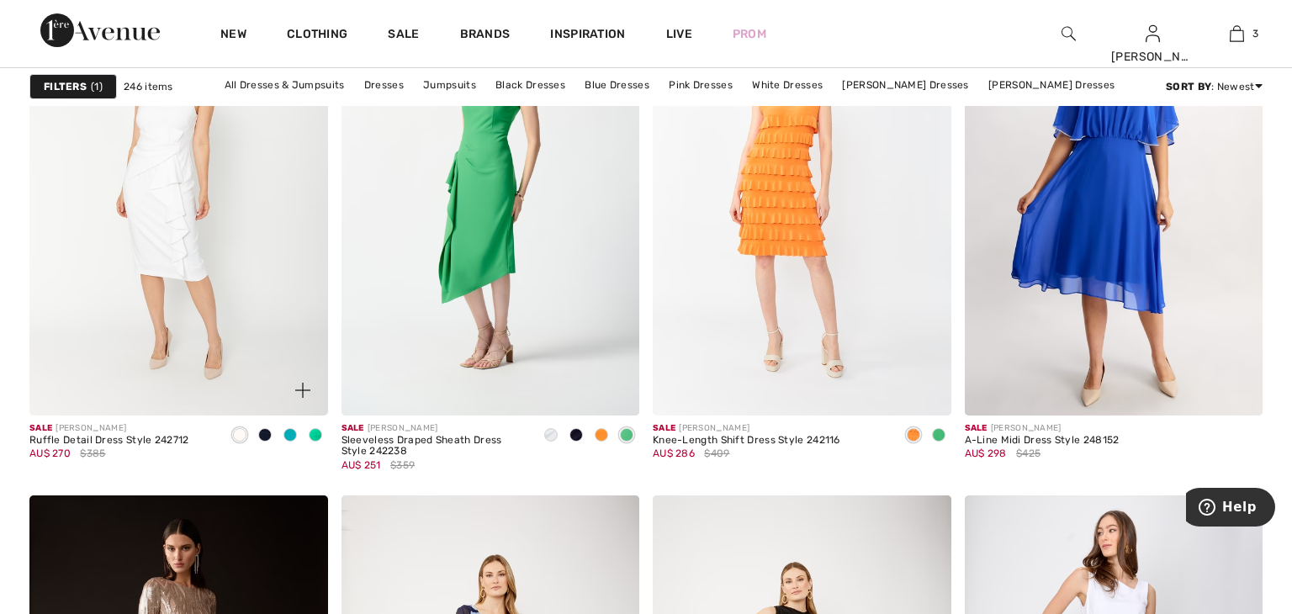
click at [241, 215] on img at bounding box center [178, 191] width 299 height 447
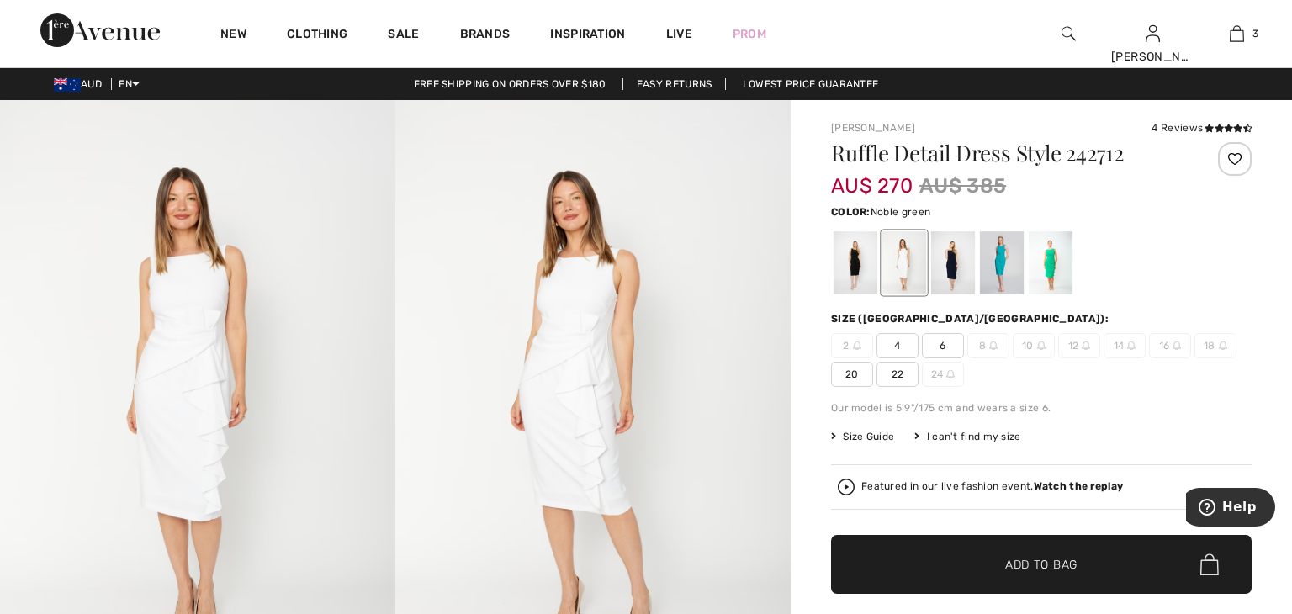
click at [1043, 281] on div at bounding box center [1051, 262] width 44 height 63
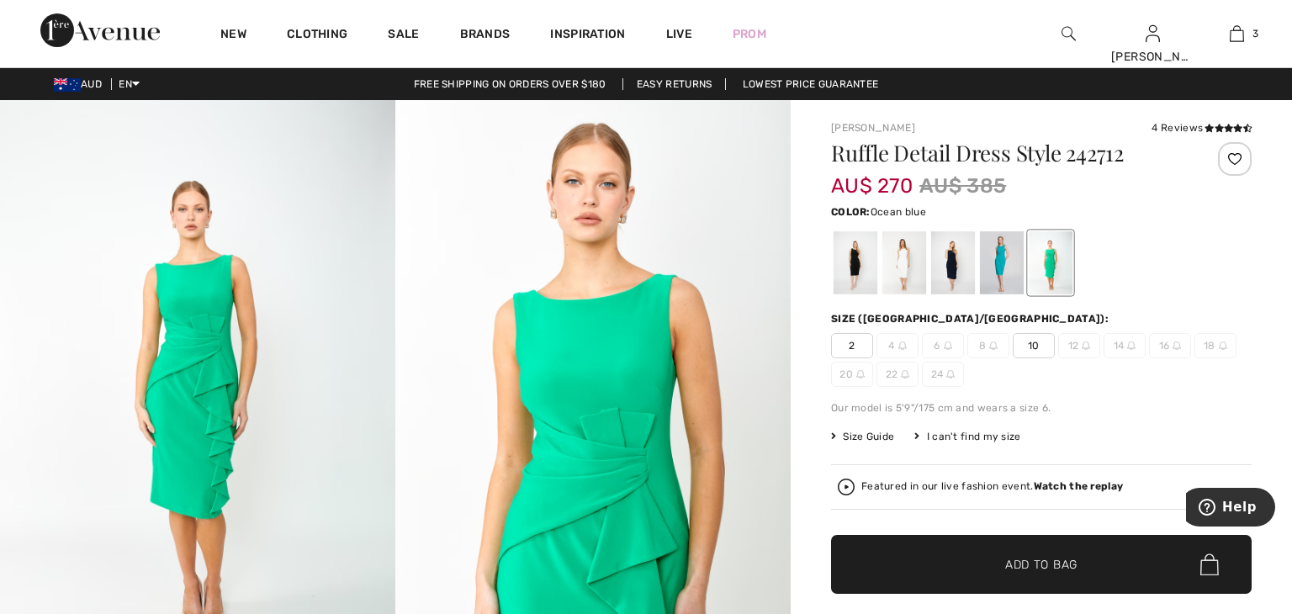
click at [1011, 281] on div at bounding box center [1002, 262] width 44 height 63
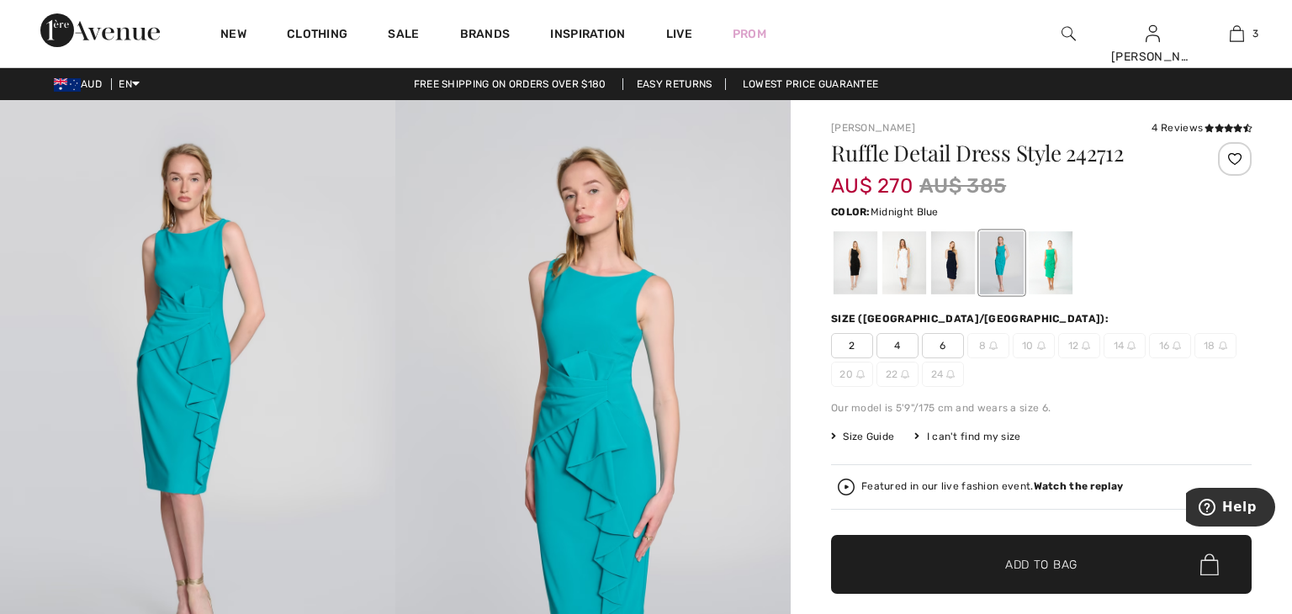
click at [961, 278] on div at bounding box center [953, 262] width 44 height 63
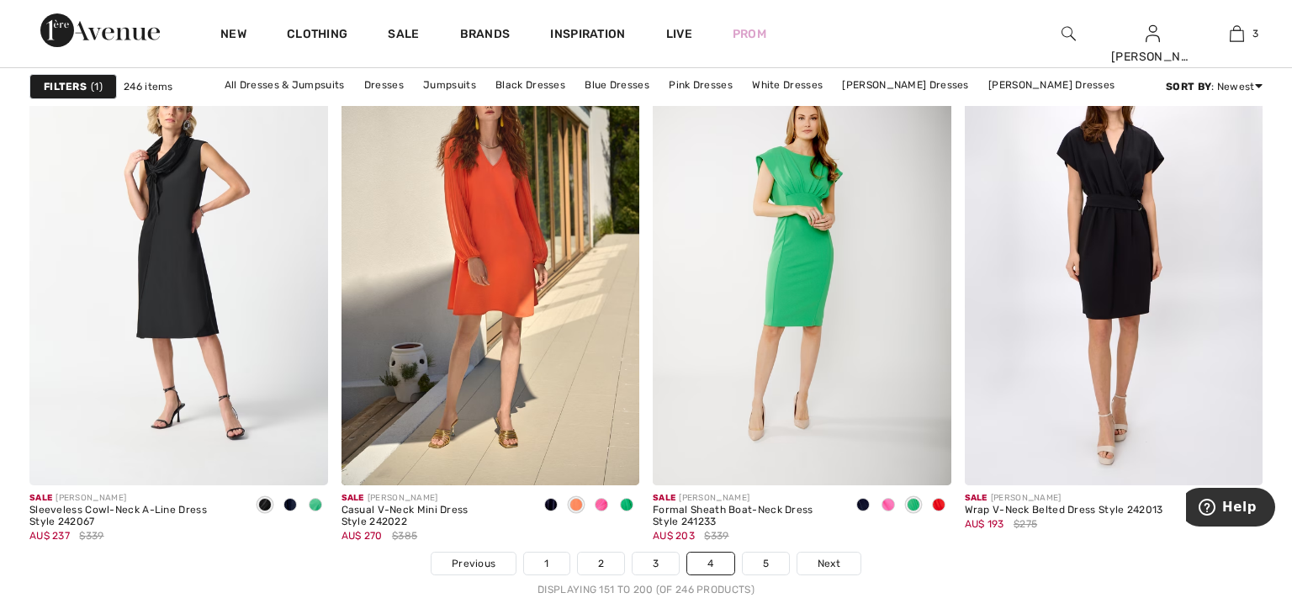
scroll to position [7672, 0]
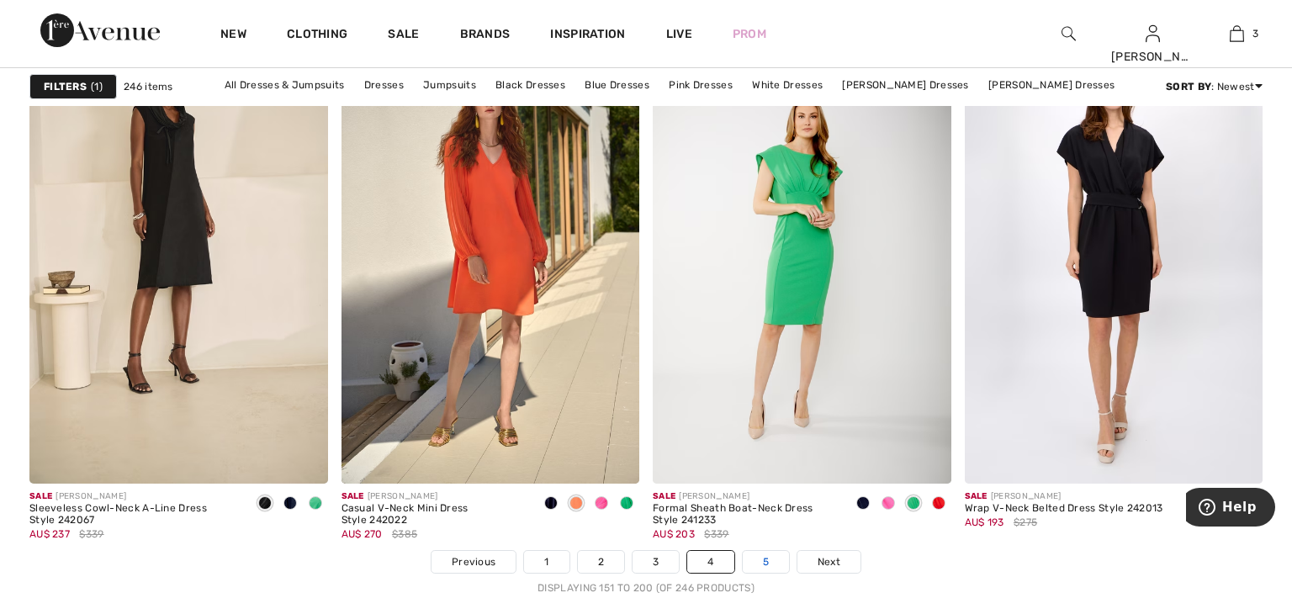
click at [776, 563] on link "5" at bounding box center [766, 562] width 46 height 22
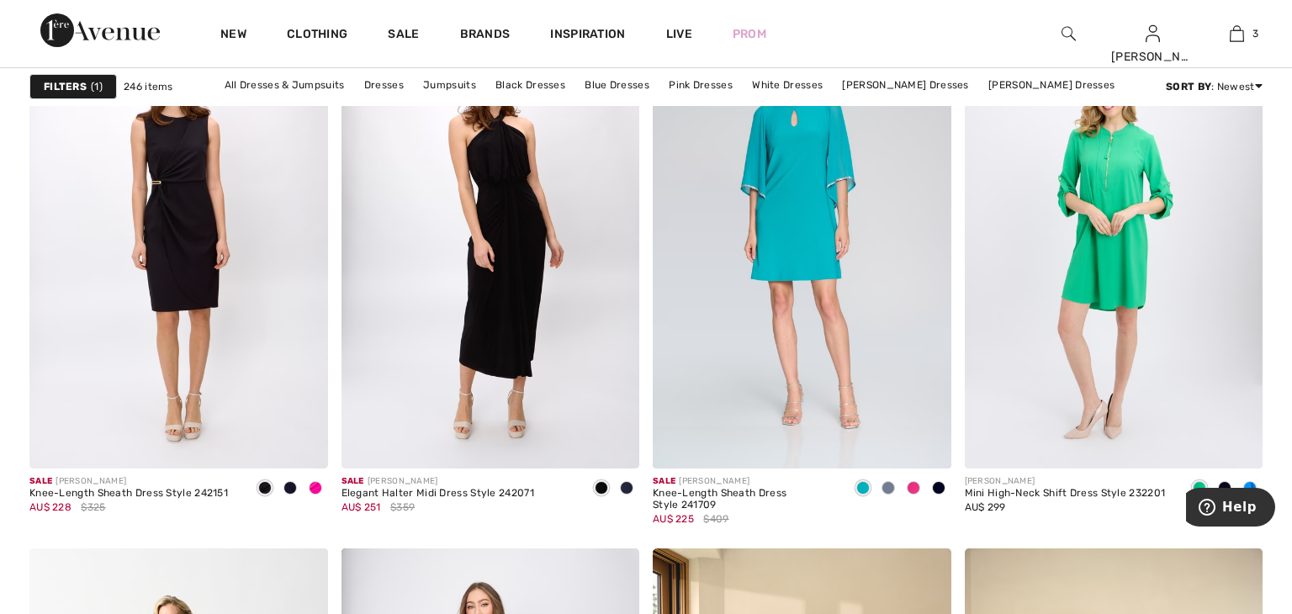
scroll to position [1282, 0]
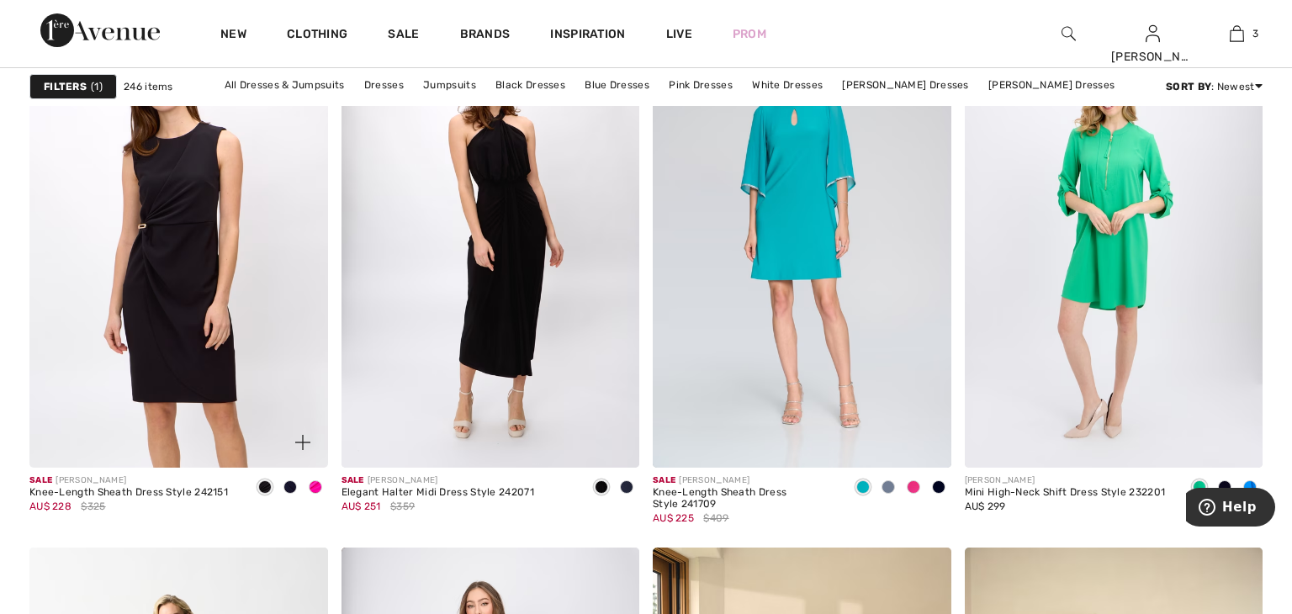
click at [299, 347] on img at bounding box center [178, 244] width 299 height 447
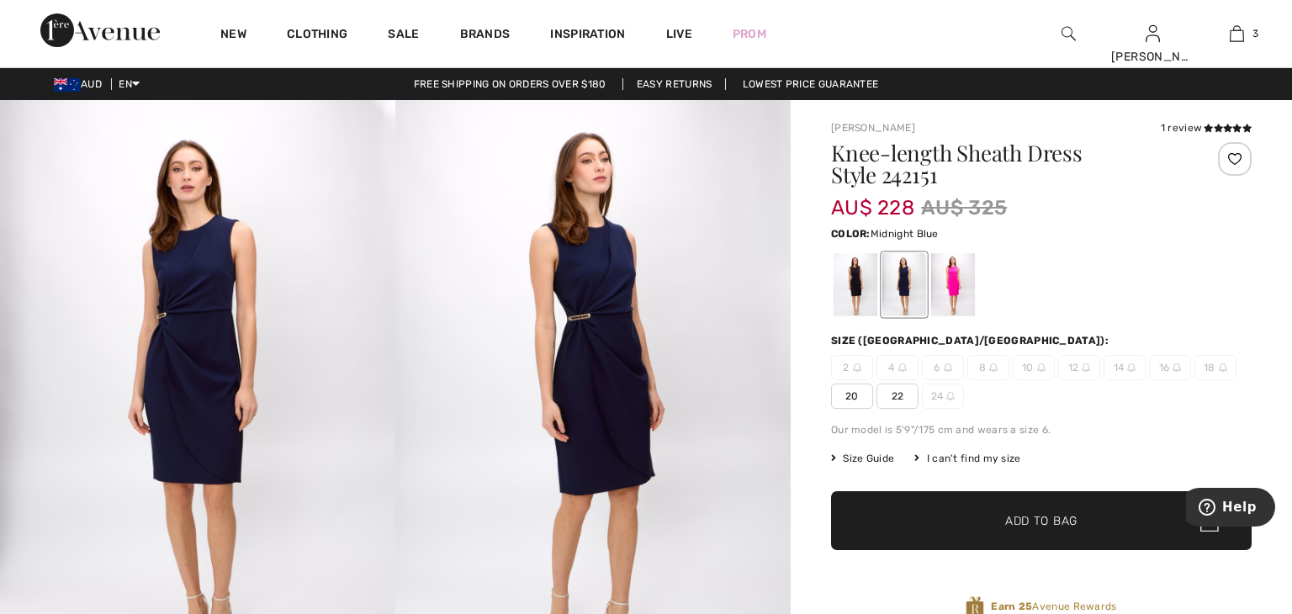
click at [299, 336] on img at bounding box center [197, 396] width 395 height 593
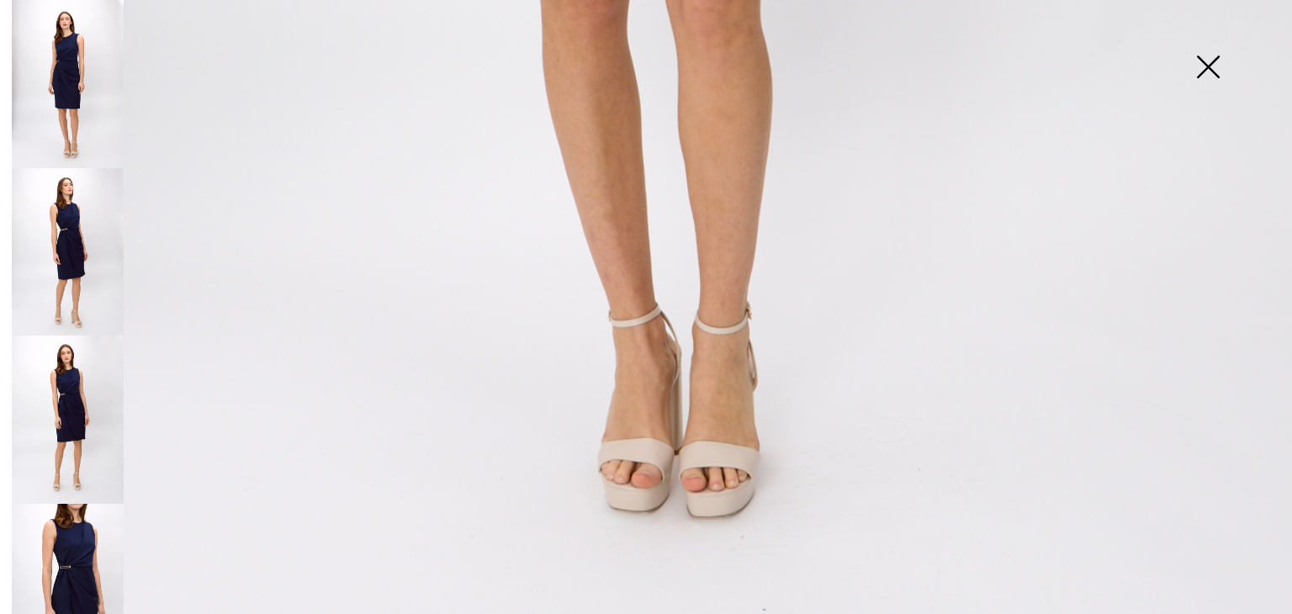
scroll to position [1325, 0]
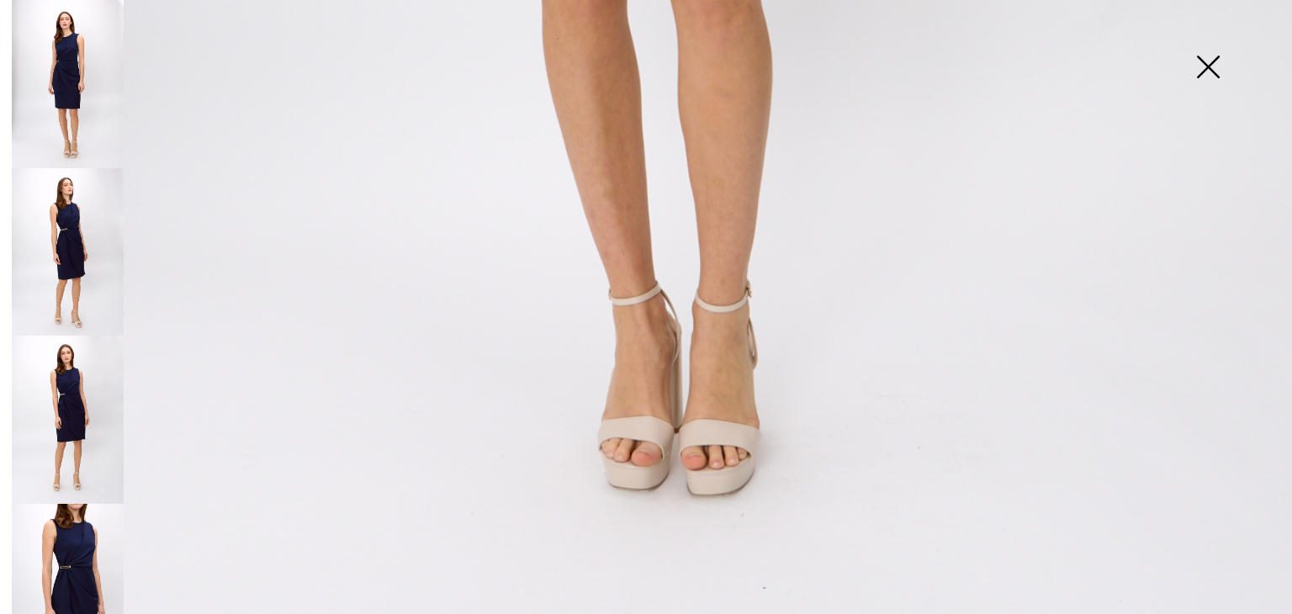
click at [1206, 73] on img at bounding box center [1208, 68] width 84 height 87
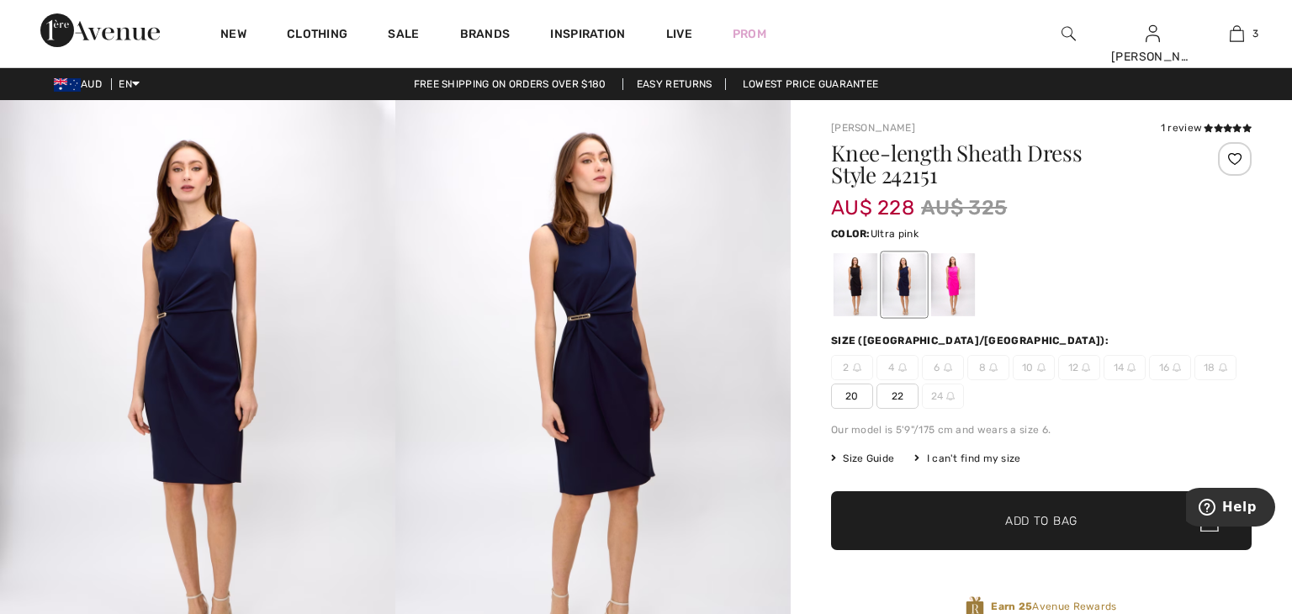
click at [949, 283] on div at bounding box center [953, 284] width 44 height 63
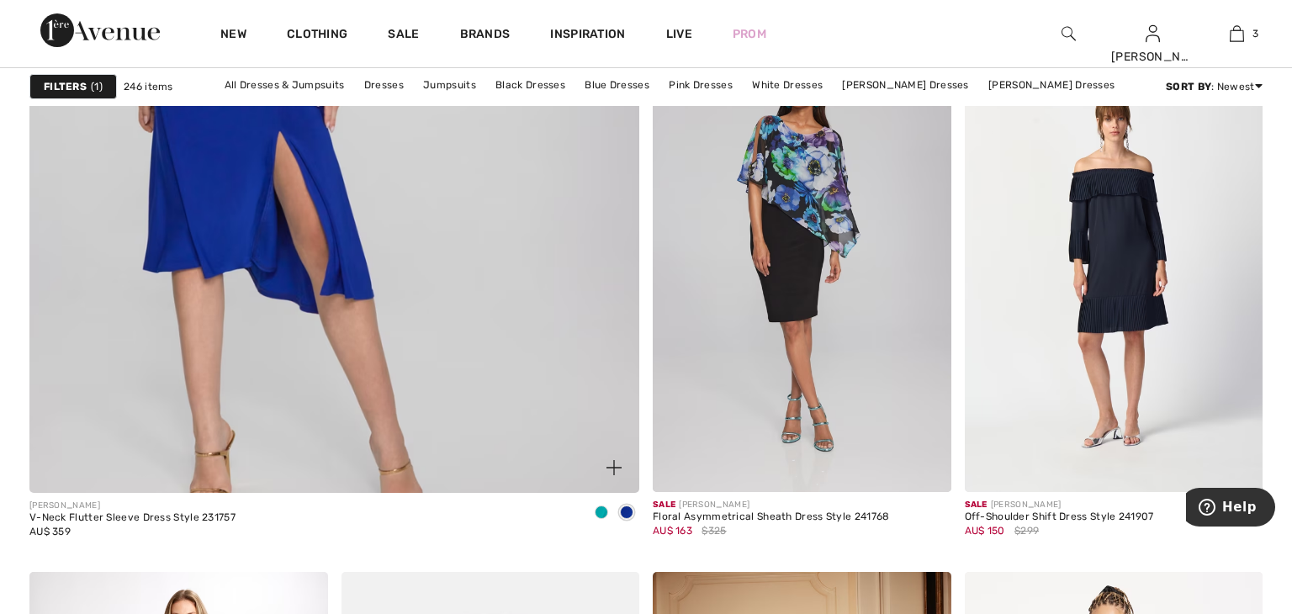
scroll to position [4827, 0]
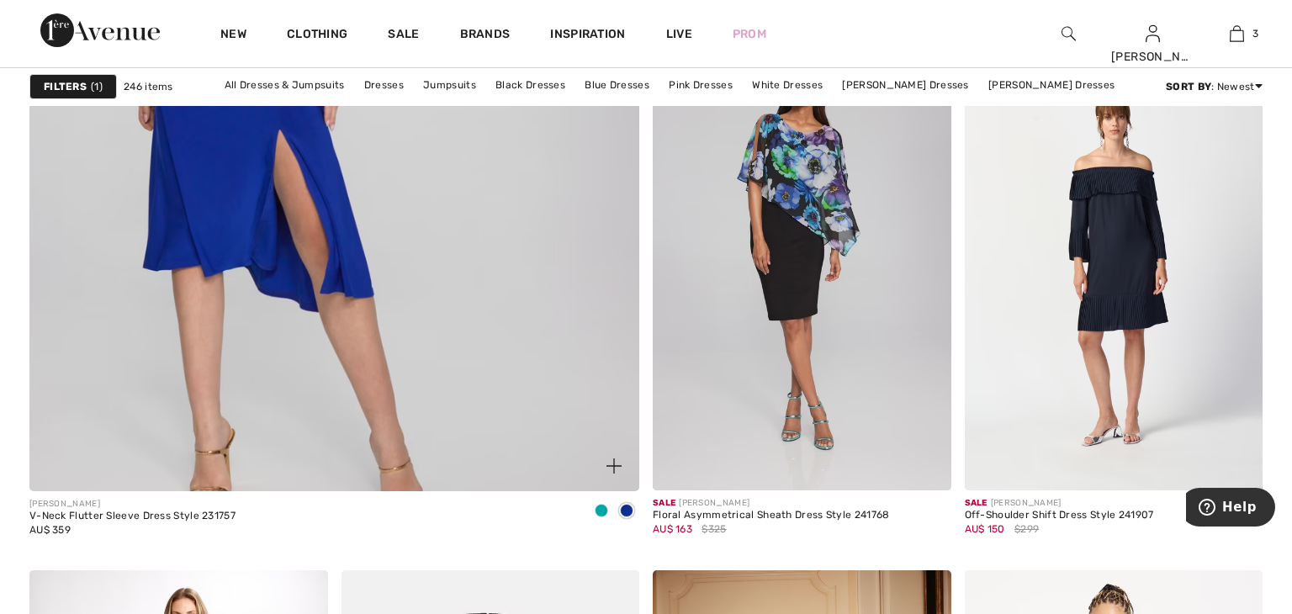
click at [532, 393] on img at bounding box center [334, 64] width 732 height 1098
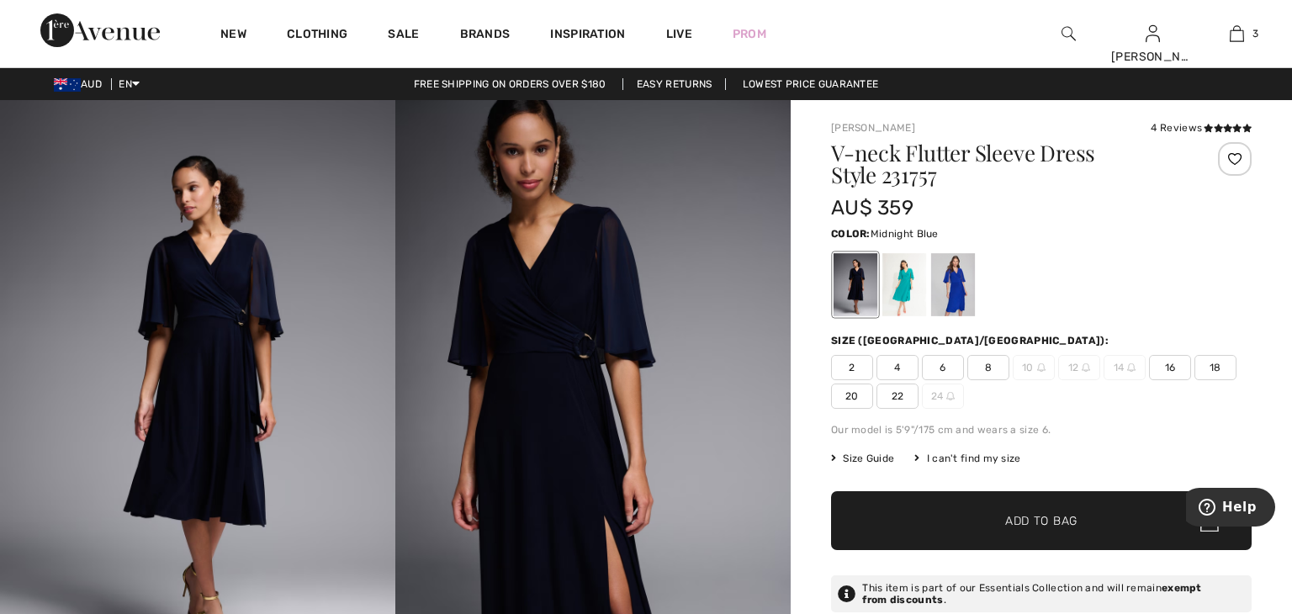
click at [526, 386] on img at bounding box center [592, 396] width 395 height 593
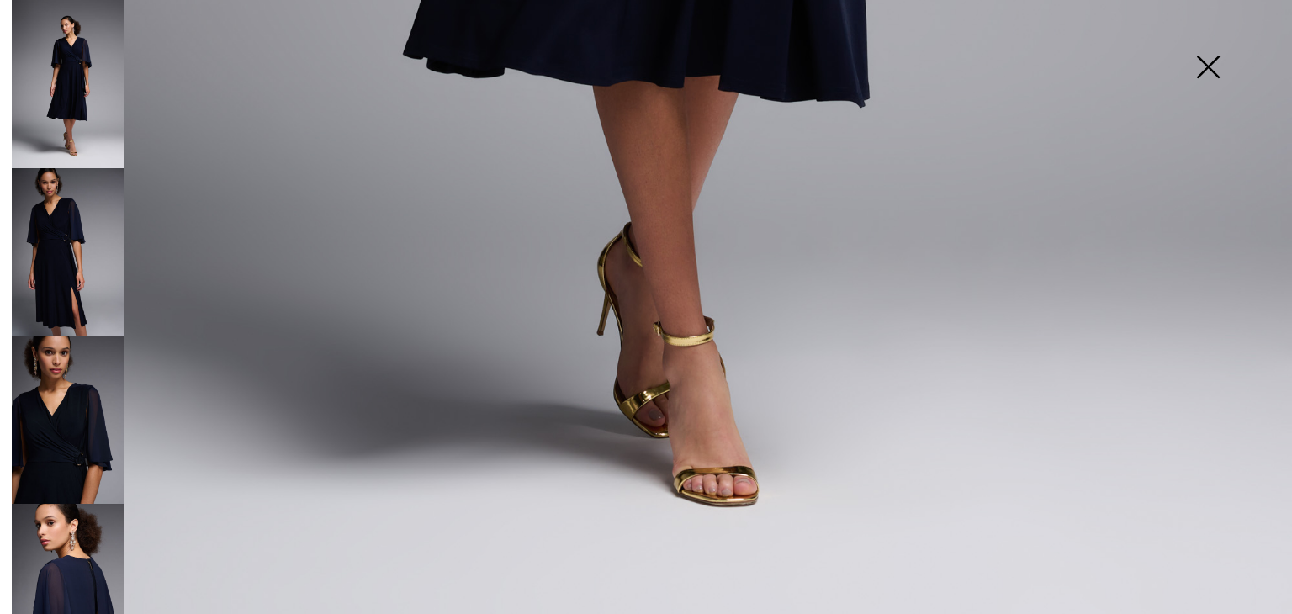
scroll to position [1324, 0]
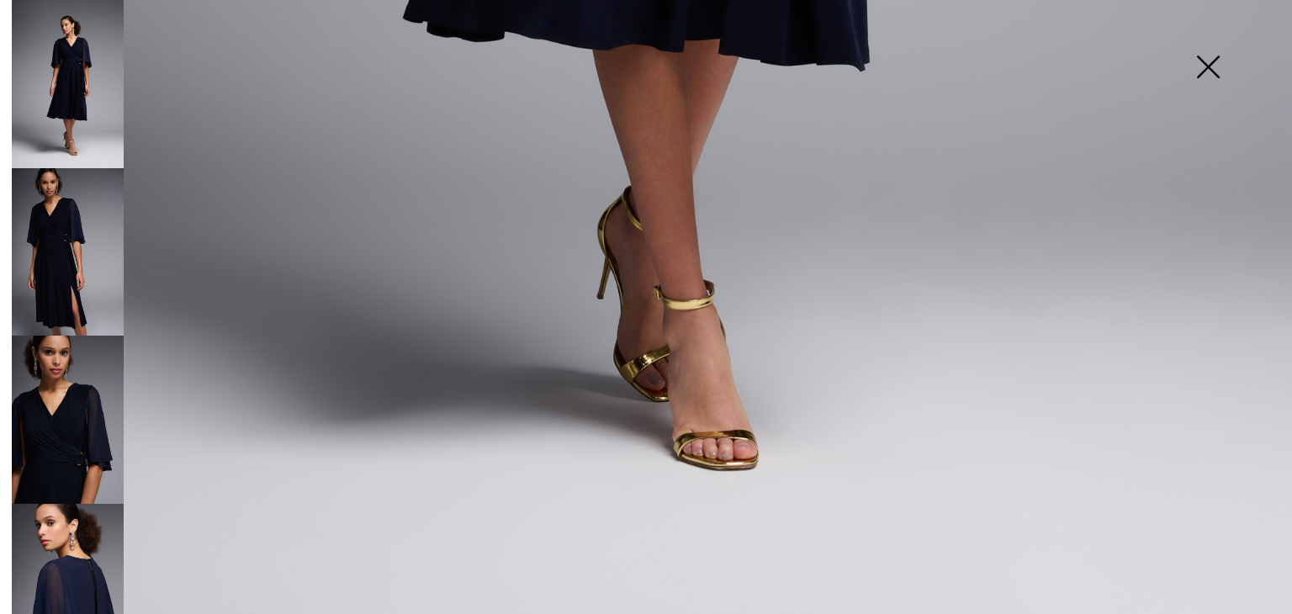
click at [94, 256] on img at bounding box center [68, 252] width 112 height 168
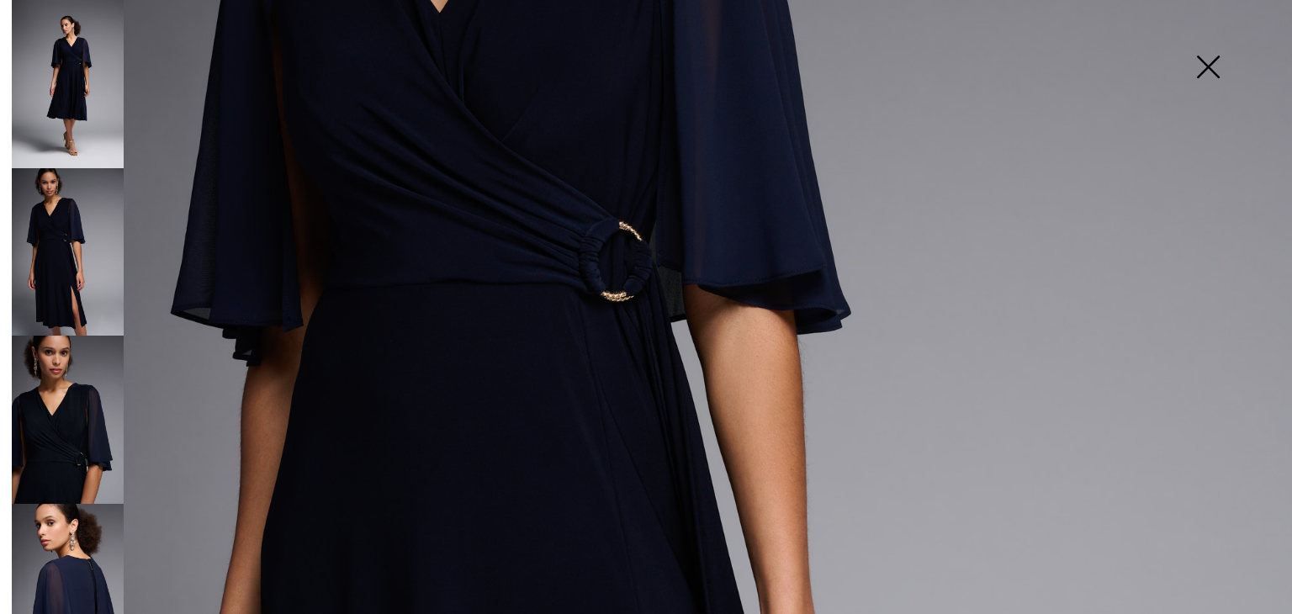
scroll to position [548, 0]
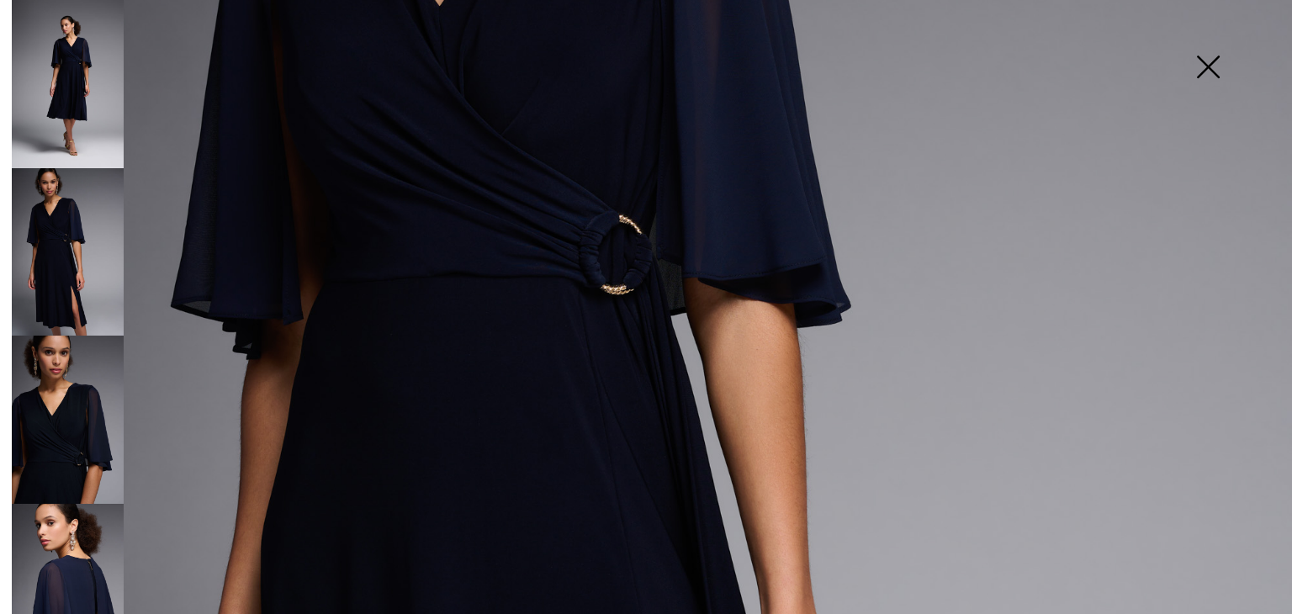
click at [65, 422] on img at bounding box center [68, 420] width 112 height 168
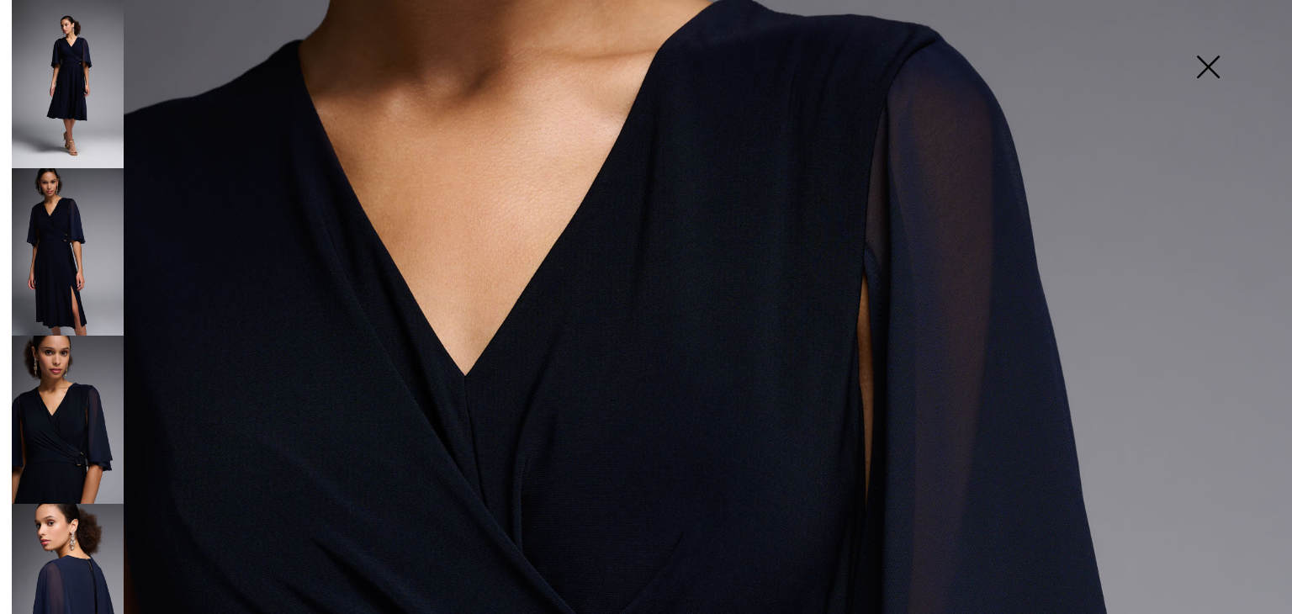
click at [56, 568] on img at bounding box center [68, 588] width 112 height 168
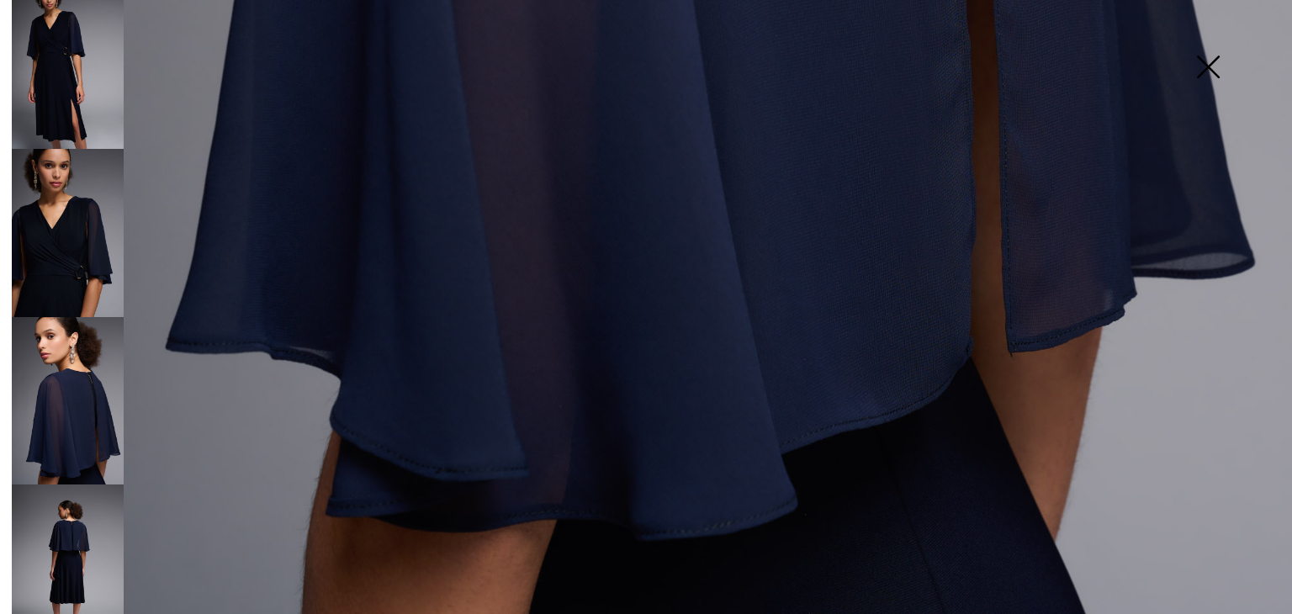
scroll to position [188, 0]
click at [103, 561] on img at bounding box center [68, 567] width 112 height 168
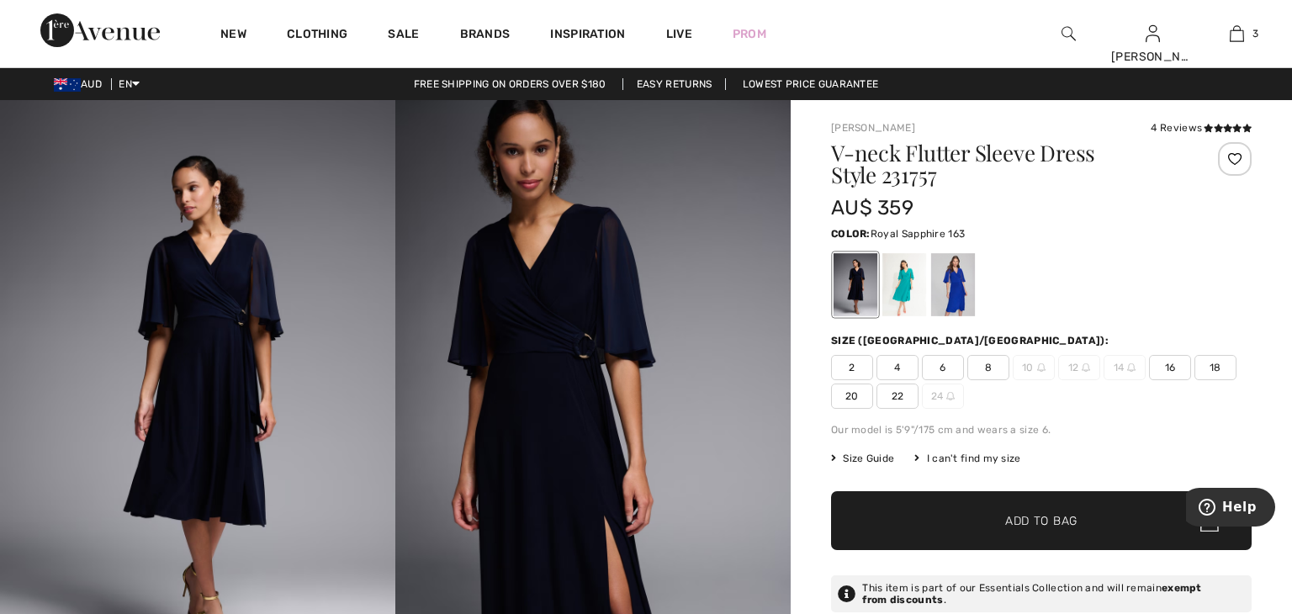
click at [957, 281] on div at bounding box center [953, 284] width 44 height 63
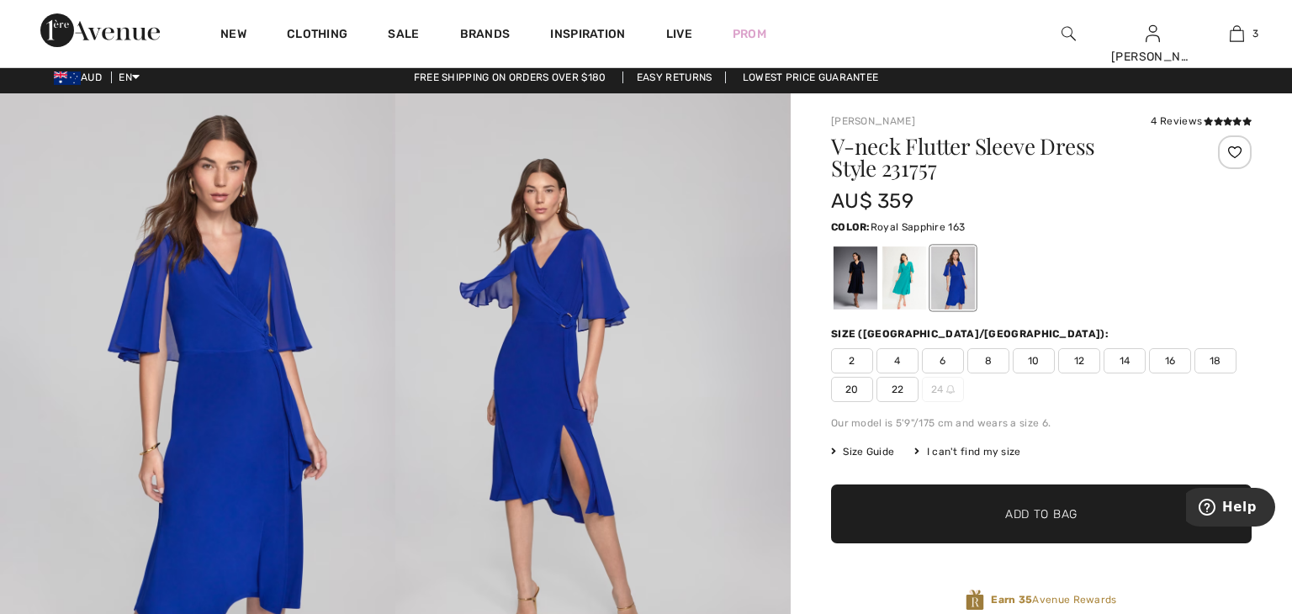
scroll to position [7, 0]
click at [903, 292] on div at bounding box center [904, 277] width 44 height 63
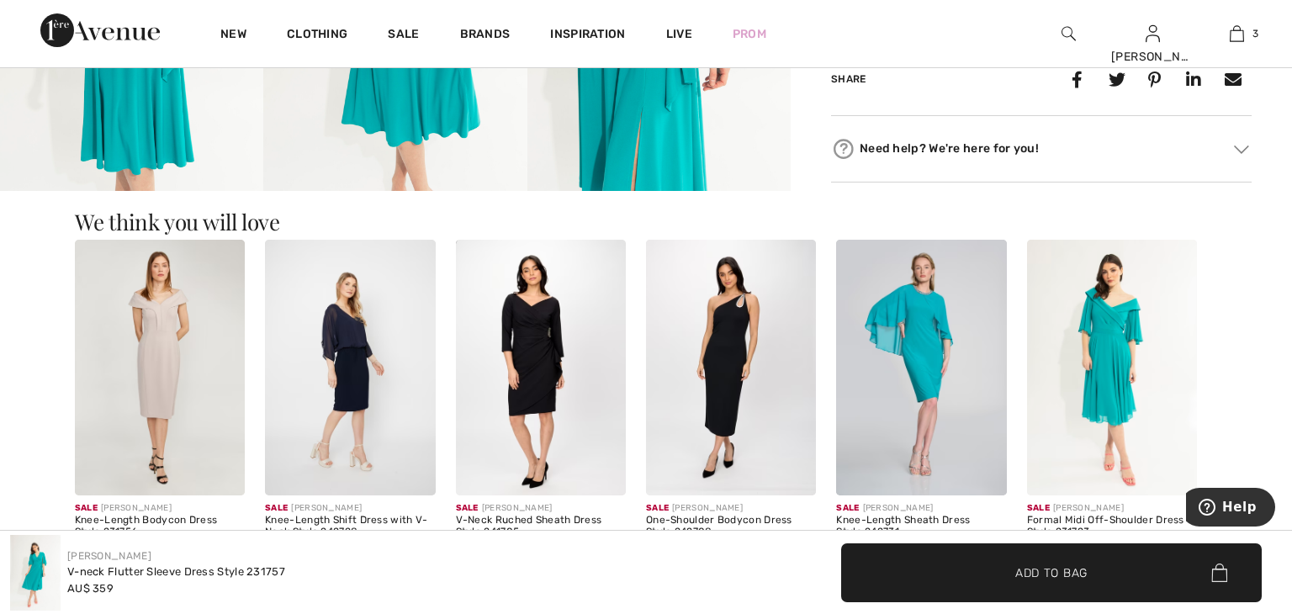
scroll to position [898, 0]
click at [860, 352] on img at bounding box center [921, 367] width 170 height 256
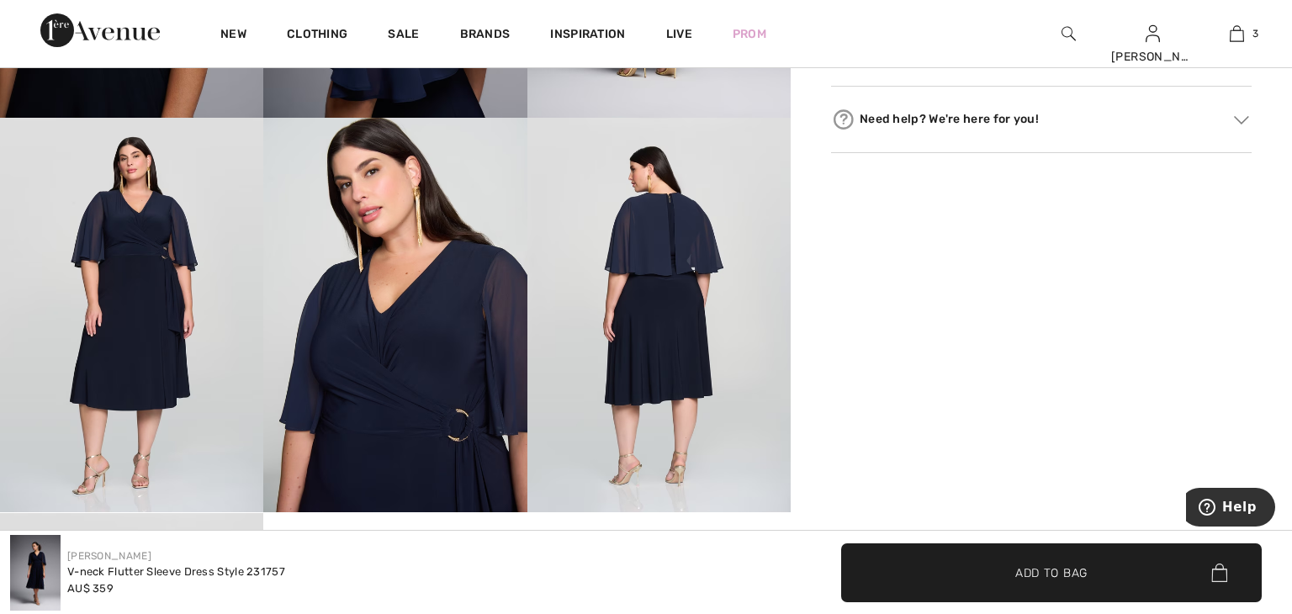
scroll to position [972, 0]
click at [151, 244] on img at bounding box center [131, 314] width 263 height 395
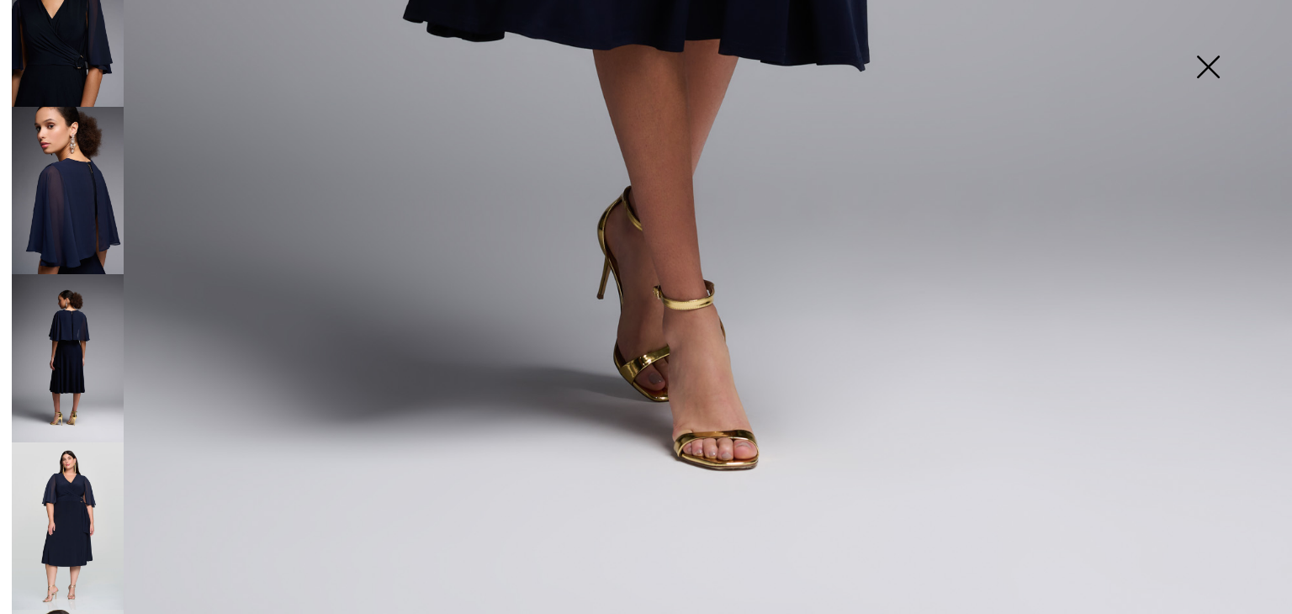
scroll to position [396, 0]
click at [59, 489] on img at bounding box center [68, 526] width 112 height 167
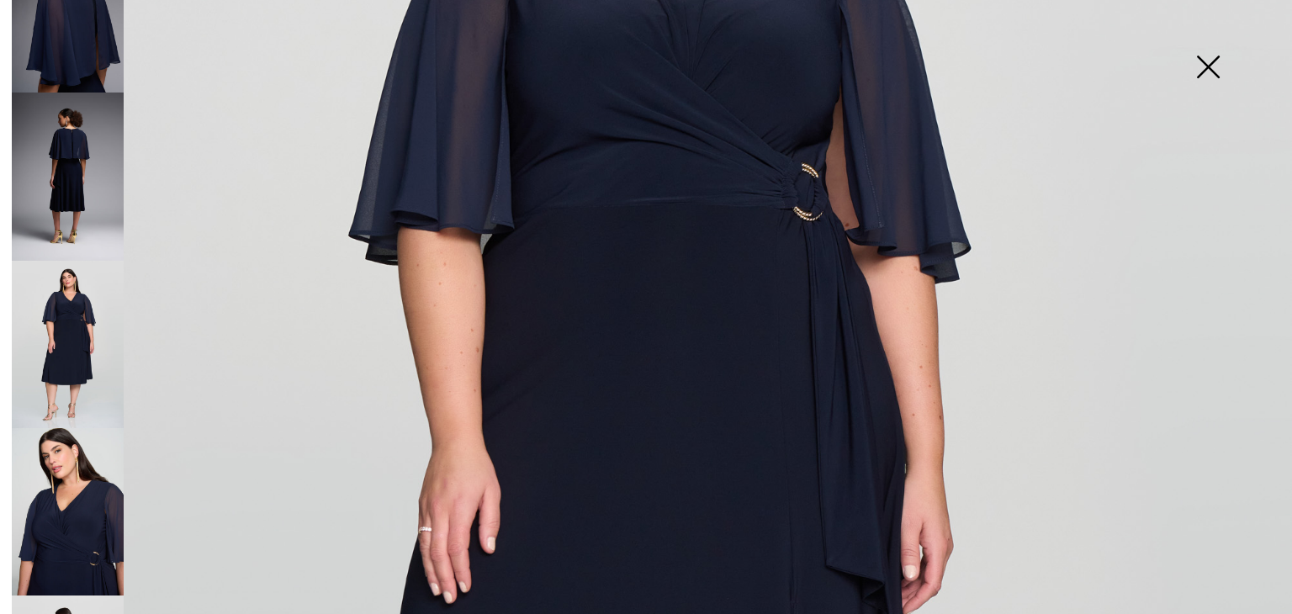
scroll to position [579, 0]
click at [93, 527] on img at bounding box center [68, 511] width 112 height 167
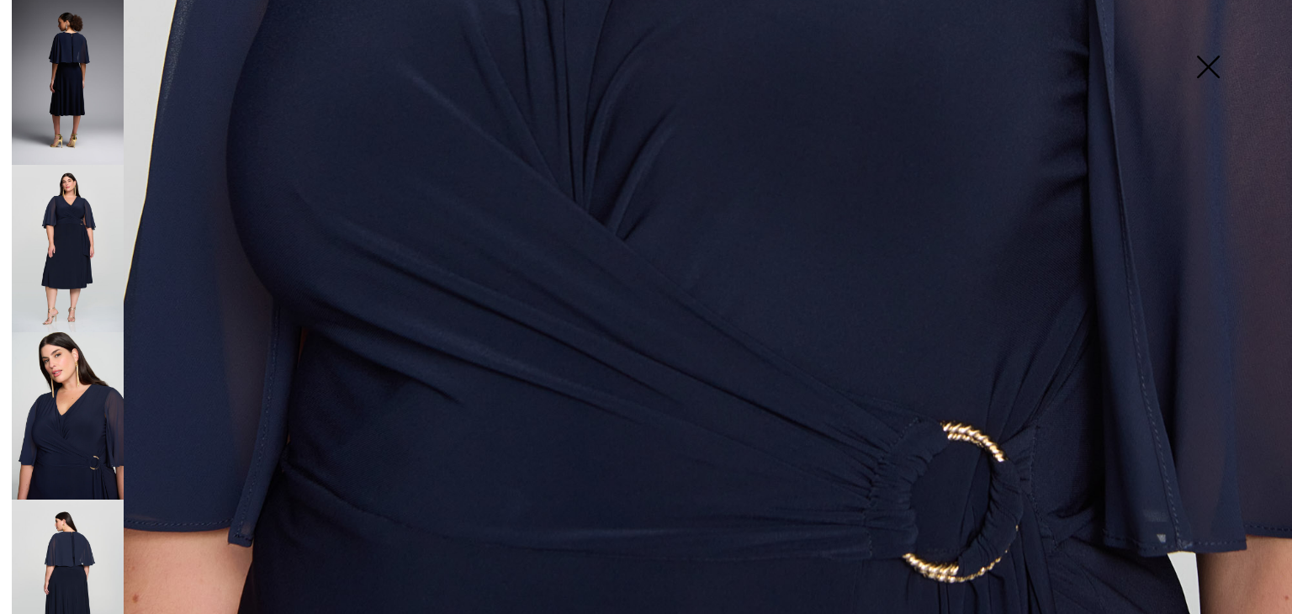
scroll to position [1008, 0]
click at [55, 571] on img at bounding box center [68, 583] width 112 height 167
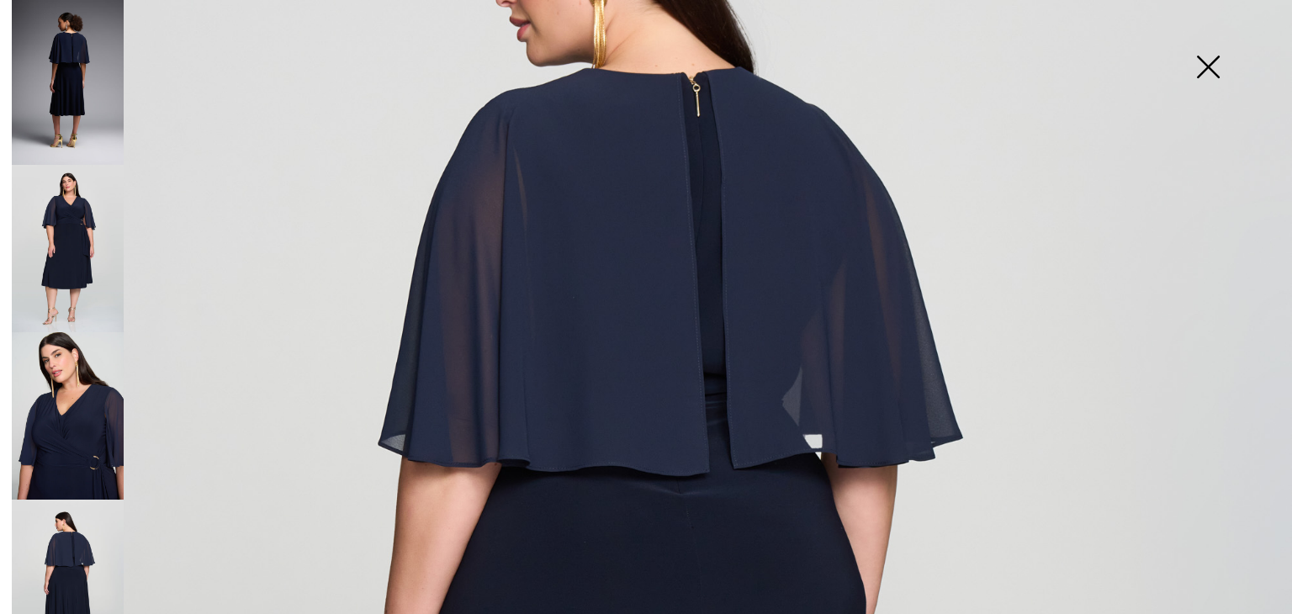
scroll to position [298, 0]
click at [1199, 78] on img at bounding box center [1208, 68] width 84 height 87
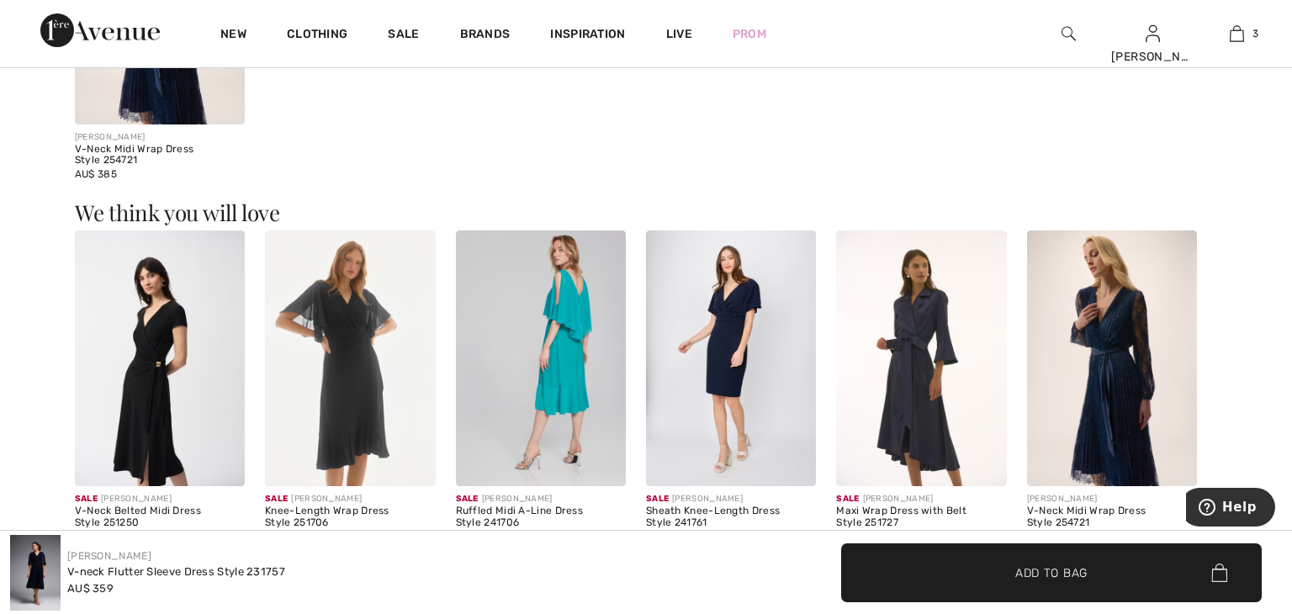
scroll to position [2056, 0]
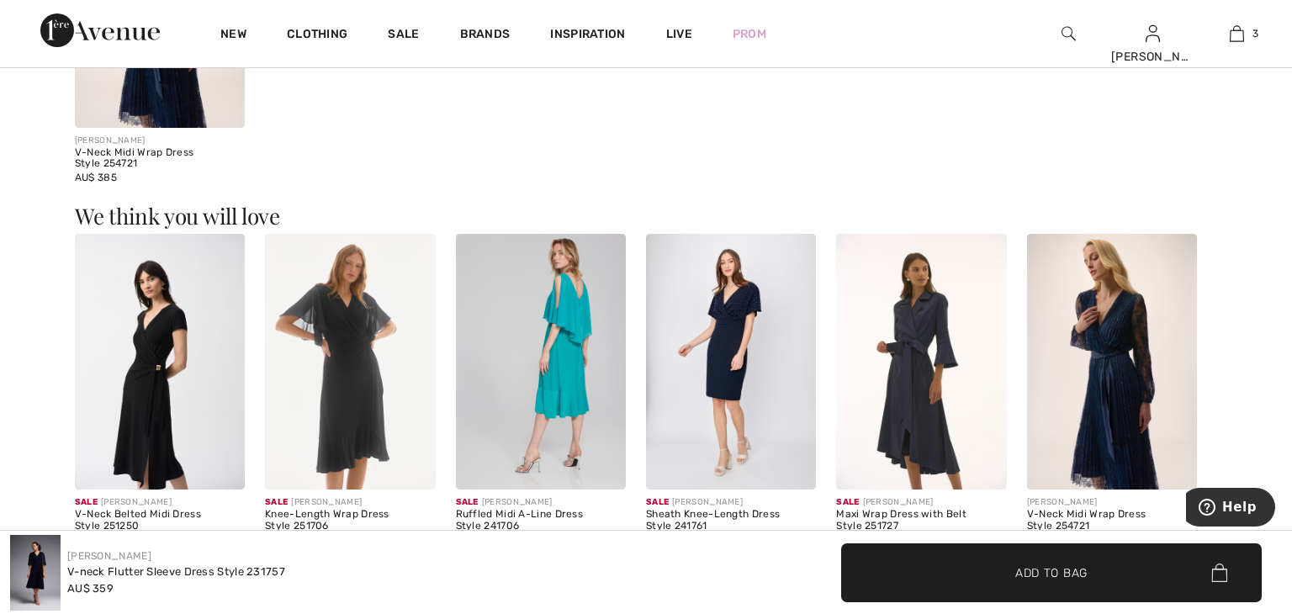
click at [779, 379] on img at bounding box center [731, 362] width 170 height 256
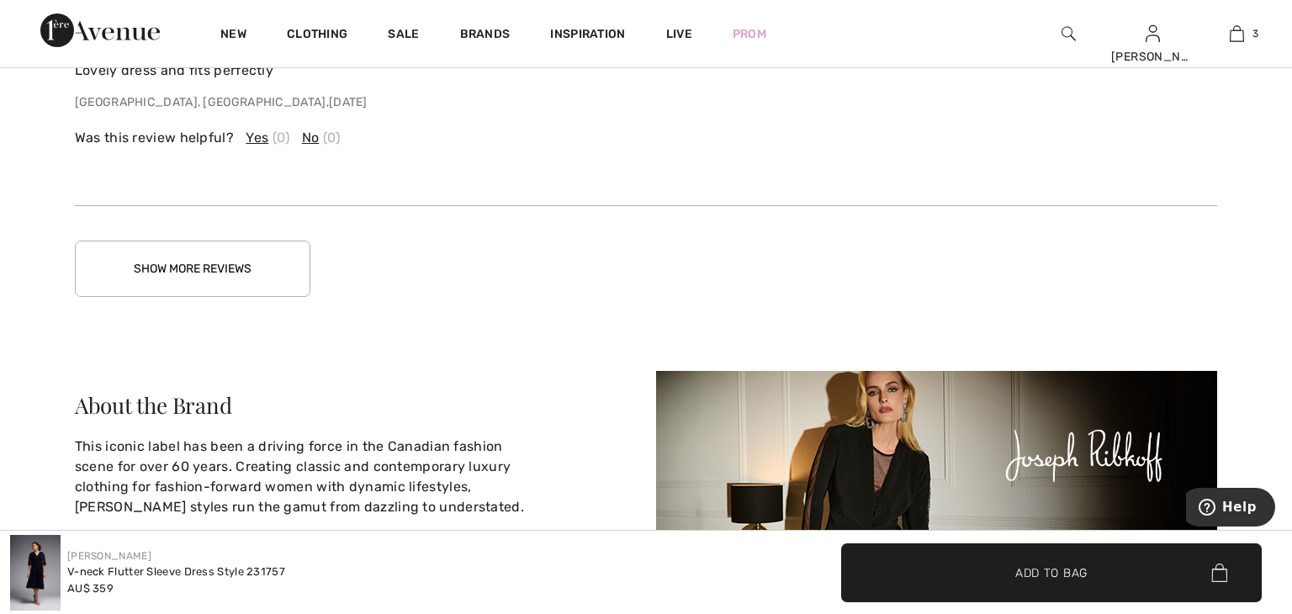
scroll to position [3523, 0]
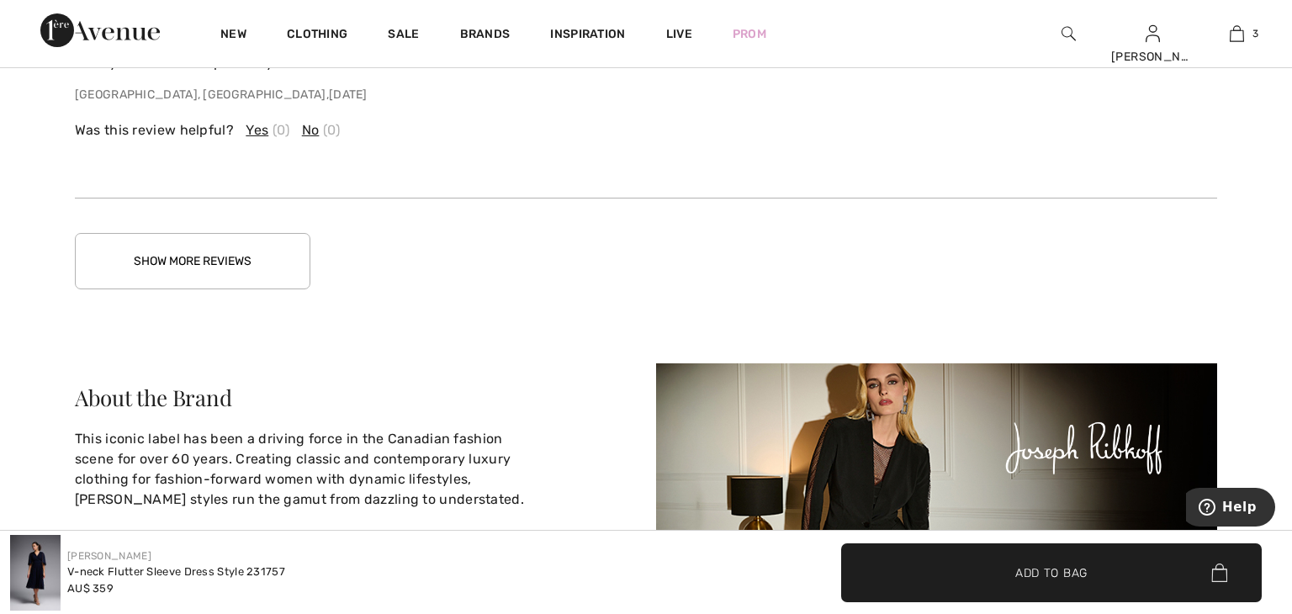
click at [276, 252] on button "Show More Reviews" at bounding box center [193, 261] width 236 height 56
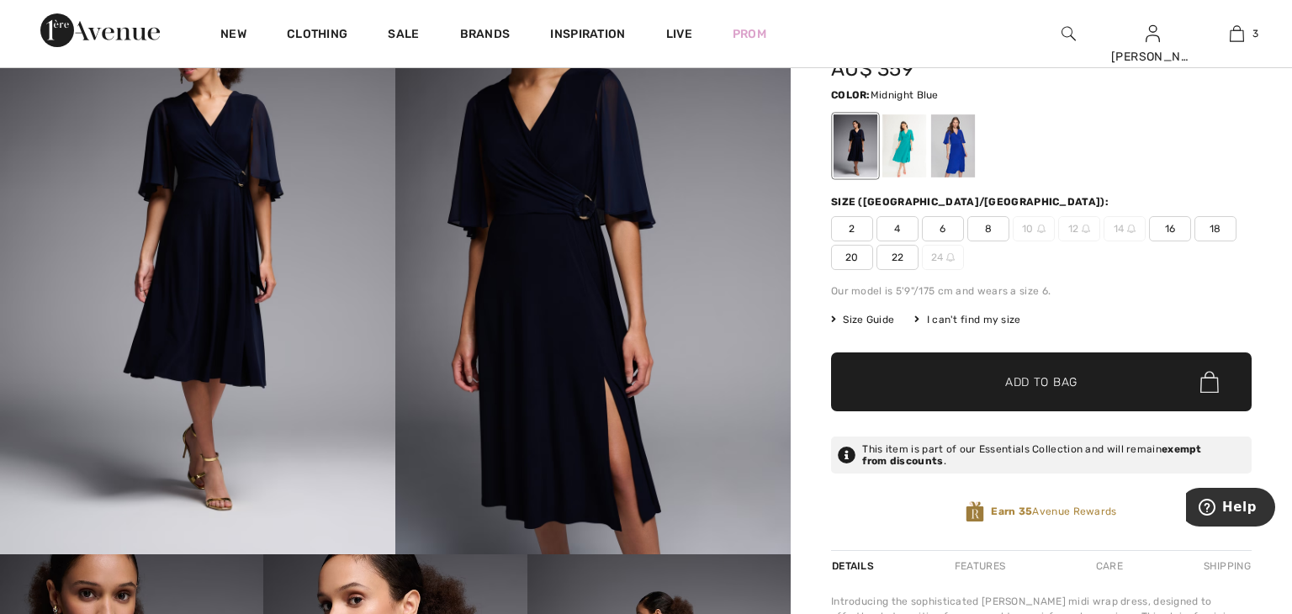
scroll to position [182, 0]
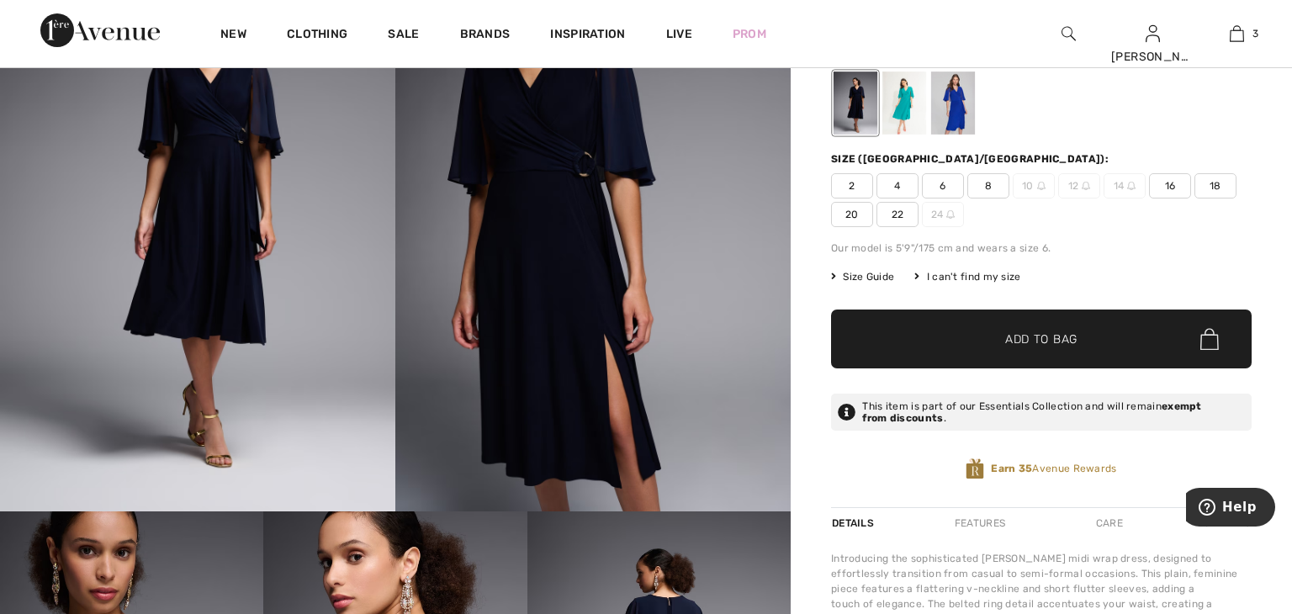
click at [863, 273] on span "Size Guide" at bounding box center [862, 276] width 63 height 15
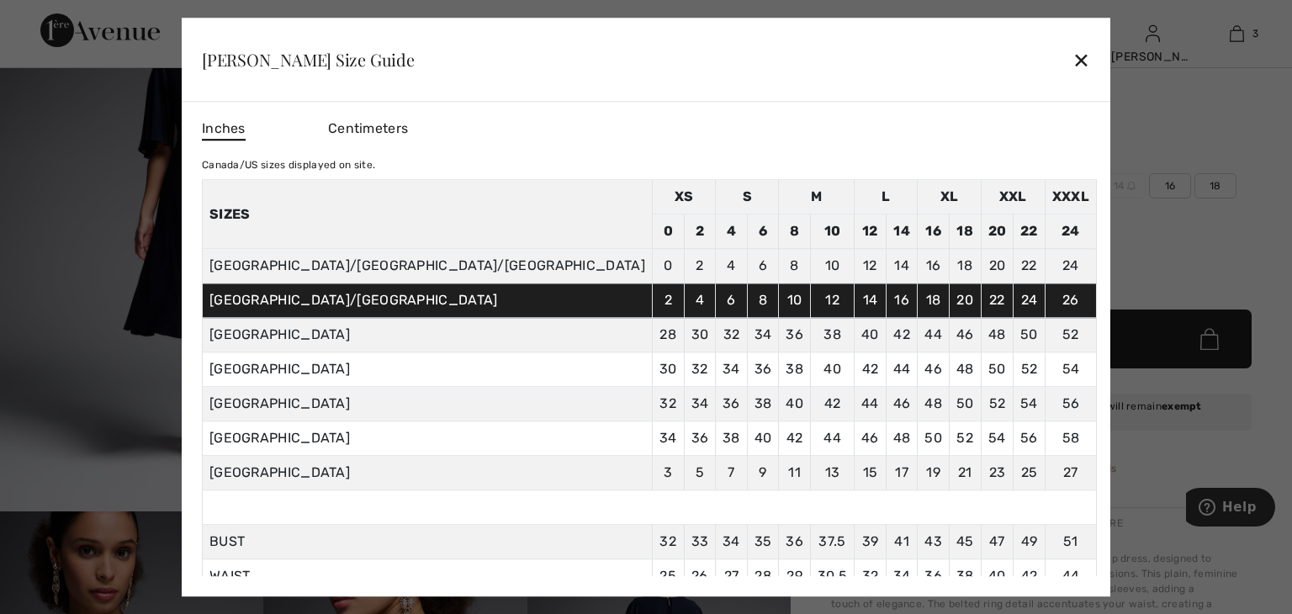
click at [1072, 62] on div "✕" at bounding box center [1081, 59] width 18 height 35
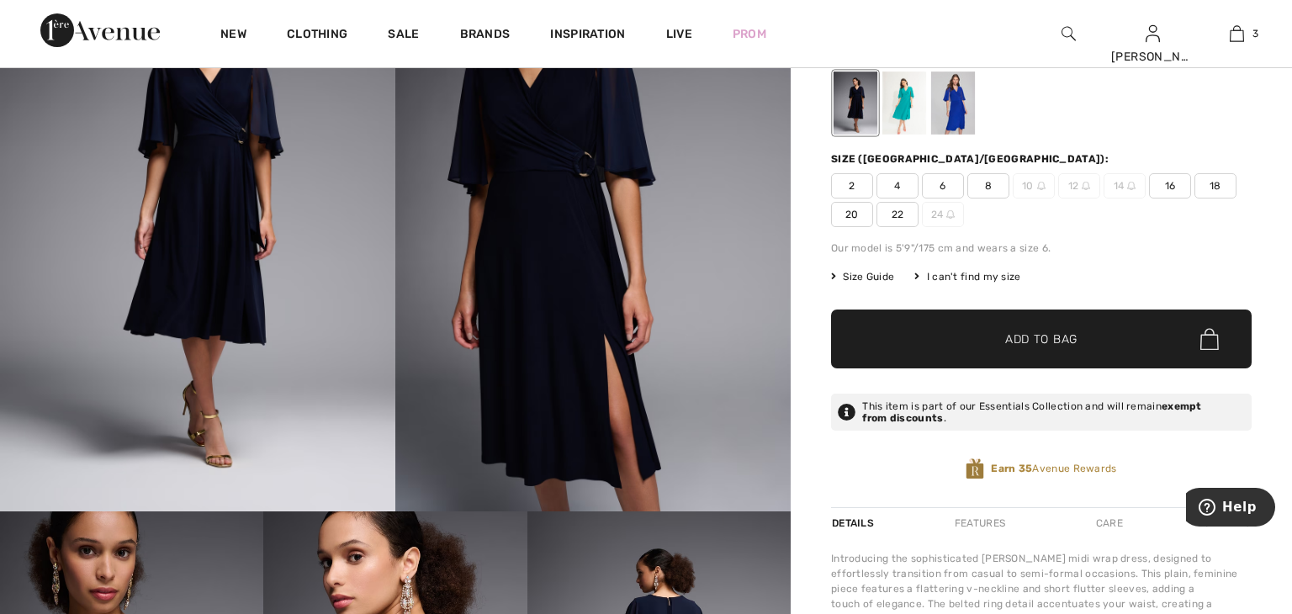
click at [895, 216] on span "22" at bounding box center [897, 214] width 42 height 25
click at [920, 331] on span "✔ Added to Bag Add to Bag" at bounding box center [1041, 339] width 421 height 59
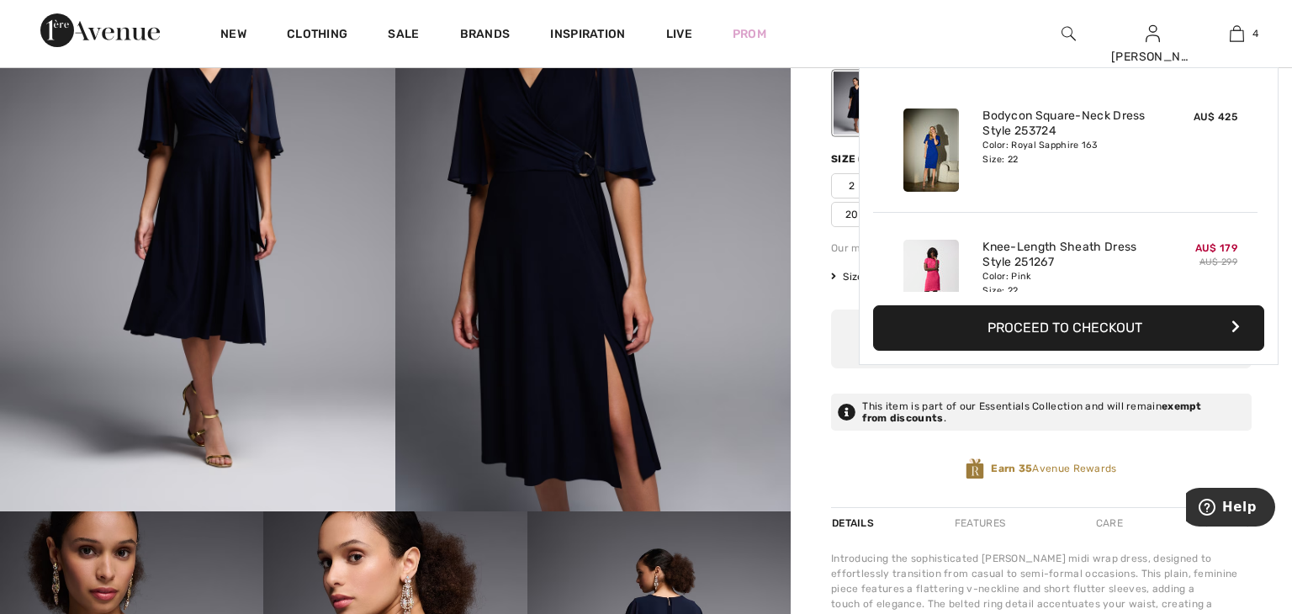
scroll to position [313, 0]
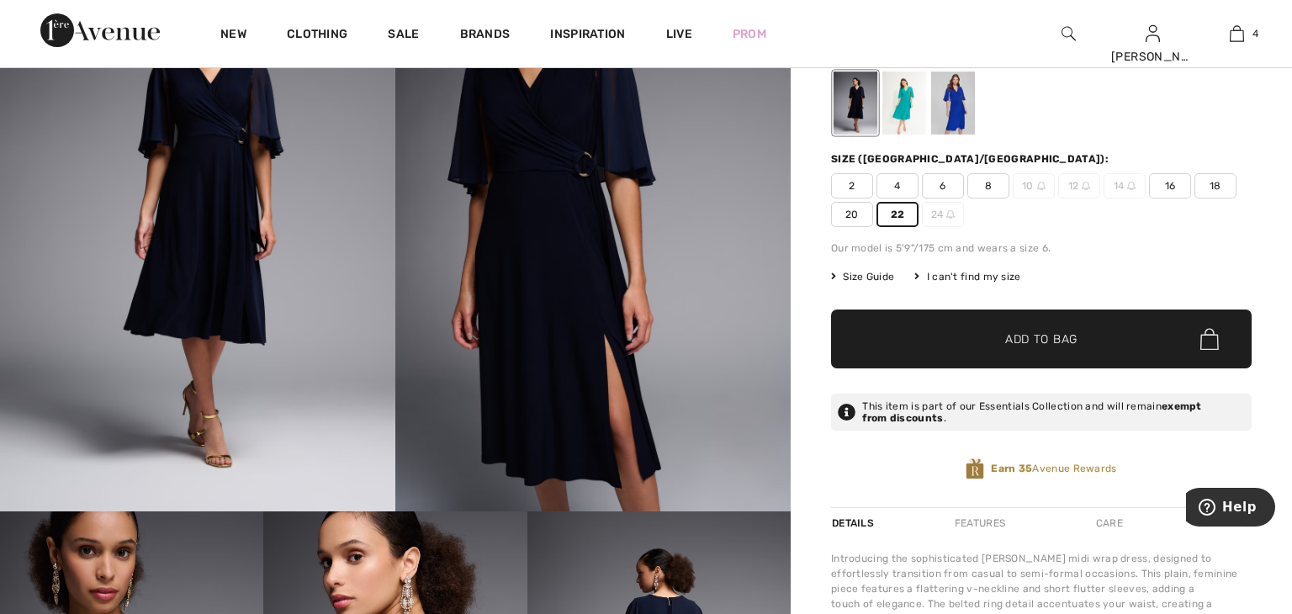
click at [944, 124] on div at bounding box center [953, 102] width 44 height 63
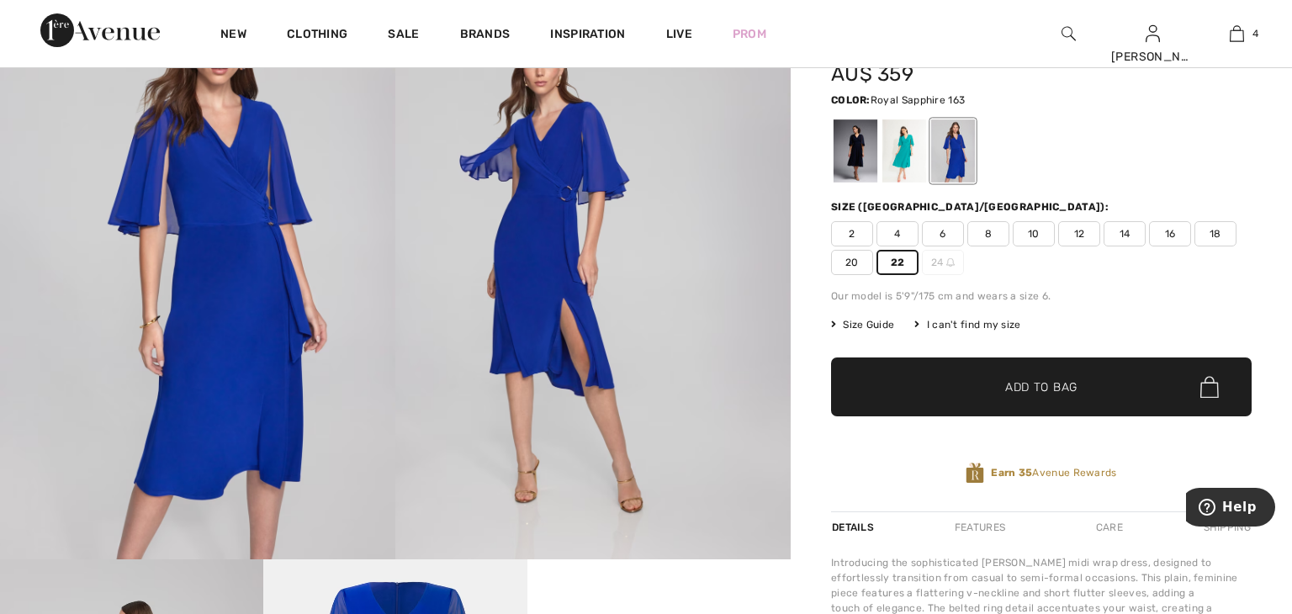
scroll to position [0, 0]
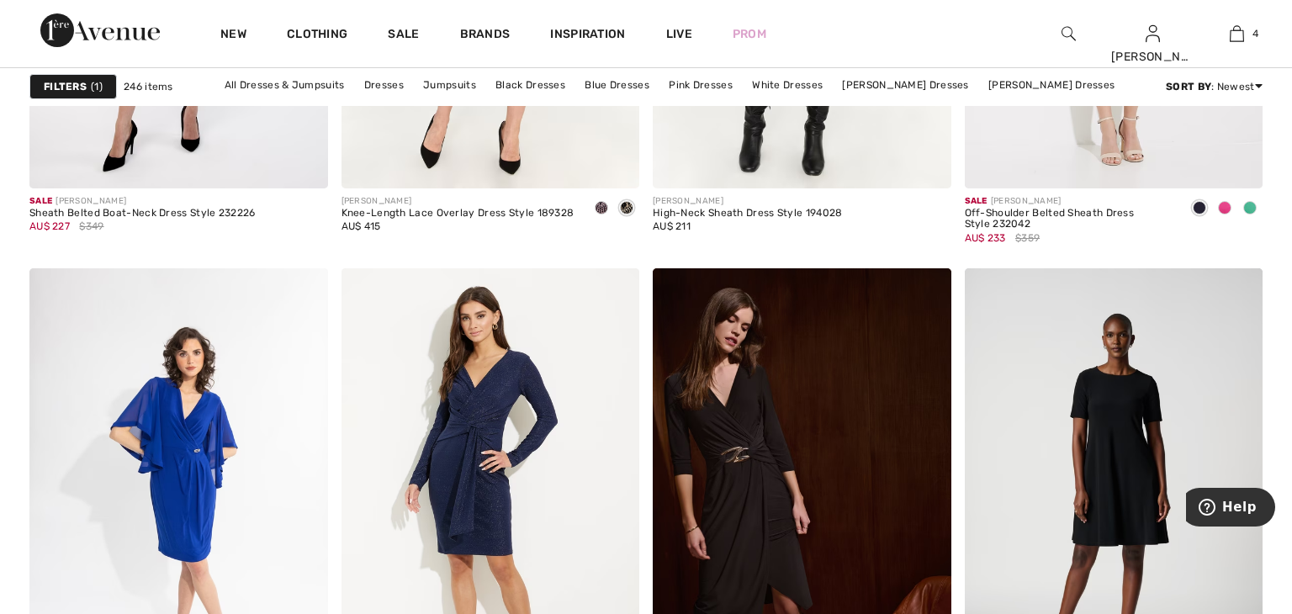
scroll to position [6894, 0]
